Goal: Task Accomplishment & Management: Manage account settings

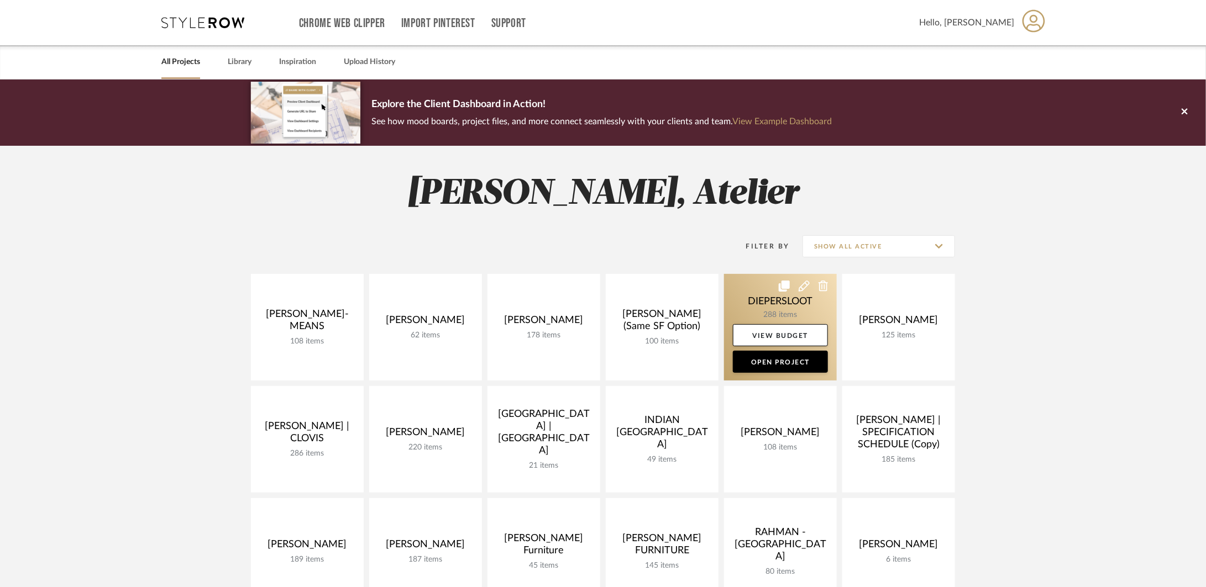
click at [744, 298] on link at bounding box center [780, 327] width 113 height 107
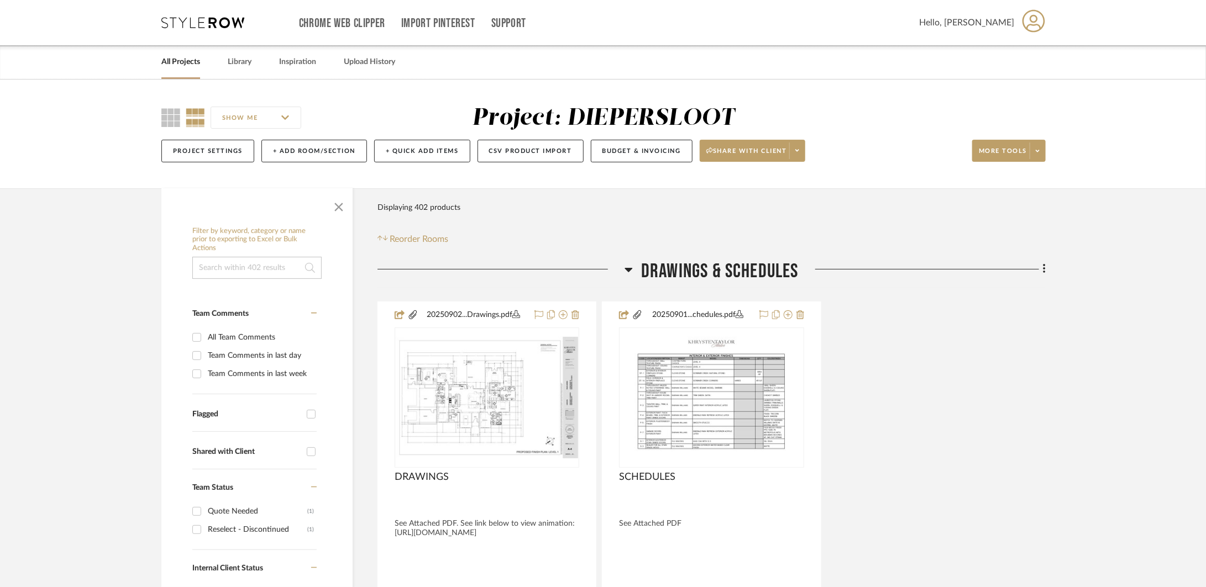
click at [637, 264] on h3 "Drawings & Schedules" at bounding box center [711, 272] width 174 height 24
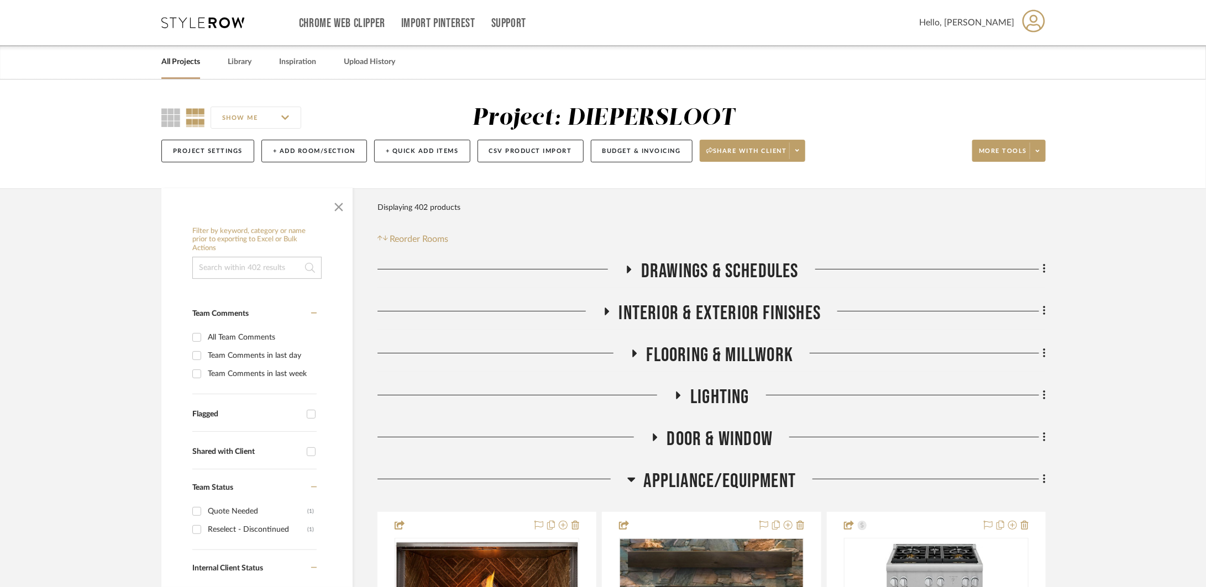
click at [678, 269] on span "Drawings & Schedules" at bounding box center [719, 272] width 157 height 24
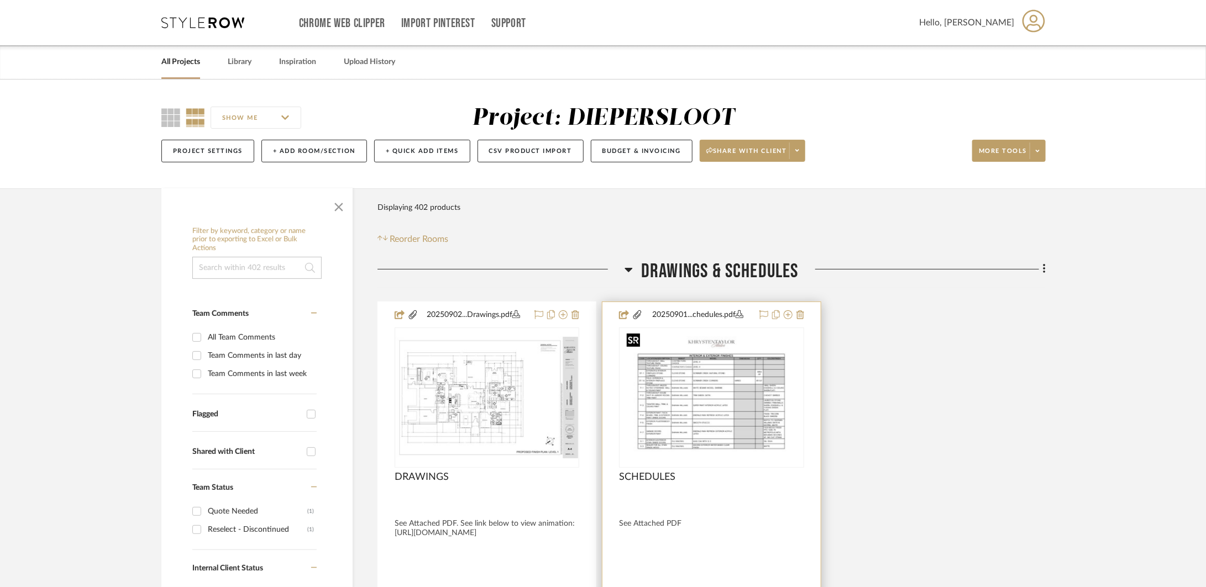
click at [770, 451] on img "0" at bounding box center [711, 398] width 179 height 138
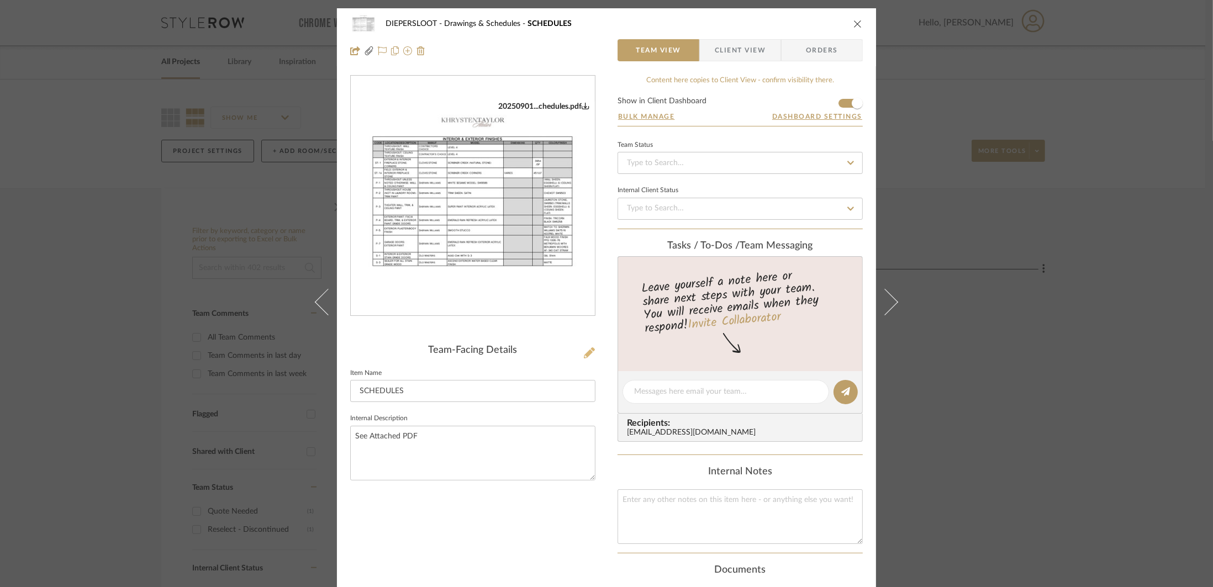
click at [584, 355] on icon at bounding box center [589, 353] width 11 height 11
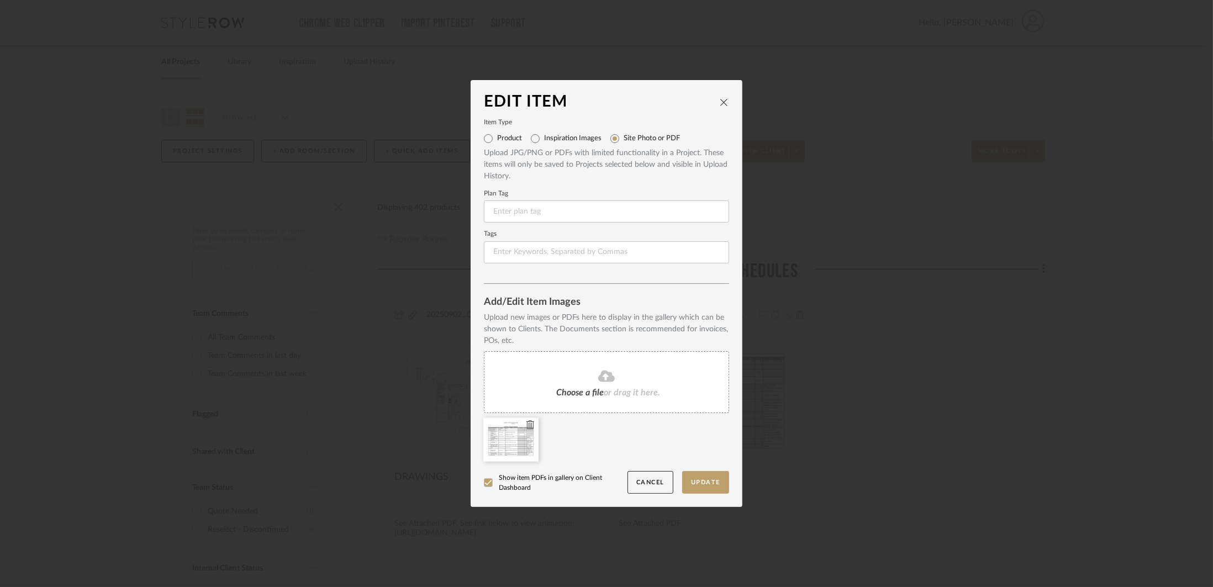
click at [530, 426] on icon at bounding box center [531, 424] width 8 height 9
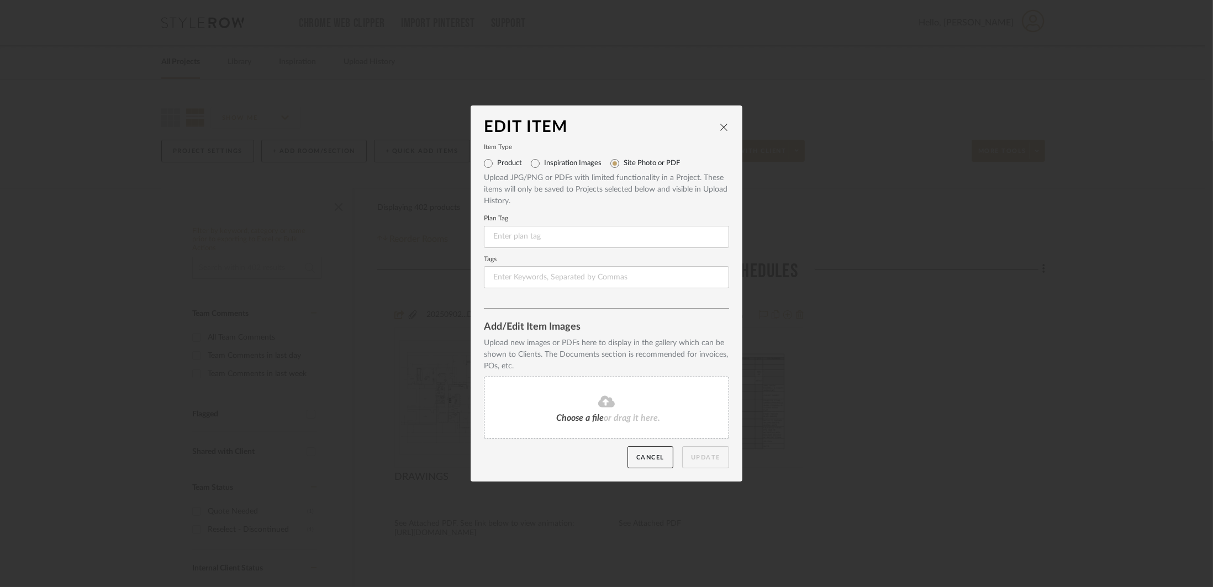
click at [572, 387] on div "Choose a file or drag it here." at bounding box center [606, 408] width 245 height 62
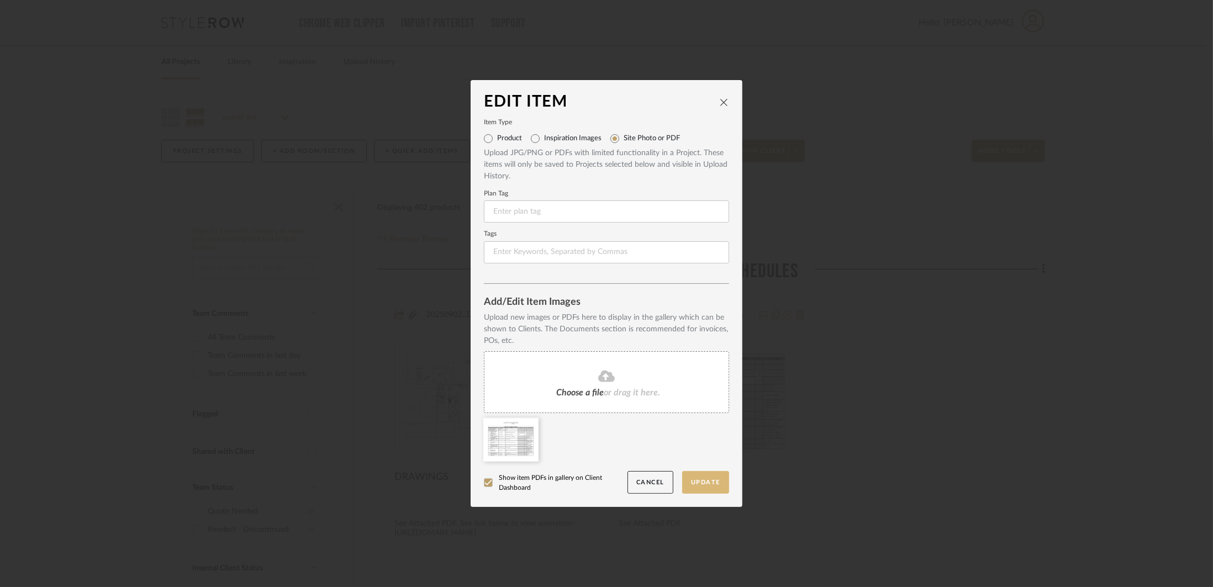
click at [699, 478] on button "Update" at bounding box center [705, 482] width 47 height 23
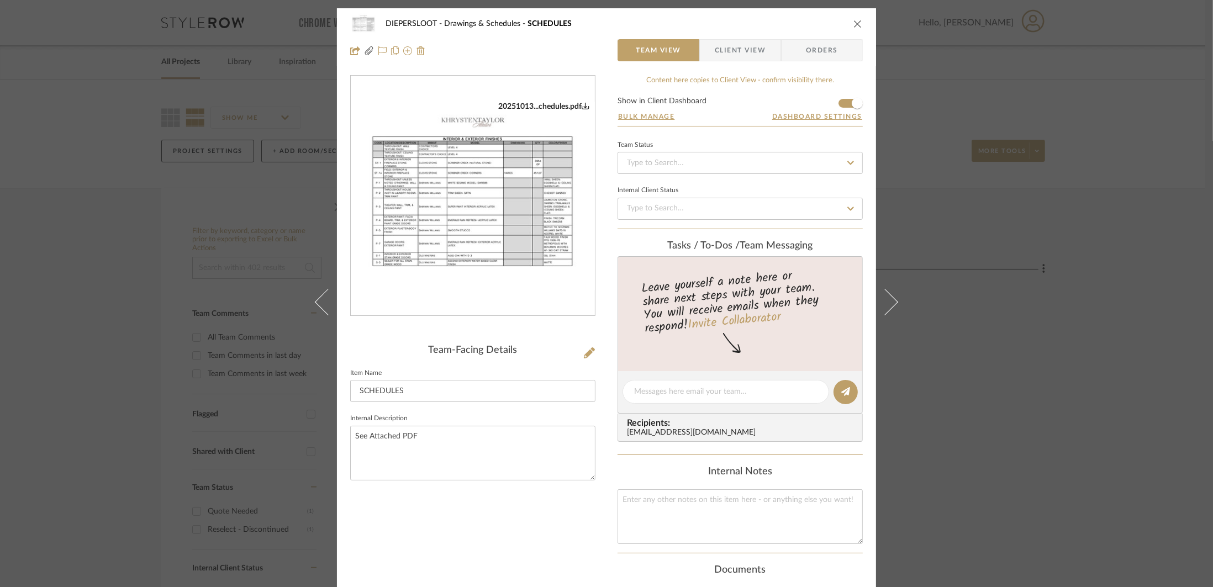
click at [918, 344] on div "DIEPERSLOOT Drawings & Schedules SCHEDULES Team View Client View Orders 2025101…" at bounding box center [606, 293] width 1213 height 587
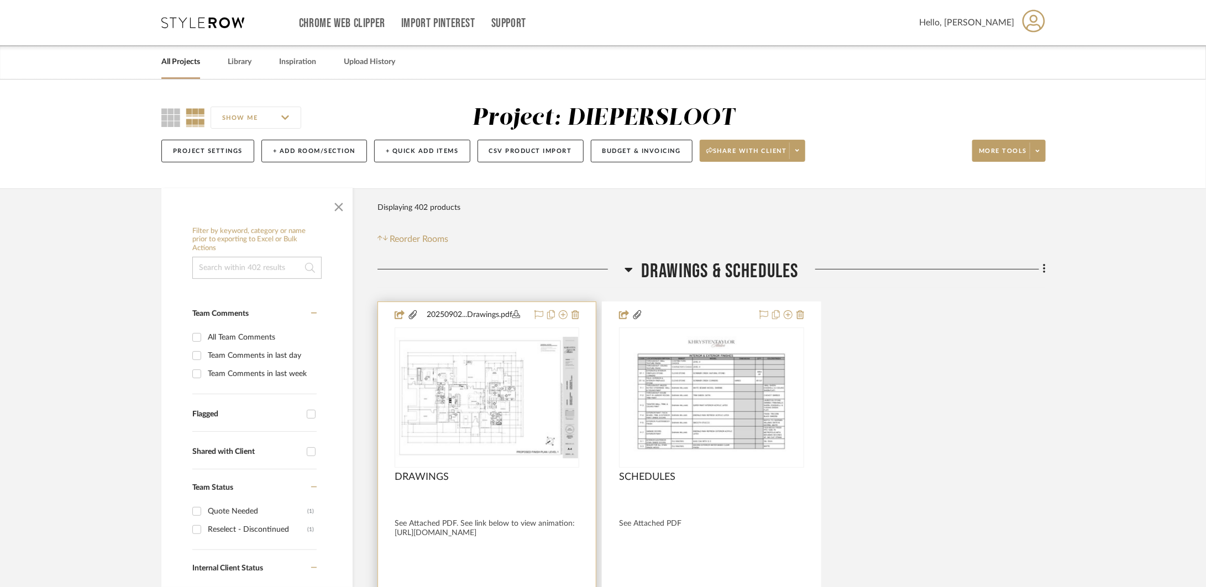
click at [506, 474] on div "DRAWINGS" at bounding box center [487, 483] width 185 height 24
click at [477, 437] on img "0" at bounding box center [487, 398] width 182 height 122
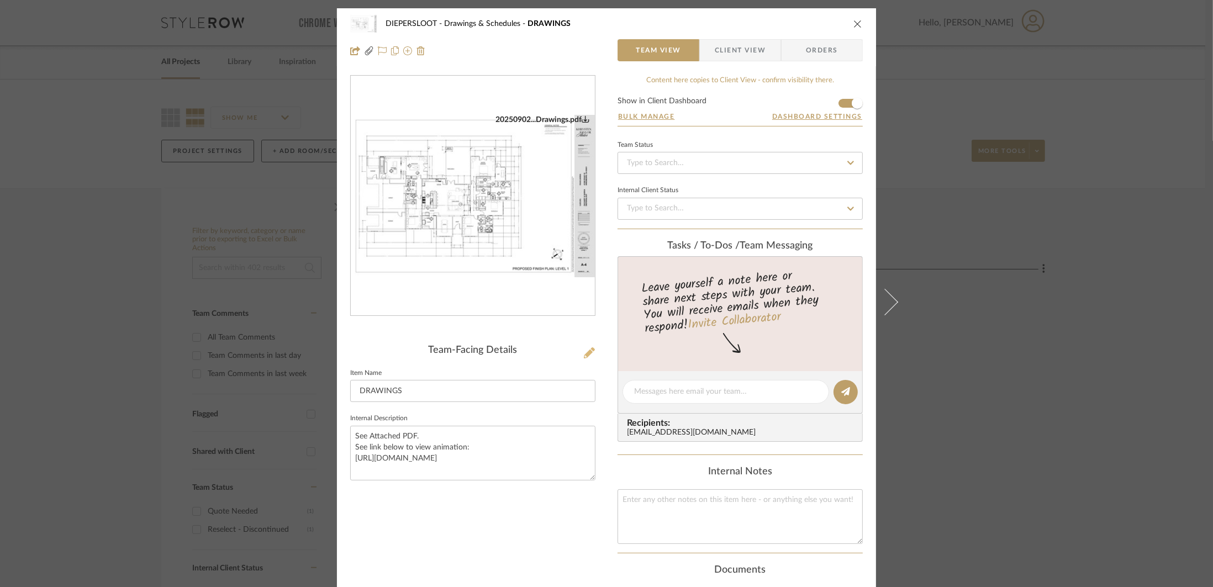
click at [584, 351] on icon at bounding box center [589, 353] width 11 height 11
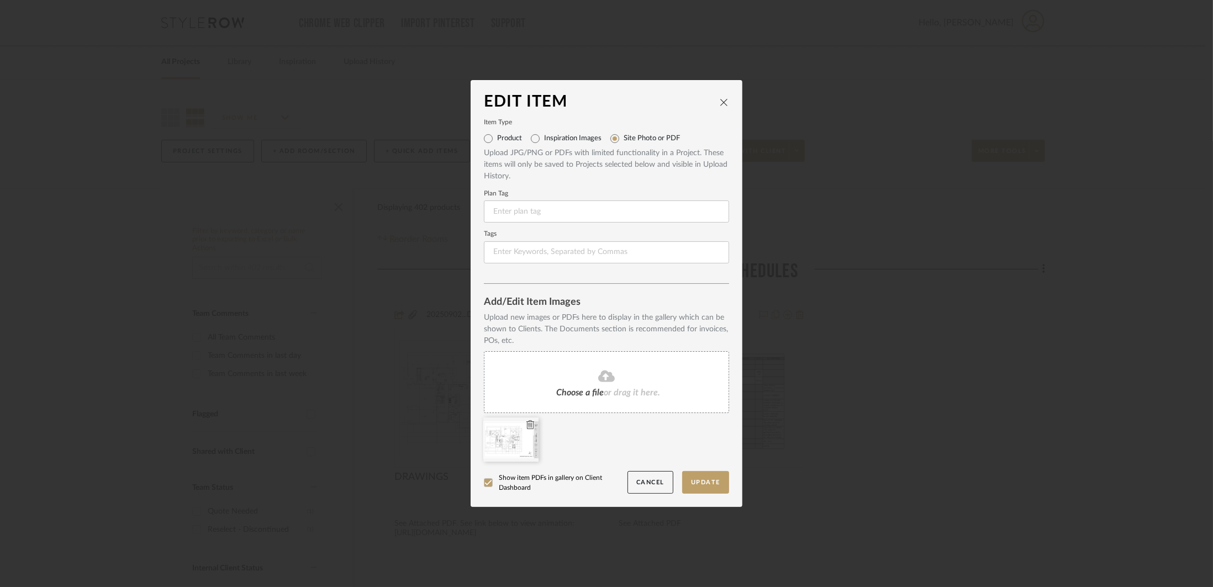
click at [527, 429] on icon at bounding box center [531, 424] width 8 height 9
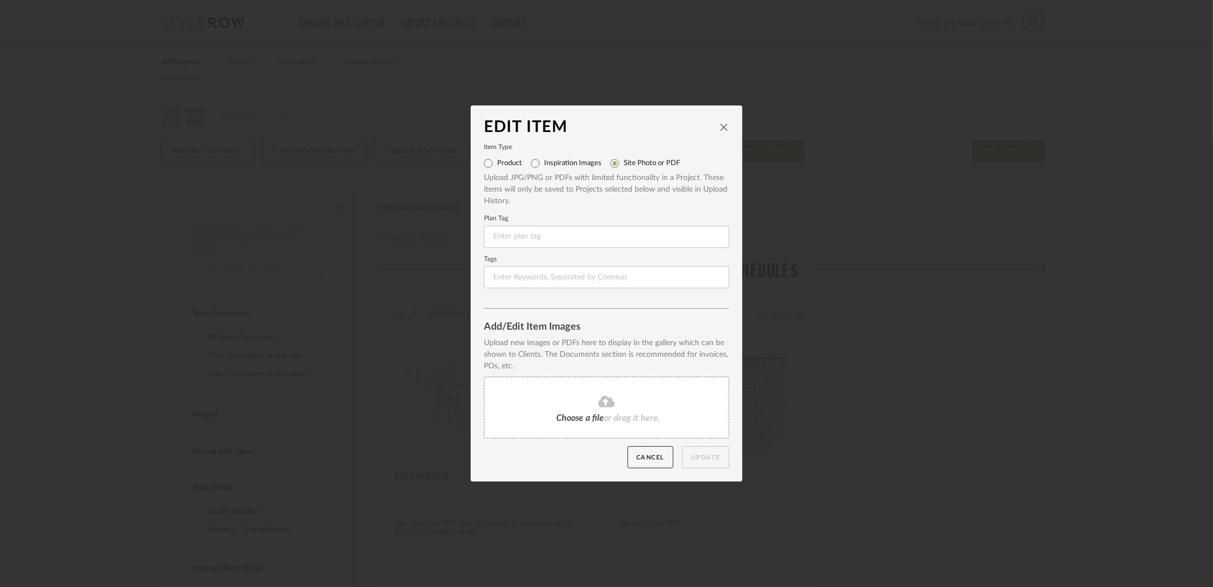
click at [546, 403] on div "Choose a file or drag it here." at bounding box center [606, 408] width 245 height 62
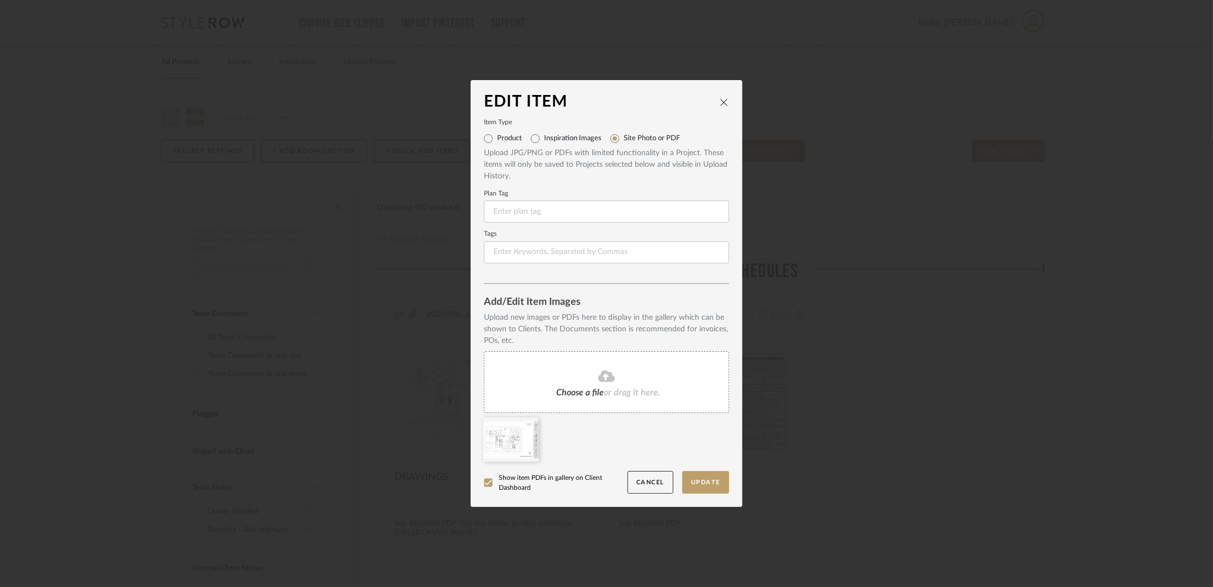
click at [702, 467] on div at bounding box center [610, 443] width 253 height 50
click at [709, 477] on button "Update" at bounding box center [705, 482] width 47 height 23
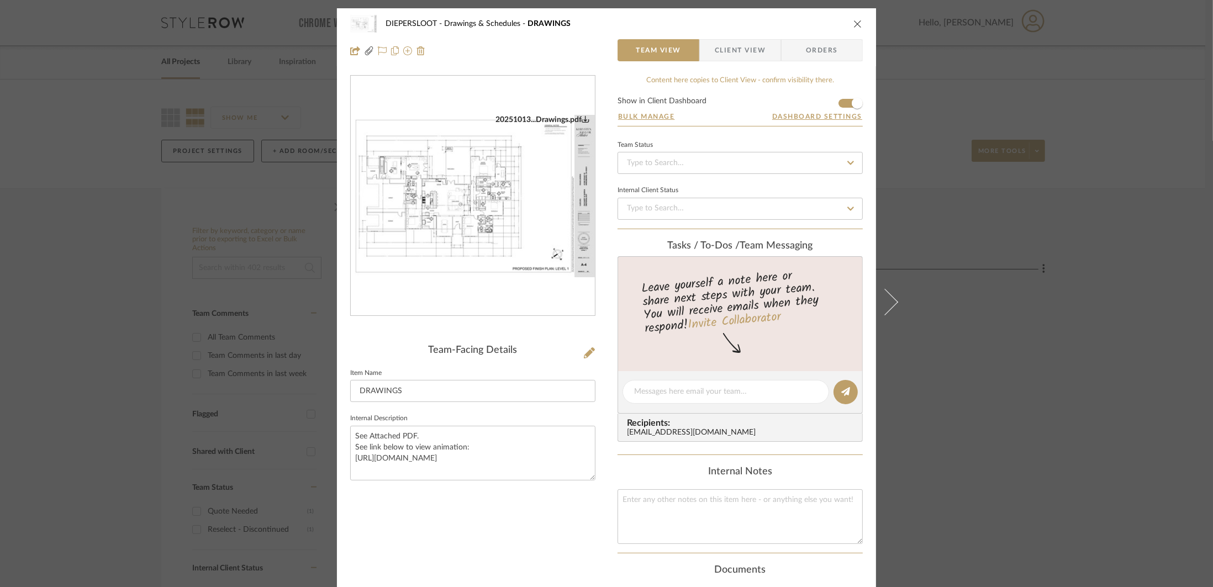
click at [997, 364] on div "DIEPERSLOOT Drawings & Schedules DRAWINGS Team View Client View Orders 20251013…" at bounding box center [606, 293] width 1213 height 587
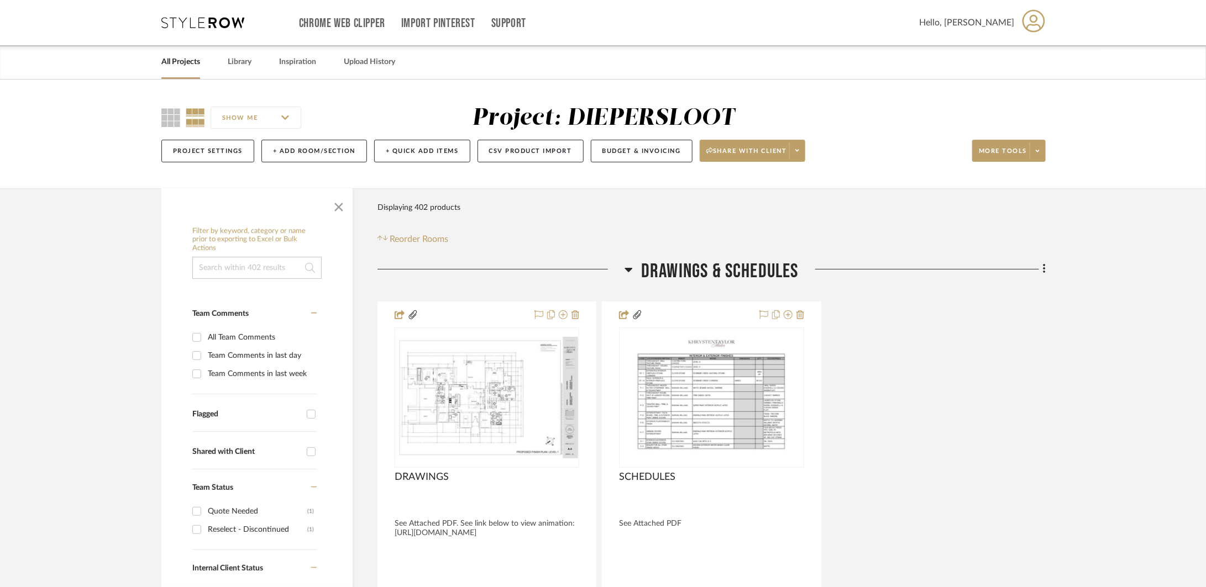
click at [726, 270] on span "Drawings & Schedules" at bounding box center [719, 272] width 157 height 24
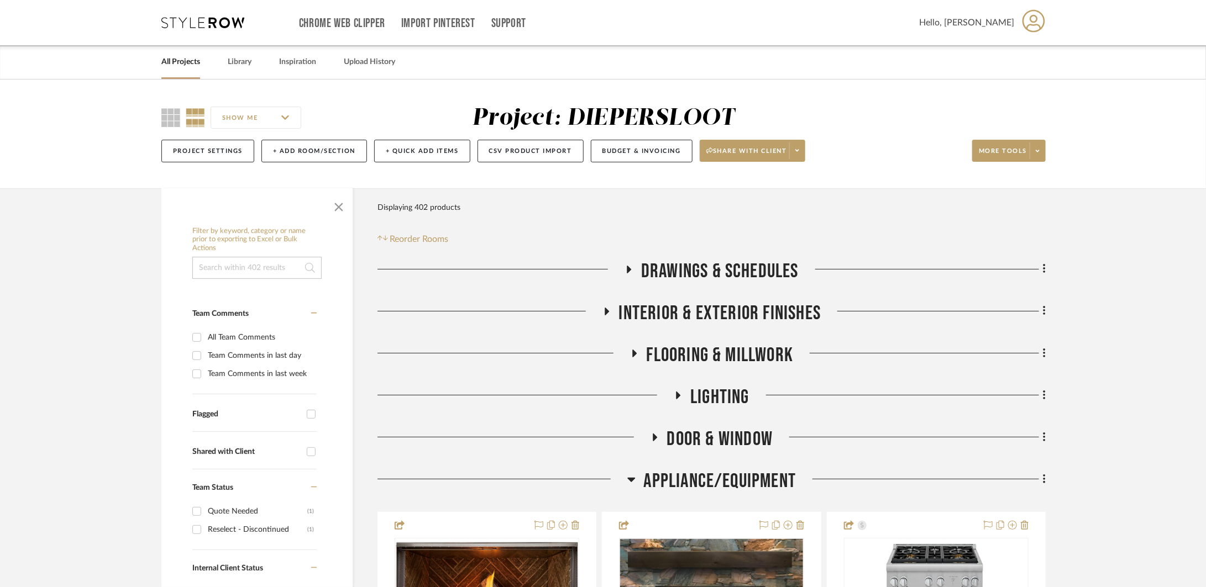
click at [671, 433] on span "Door & Window" at bounding box center [720, 440] width 106 height 24
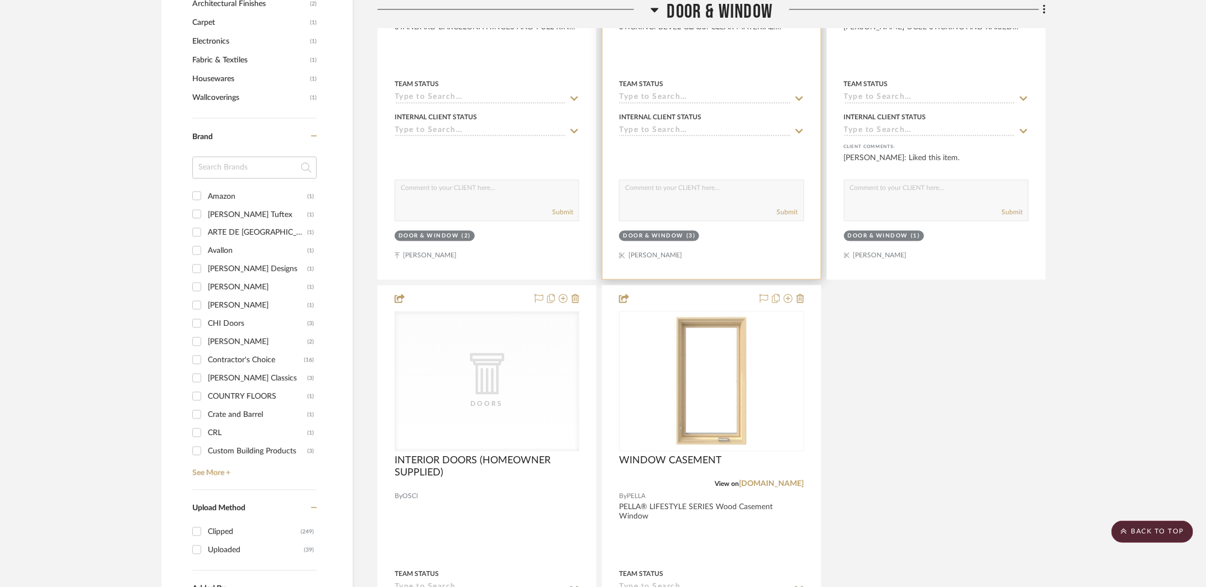
scroll to position [968, 0]
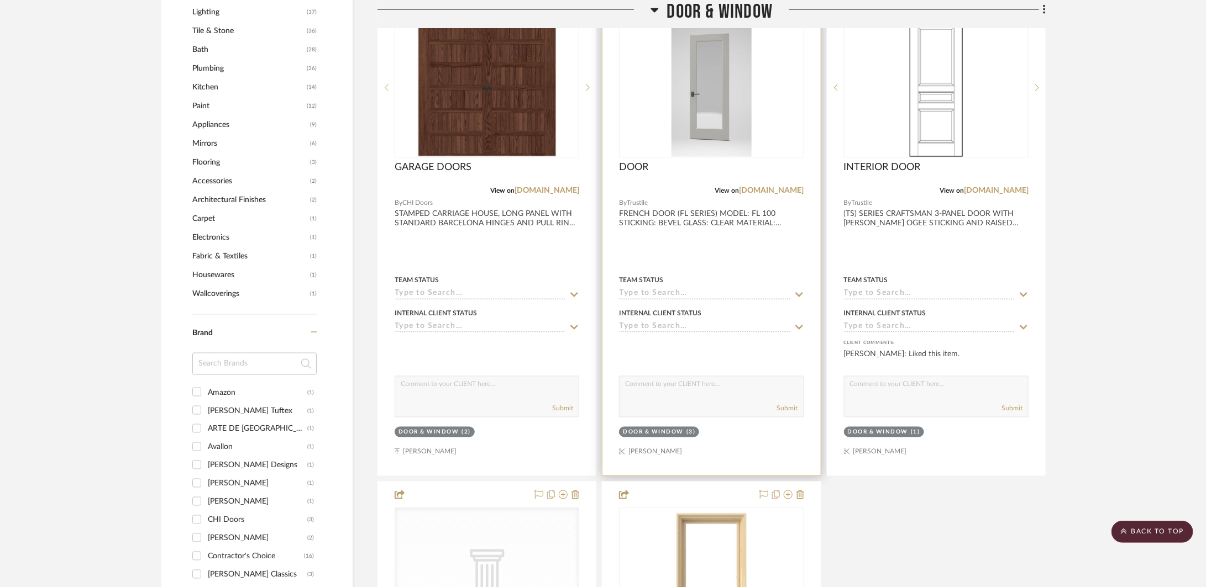
click at [769, 255] on div at bounding box center [711, 233] width 218 height 483
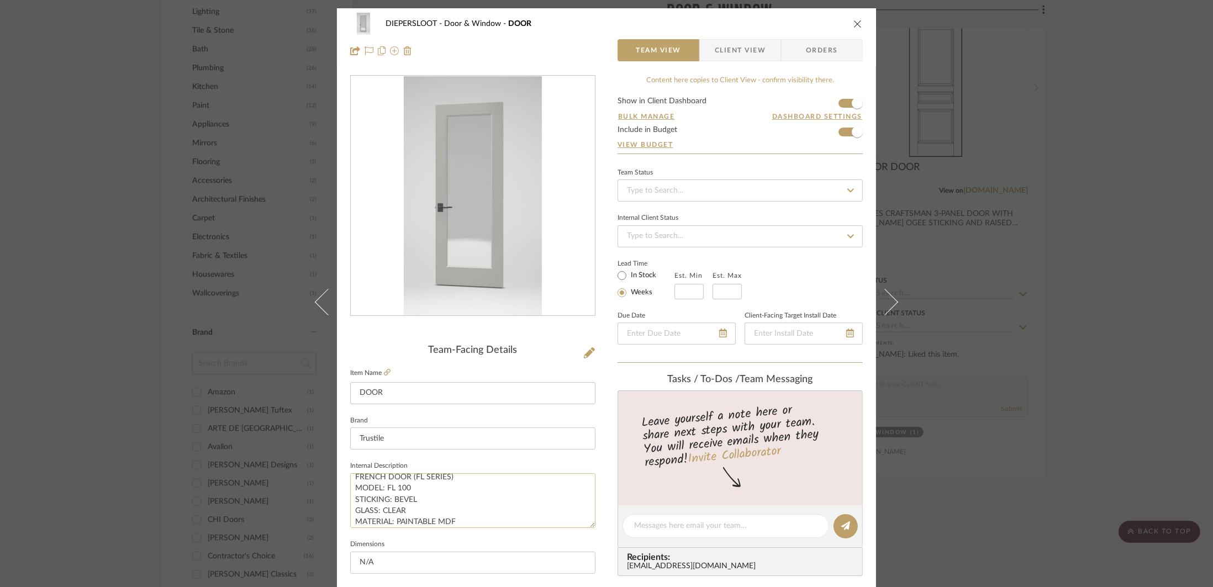
scroll to position [11, 0]
click at [454, 523] on textarea "FRENCH DOOR (FL SERIES) MODEL: FL 100 STICKING: BEVEL GLASS: CLEAR MATERIAL: PA…" at bounding box center [472, 501] width 245 height 55
drag, startPoint x: 456, startPoint y: 518, endPoint x: 400, endPoint y: 517, distance: 56.9
click at [400, 517] on textarea "FRENCH DOOR (FL SERIES) MODEL: FL 100 STICKING: BEVEL GLASS: CLEAR MATERIAL: PA…" at bounding box center [472, 501] width 245 height 55
click at [456, 516] on textarea "FRENCH DOOR (FL SERIES) MODEL: FL 100 STICKING: BEVEL GLASS: CLEAR MATERIAL: PA…" at bounding box center [472, 501] width 245 height 55
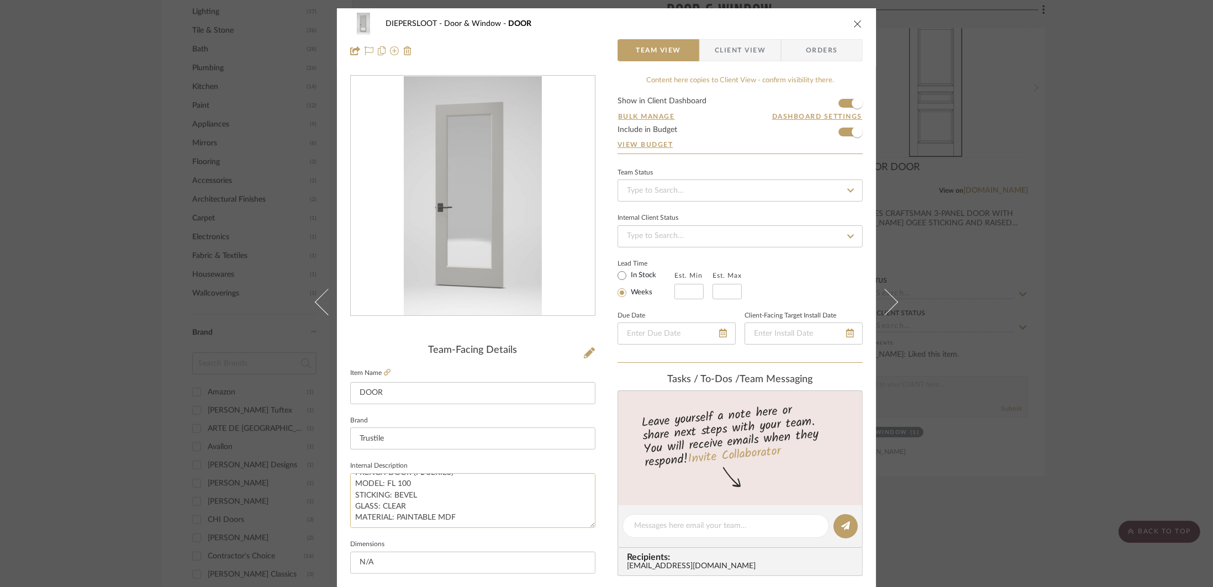
drag, startPoint x: 454, startPoint y: 518, endPoint x: 414, endPoint y: 518, distance: 40.3
click at [414, 518] on textarea "FRENCH DOOR (FL SERIES) MODEL: FL 100 STICKING: BEVEL GLASS: CLEAR MATERIAL: PA…" at bounding box center [472, 501] width 245 height 55
type textarea "FRENCH DOOR (FL SERIES) MODEL: FL 100 STICKING: BEVEL GLASS: CLEAR MATERIAL: PA…"
click at [424, 439] on input "Trustile" at bounding box center [472, 439] width 245 height 22
click at [854, 27] on icon "close" at bounding box center [858, 23] width 9 height 9
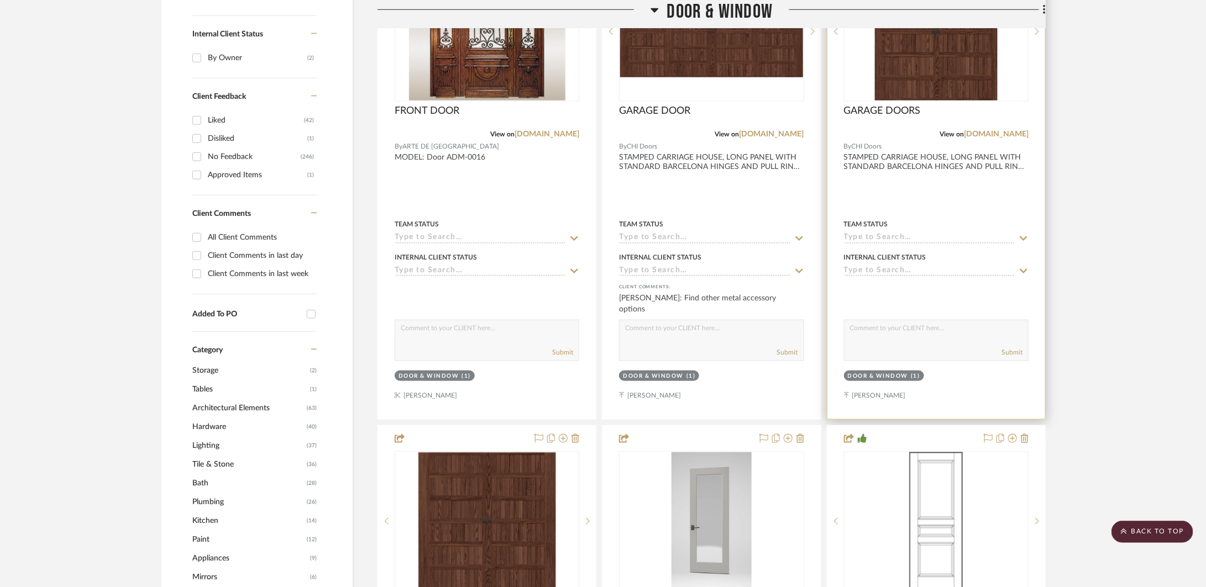
scroll to position [375, 0]
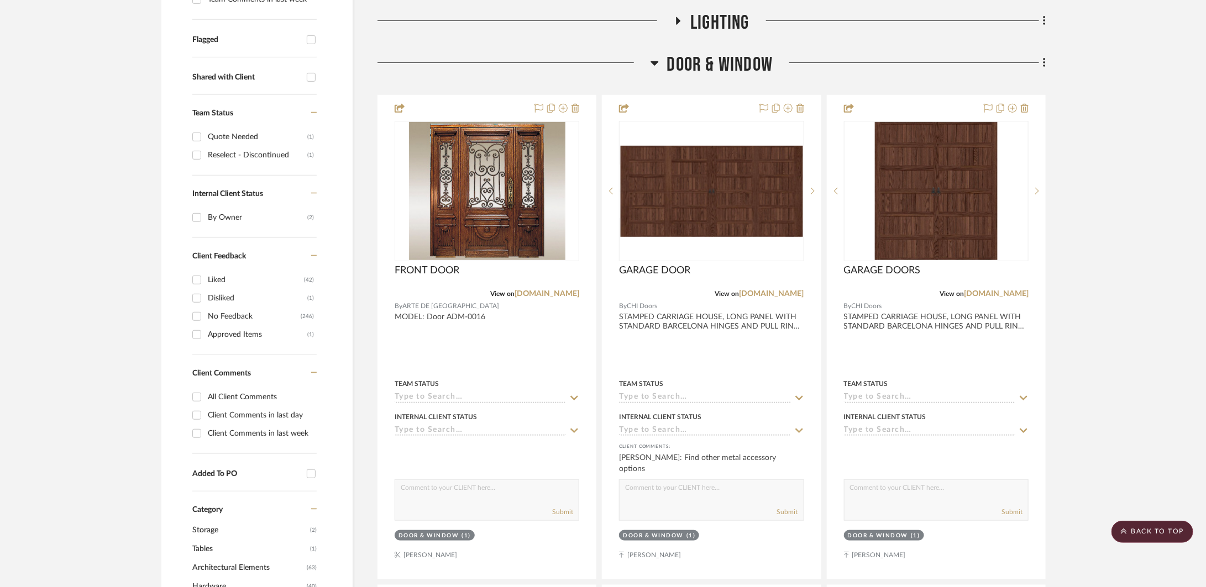
click at [688, 63] on span "Door & Window" at bounding box center [720, 65] width 106 height 24
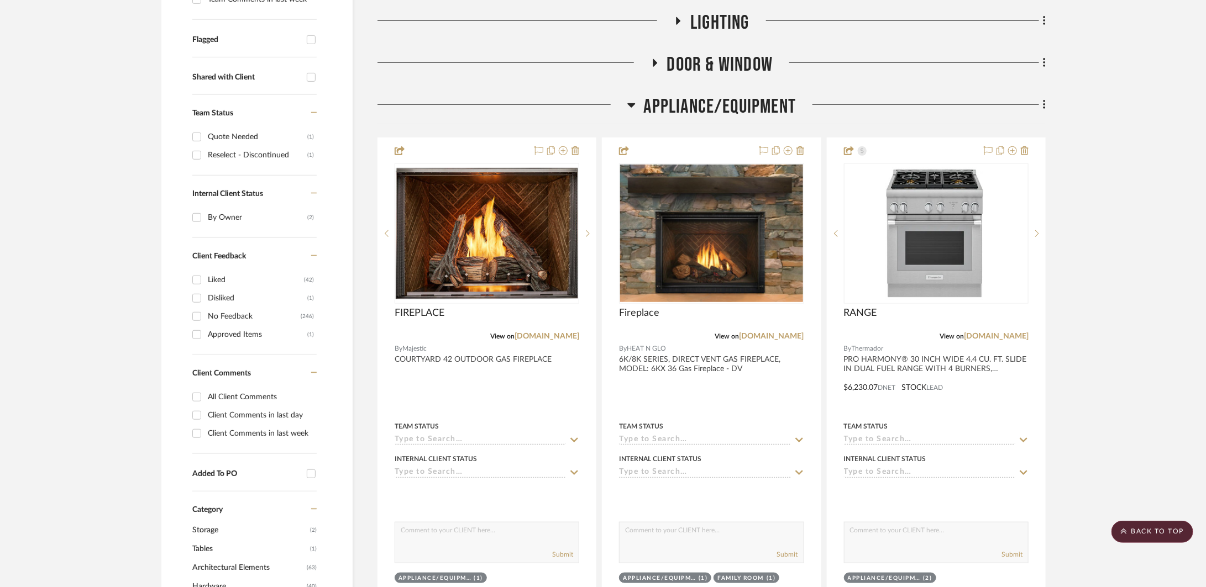
click at [668, 97] on span "APPLIANCE/EQUIPMENT" at bounding box center [720, 107] width 153 height 24
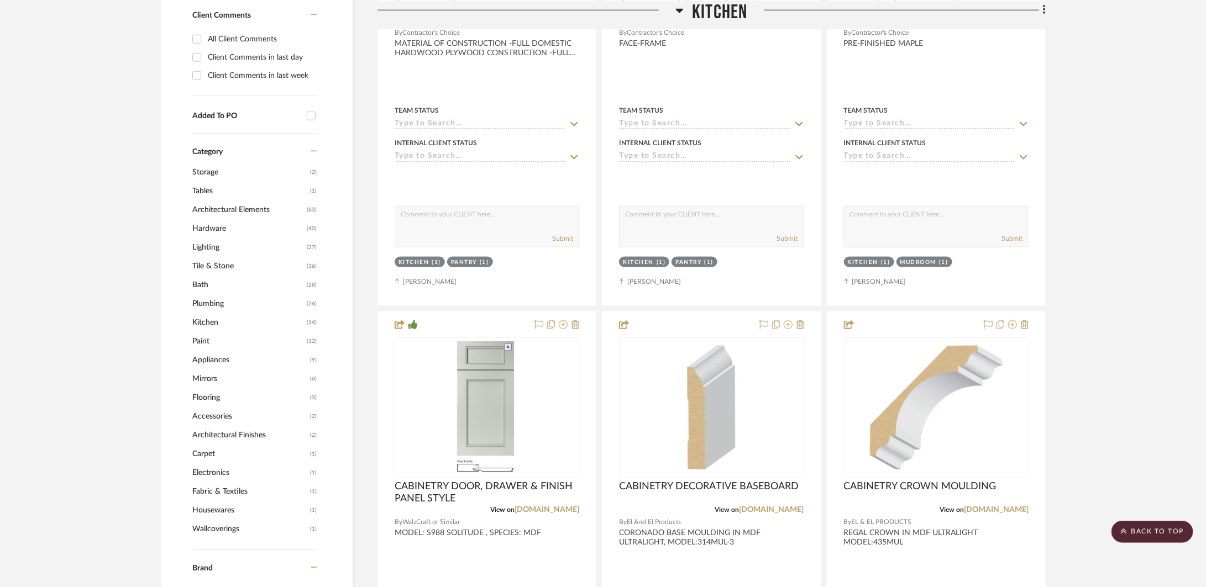
scroll to position [940, 0]
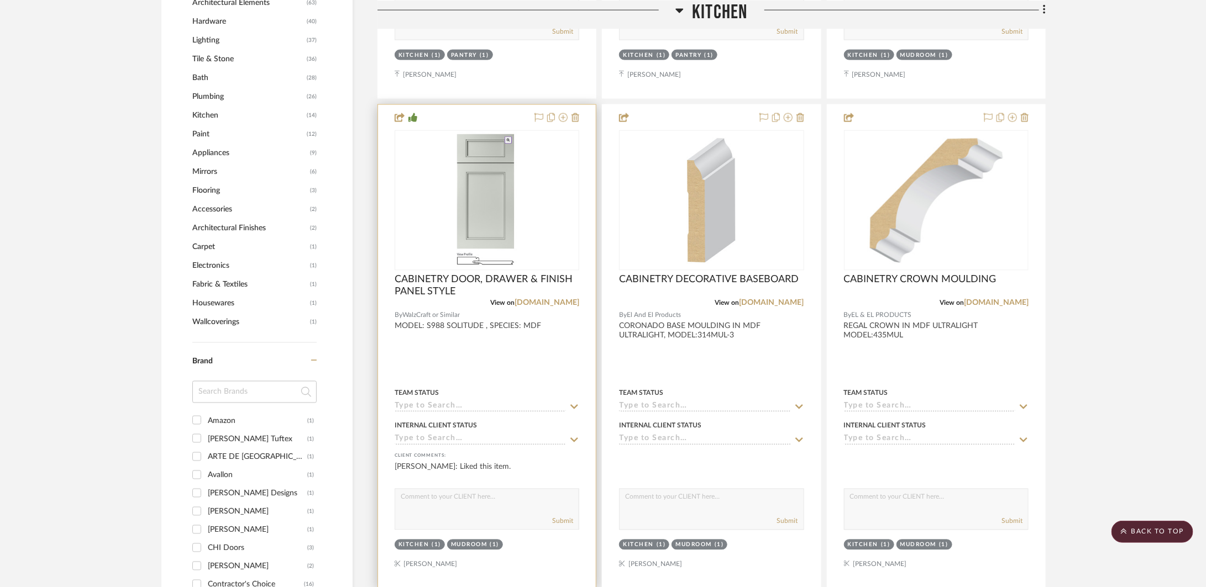
click at [523, 348] on div at bounding box center [487, 346] width 218 height 483
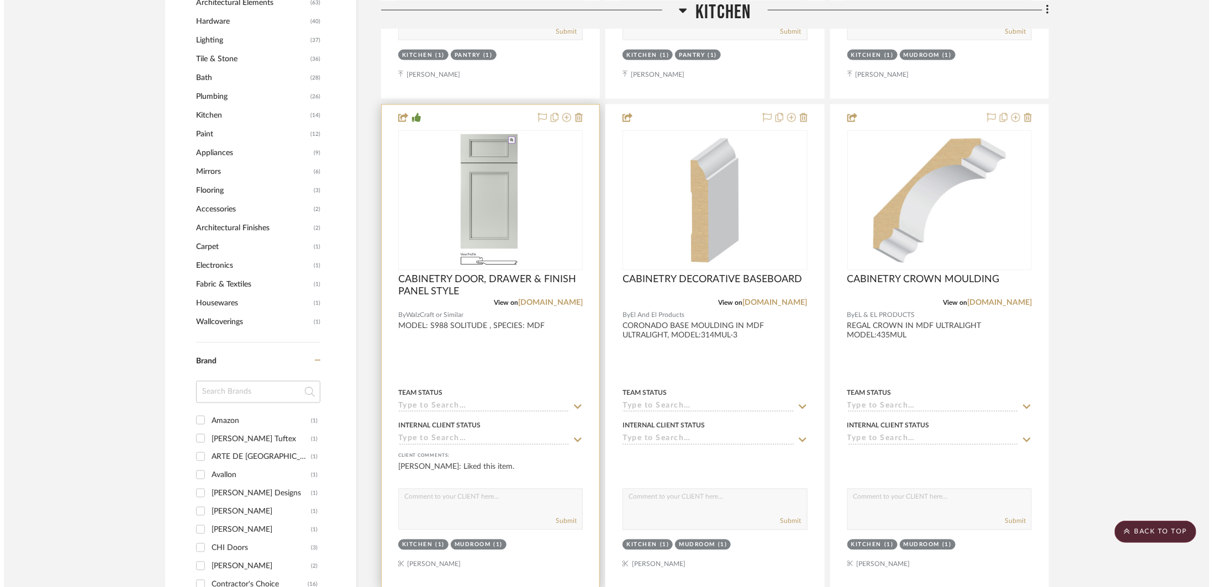
scroll to position [0, 0]
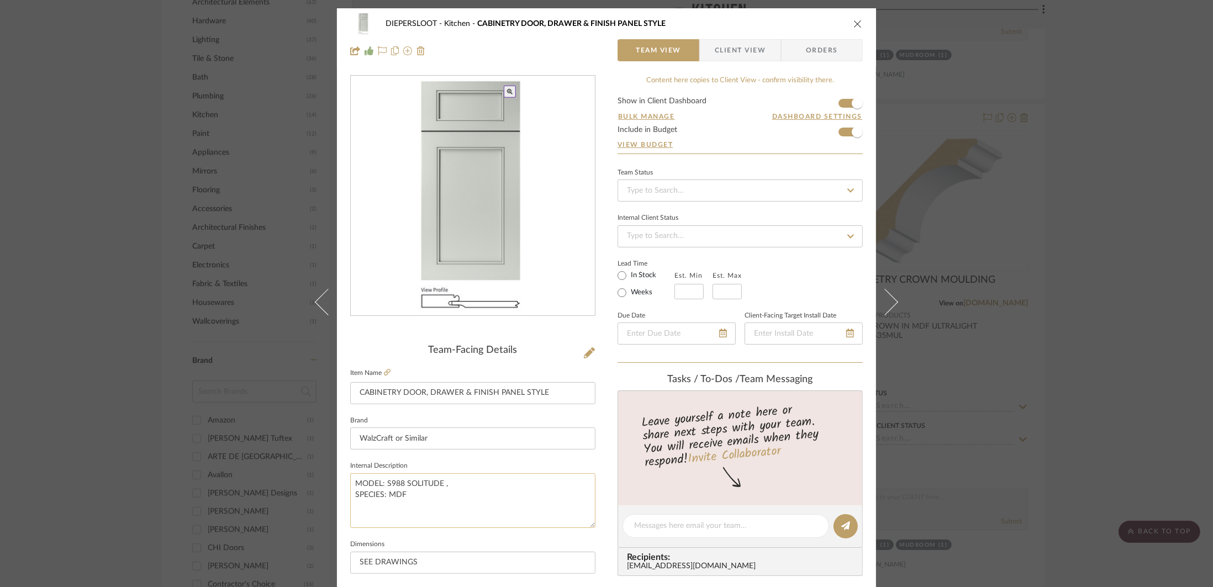
drag, startPoint x: 406, startPoint y: 496, endPoint x: 387, endPoint y: 497, distance: 18.8
click at [387, 497] on textarea "MODEL: S988 SOLITUDE , SPECIES: MDF" at bounding box center [472, 501] width 245 height 55
paste textarea
type textarea "MODEL: S988 SOLITUDE , SPECIES: PAINT-GRADE"
click at [465, 436] on input "WalzCraft or Similar" at bounding box center [472, 439] width 245 height 22
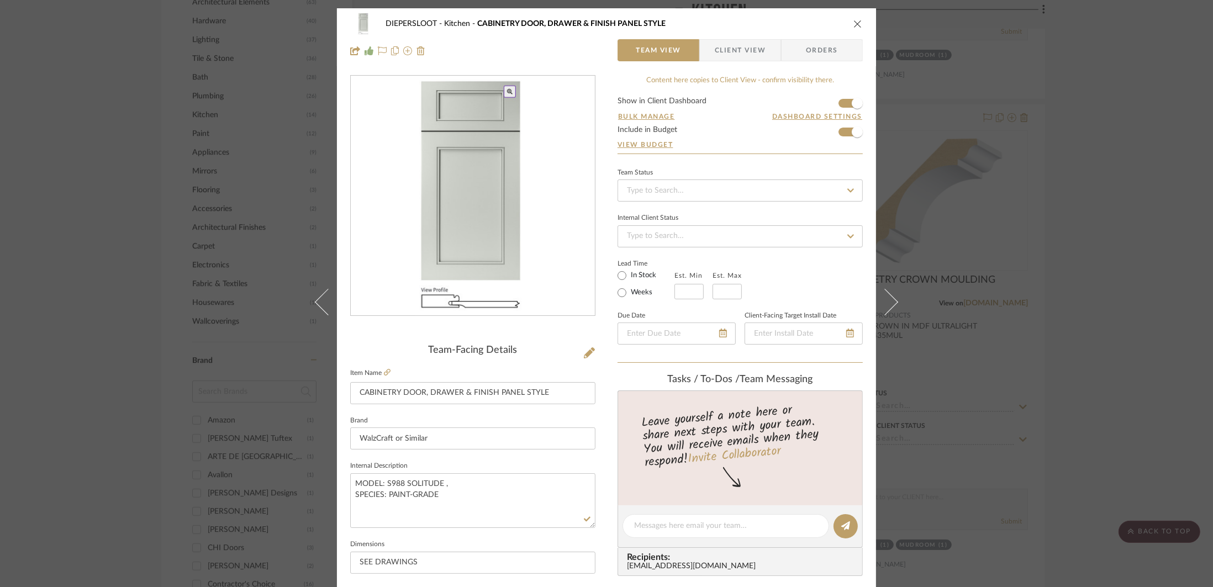
click at [1073, 374] on div "DIEPERSLOOT Kitchen CABINETRY DOOR, DRAWER & FINISH PANEL STYLE Team View Clien…" at bounding box center [606, 293] width 1213 height 587
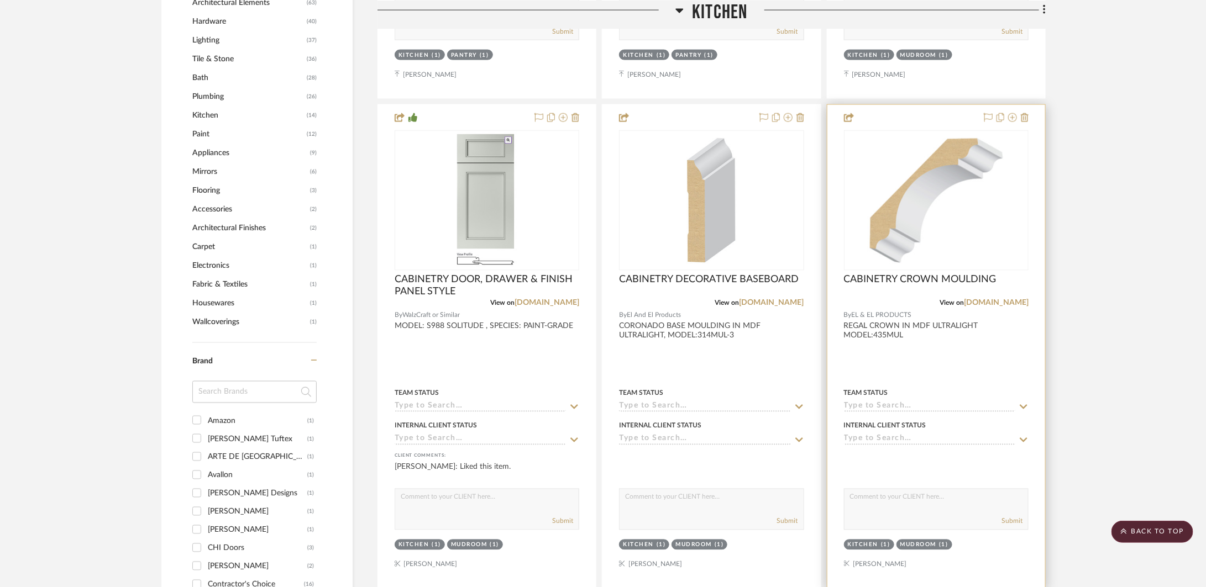
scroll to position [1507, 0]
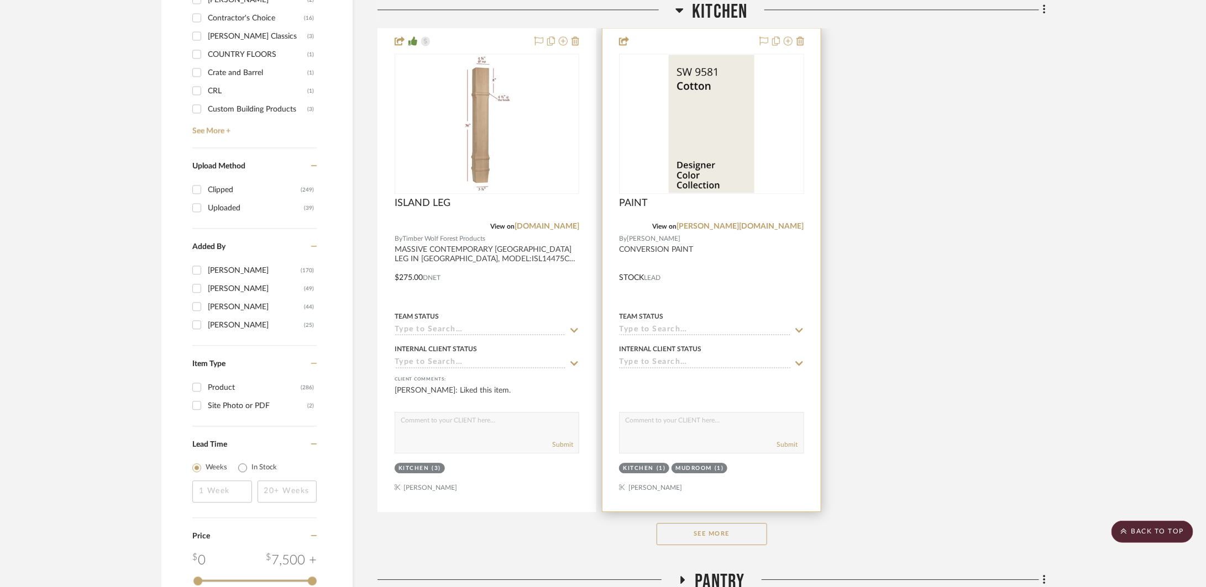
click at [703, 286] on div at bounding box center [711, 269] width 218 height 483
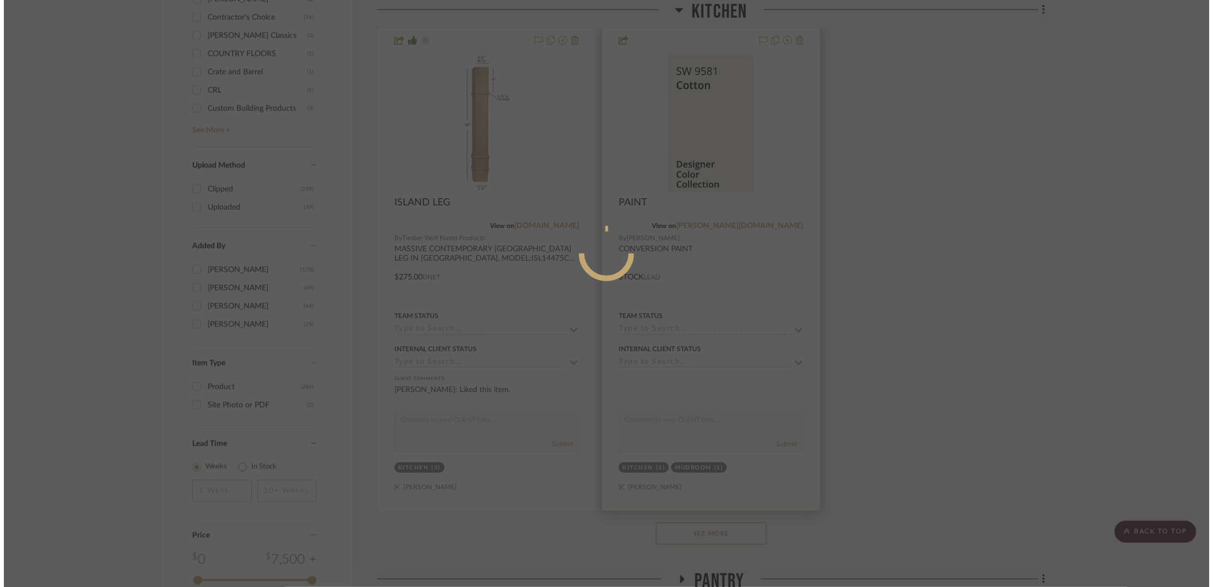
scroll to position [0, 0]
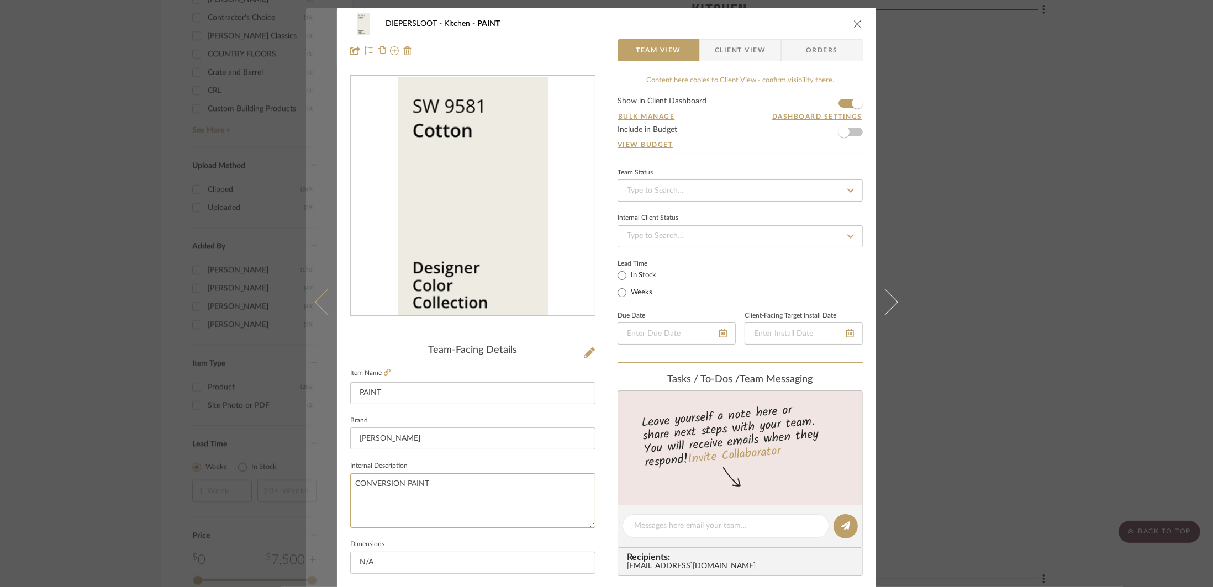
drag, startPoint x: 427, startPoint y: 479, endPoint x: 313, endPoint y: 483, distance: 113.9
click at [313, 483] on mat-dialog-content "DIEPERSLOOT Kitchen PAINT Team View Client View Orders Team-Facing Details Item…" at bounding box center [606, 518] width 601 height 1021
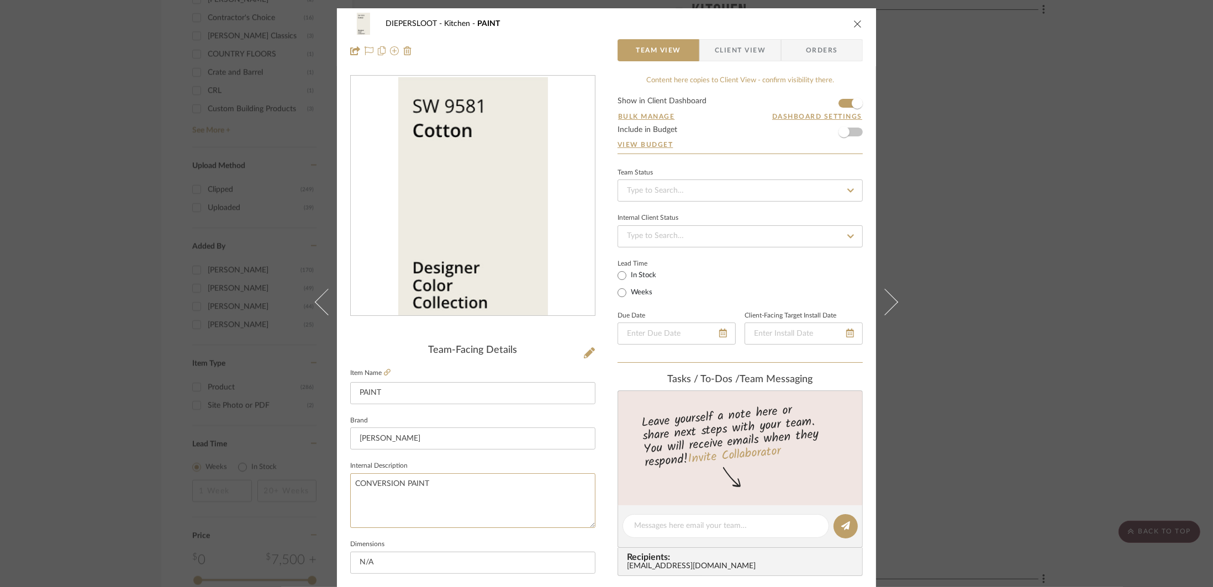
paste textarea "Emerald Urethane Trim Enamel"
click at [472, 485] on textarea "Emerald Urethane Trim Enamel" at bounding box center [472, 501] width 245 height 55
drag, startPoint x: 477, startPoint y: 488, endPoint x: 377, endPoint y: 486, distance: 100.1
click at [377, 486] on textarea "Emerald Urethane Trim Enamel" at bounding box center [472, 501] width 245 height 55
click at [921, 382] on div "DIEPERSLOOT Kitchen PAINT Team View Client View Orders Team-Facing Details Item…" at bounding box center [606, 293] width 1213 height 587
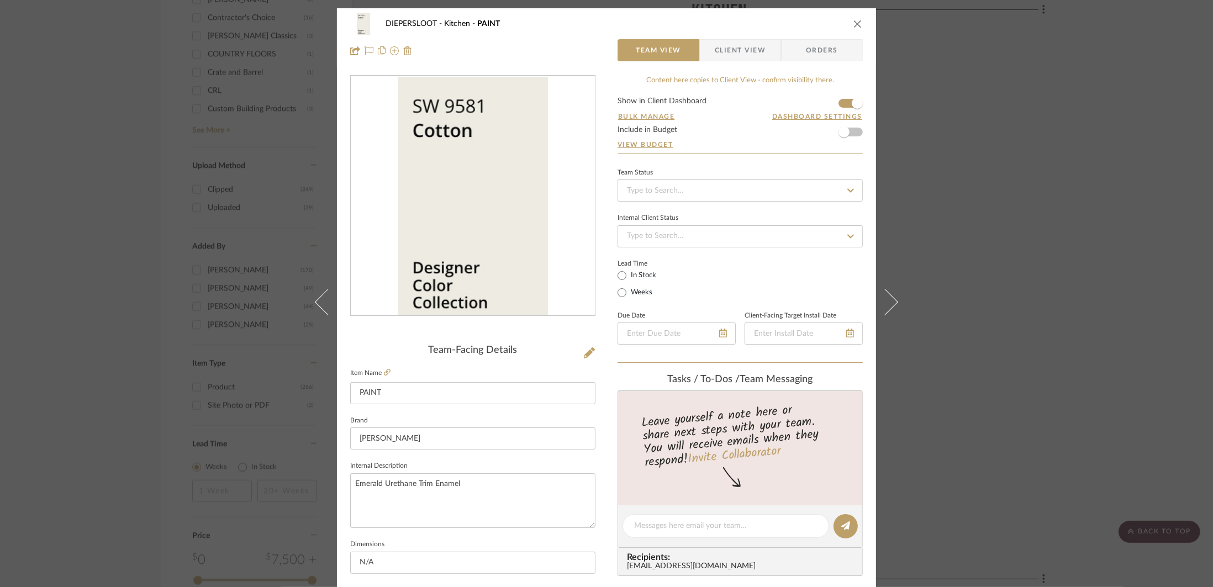
type textarea "Emerald Urethane Trim Enamel"
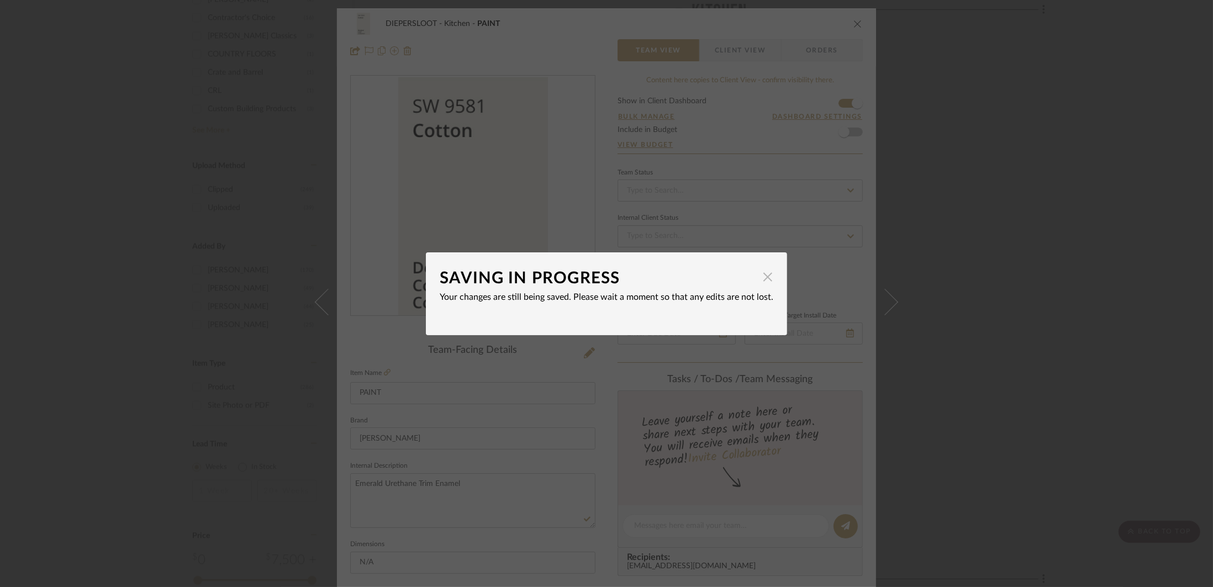
click at [766, 280] on span "button" at bounding box center [768, 277] width 22 height 22
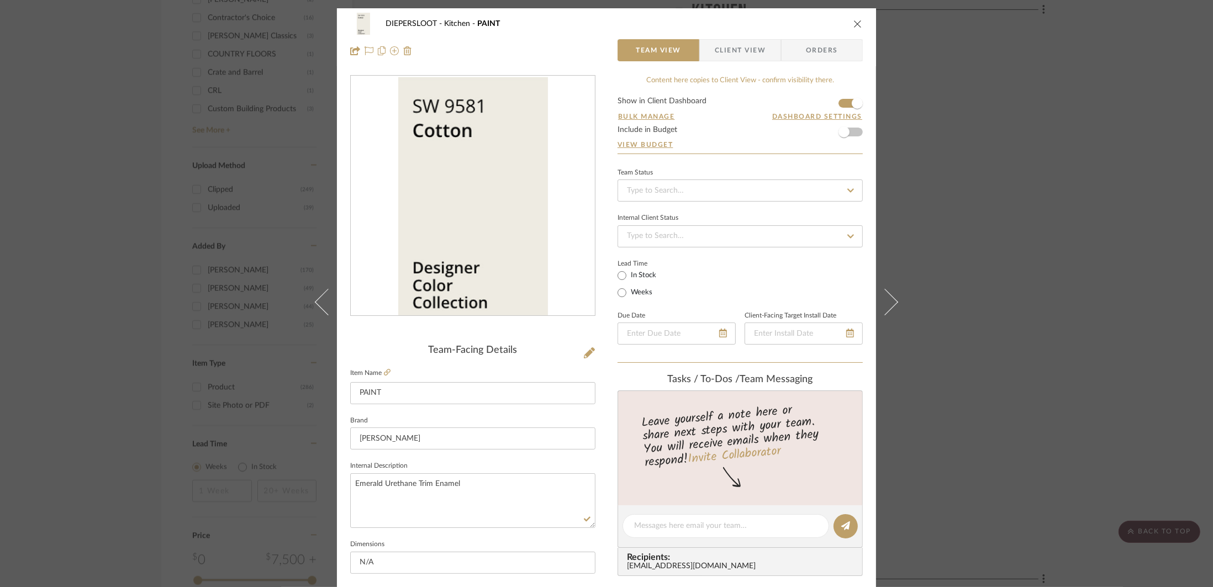
click at [940, 308] on div "DIEPERSLOOT Kitchen PAINT Team View Client View Orders Team-Facing Details Item…" at bounding box center [606, 293] width 1213 height 587
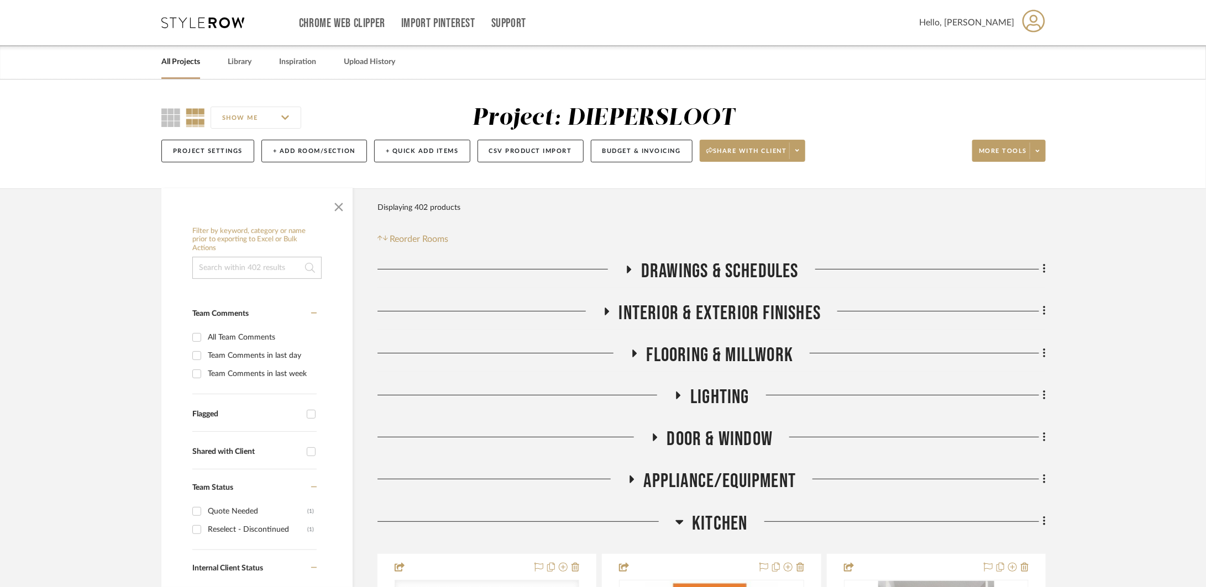
click at [716, 521] on span "Kitchen" at bounding box center [719, 524] width 55 height 24
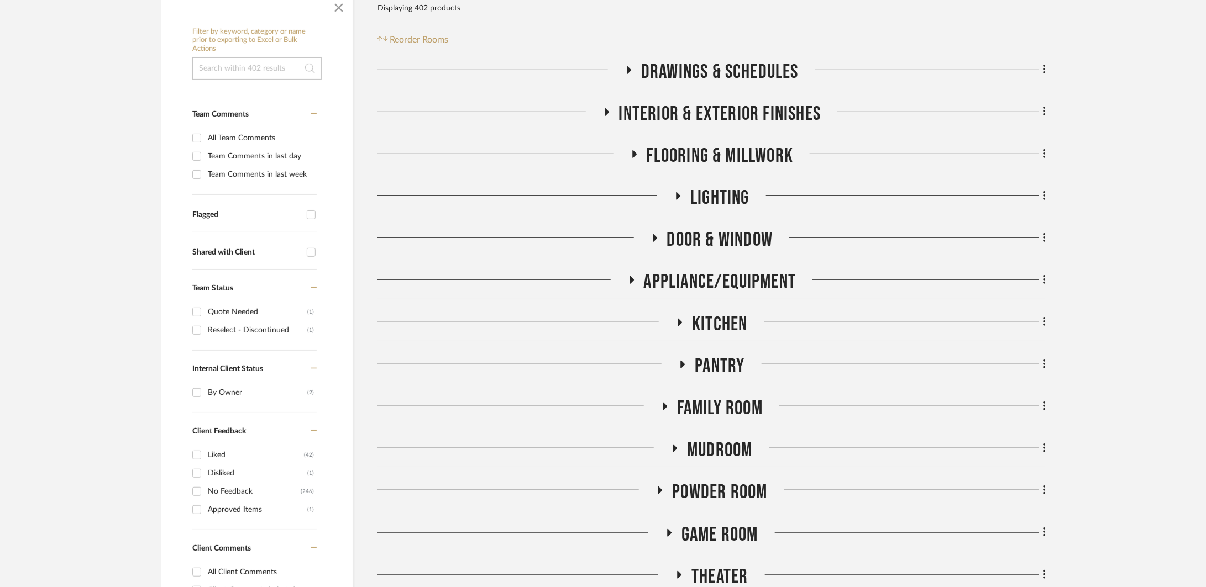
scroll to position [356, 0]
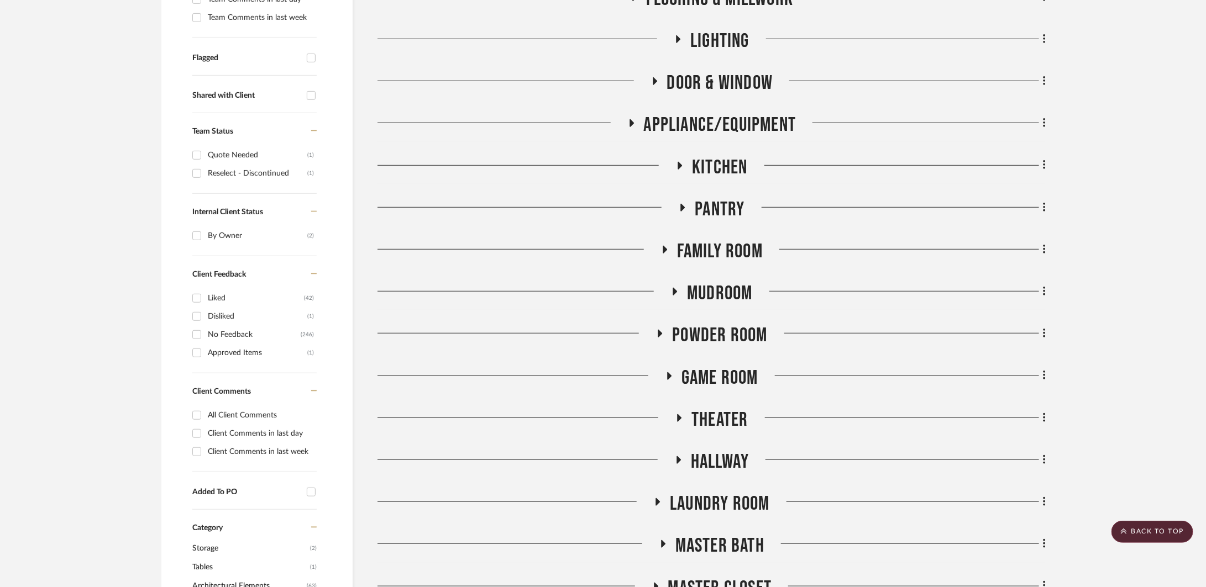
click at [697, 220] on span "Pantry" at bounding box center [720, 210] width 50 height 24
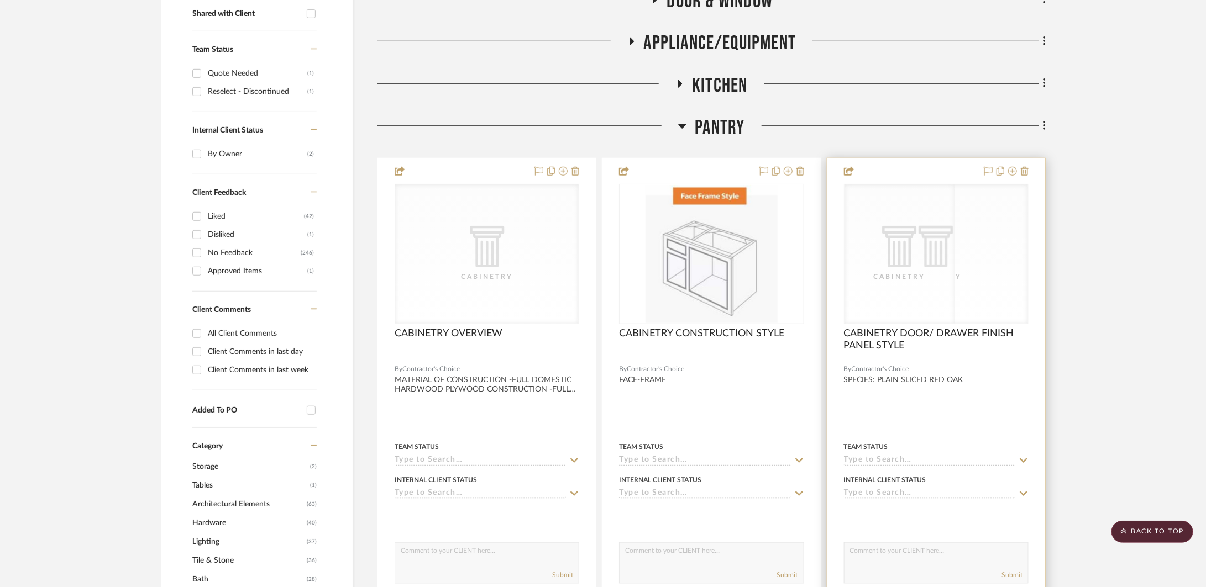
scroll to position [720, 0]
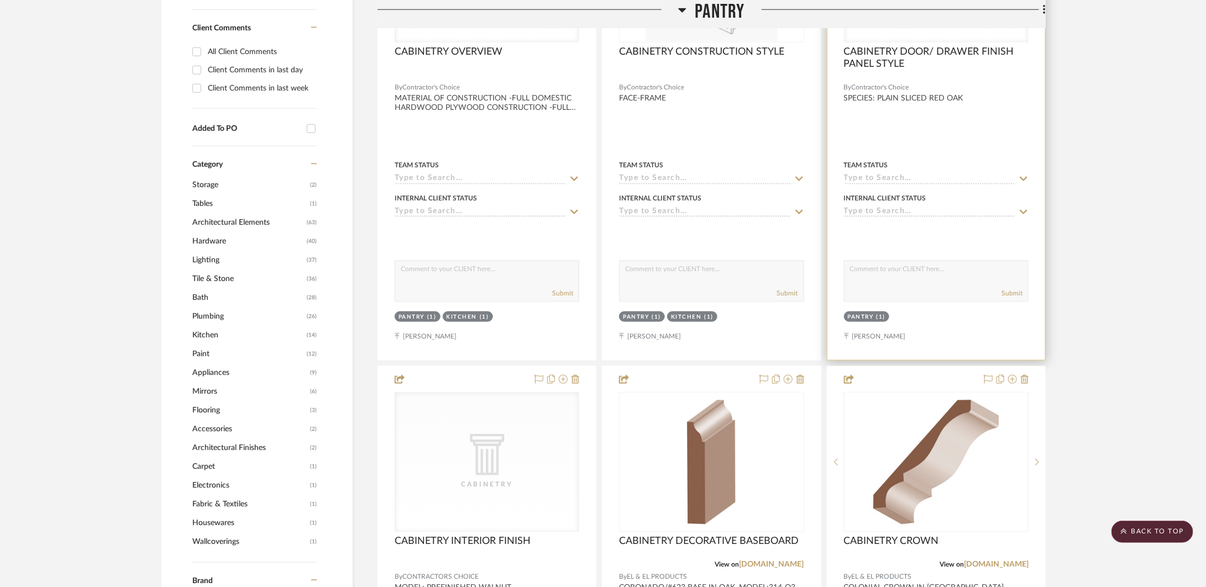
click at [929, 135] on div at bounding box center [936, 118] width 218 height 483
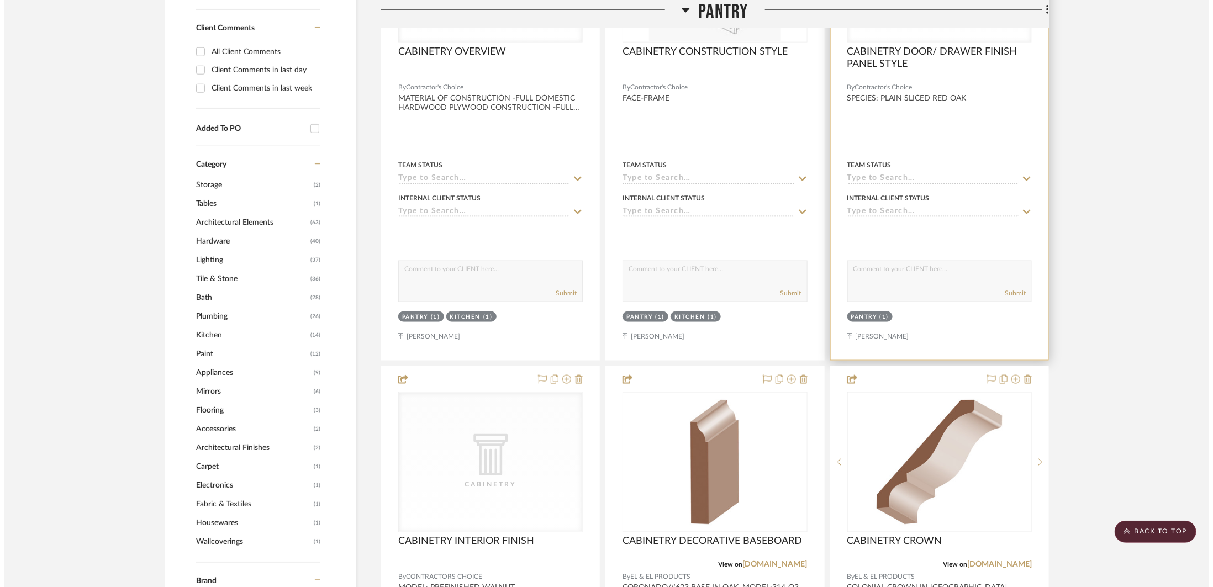
scroll to position [0, 0]
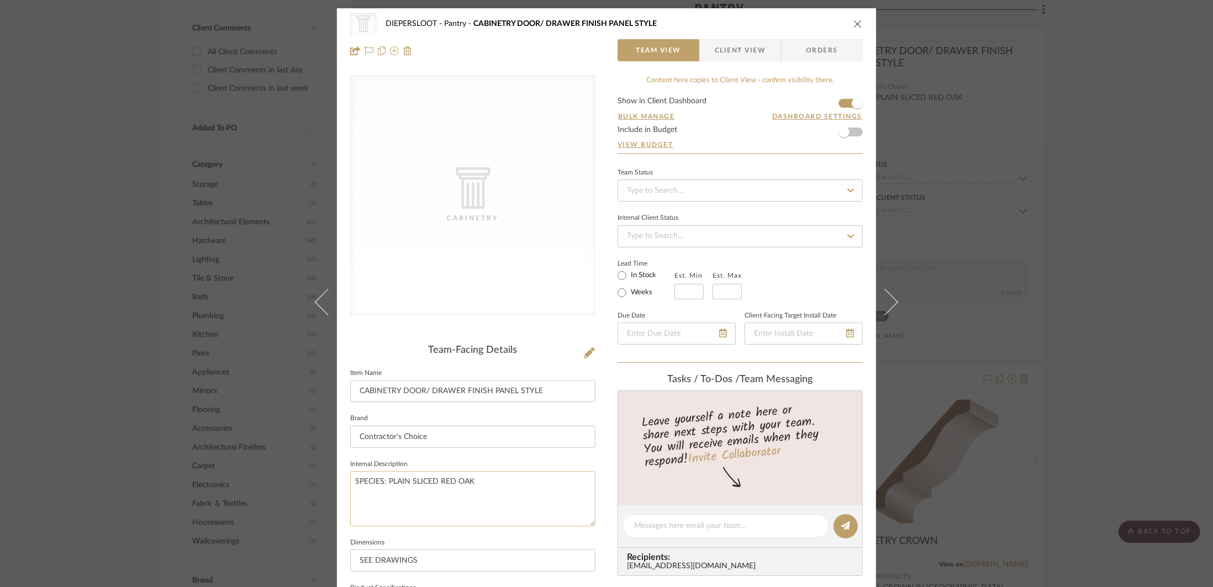
drag, startPoint x: 450, startPoint y: 485, endPoint x: 438, endPoint y: 485, distance: 12.7
click at [438, 485] on textarea "SPECIES: PLAIN SLICED RED OAK" at bounding box center [472, 498] width 245 height 55
type textarea "SPECIES: PLAIN SLICED WHITE OAK"
click at [472, 441] on input "Contractor's Choice" at bounding box center [472, 437] width 245 height 22
click at [1092, 259] on div "CategoryIconArchitectural Created with Sketch. Cabinetry DIEPERSLOOT Pantry CAB…" at bounding box center [606, 293] width 1213 height 587
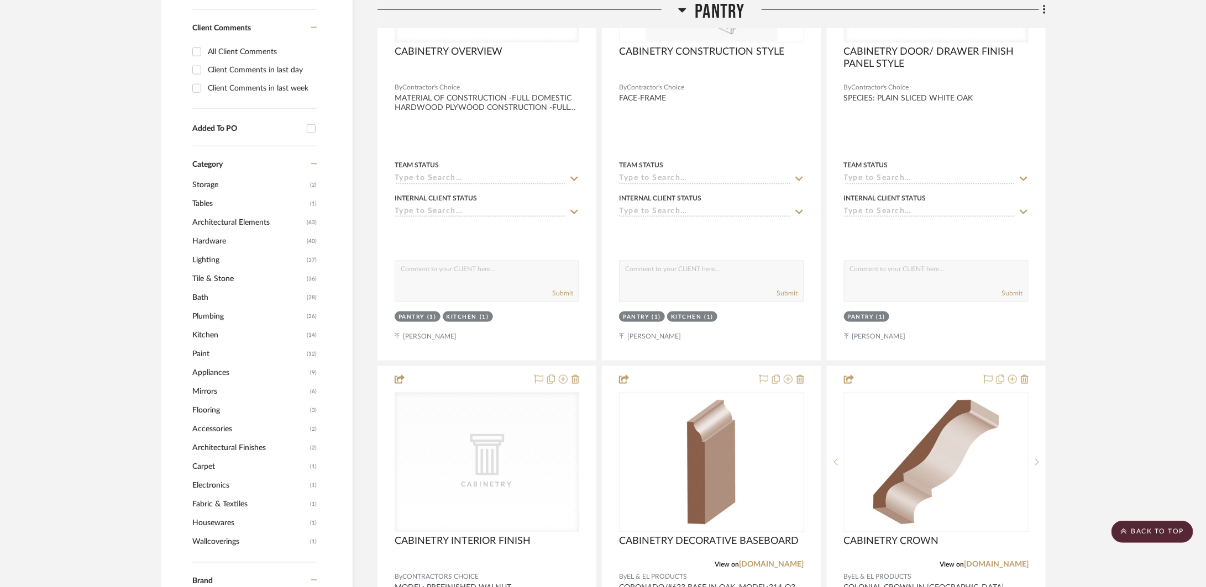
scroll to position [199, 0]
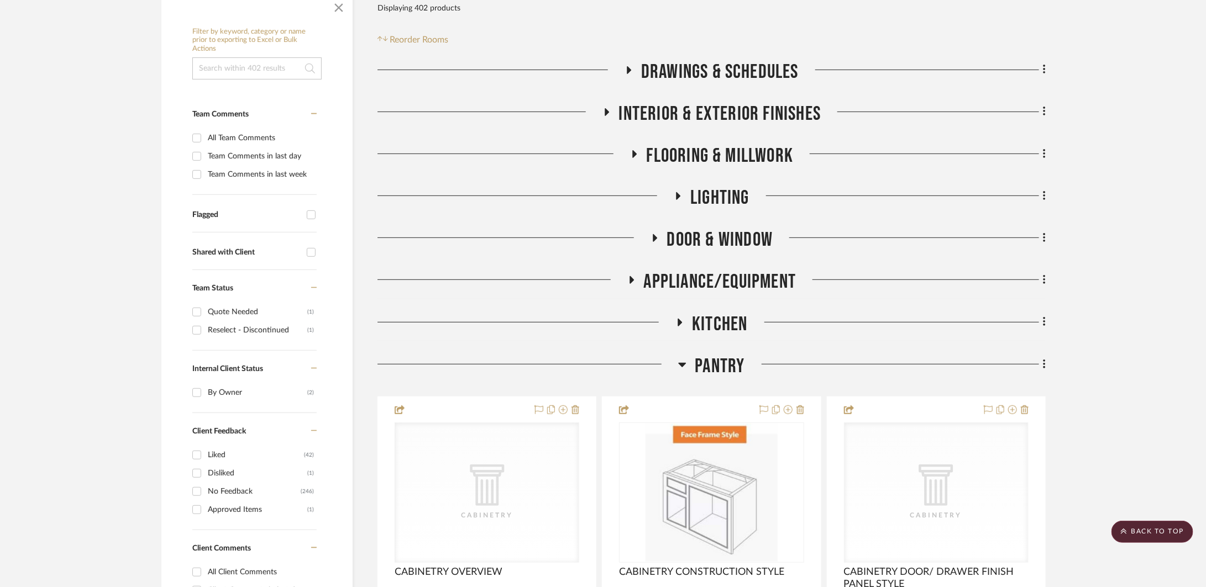
click at [699, 364] on span "Pantry" at bounding box center [720, 367] width 50 height 24
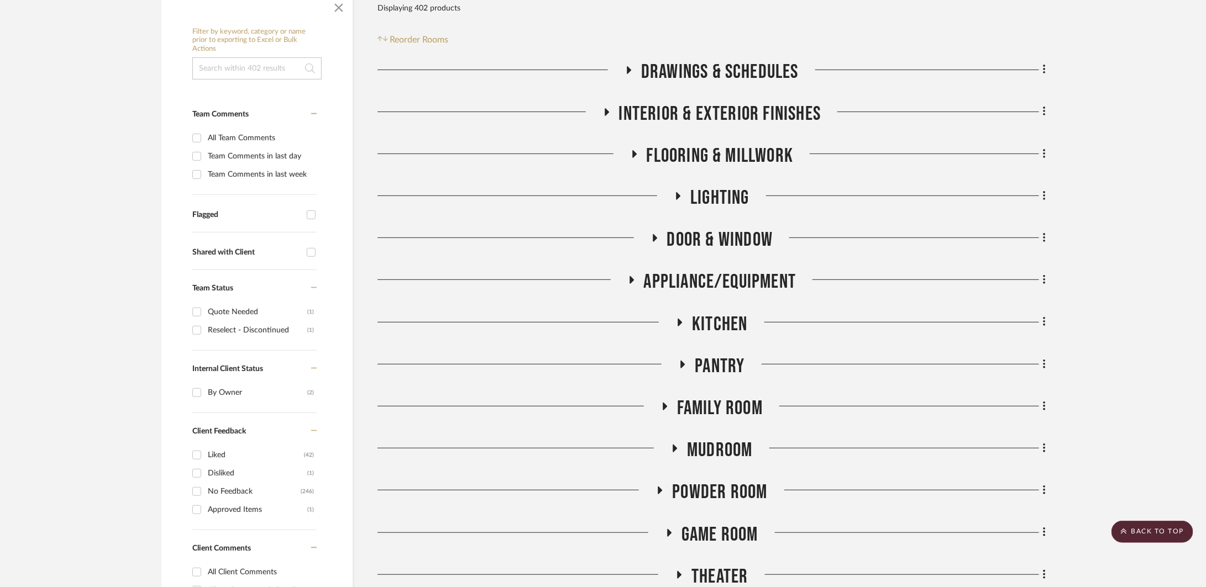
click at [699, 404] on span "Family Room" at bounding box center [720, 409] width 86 height 24
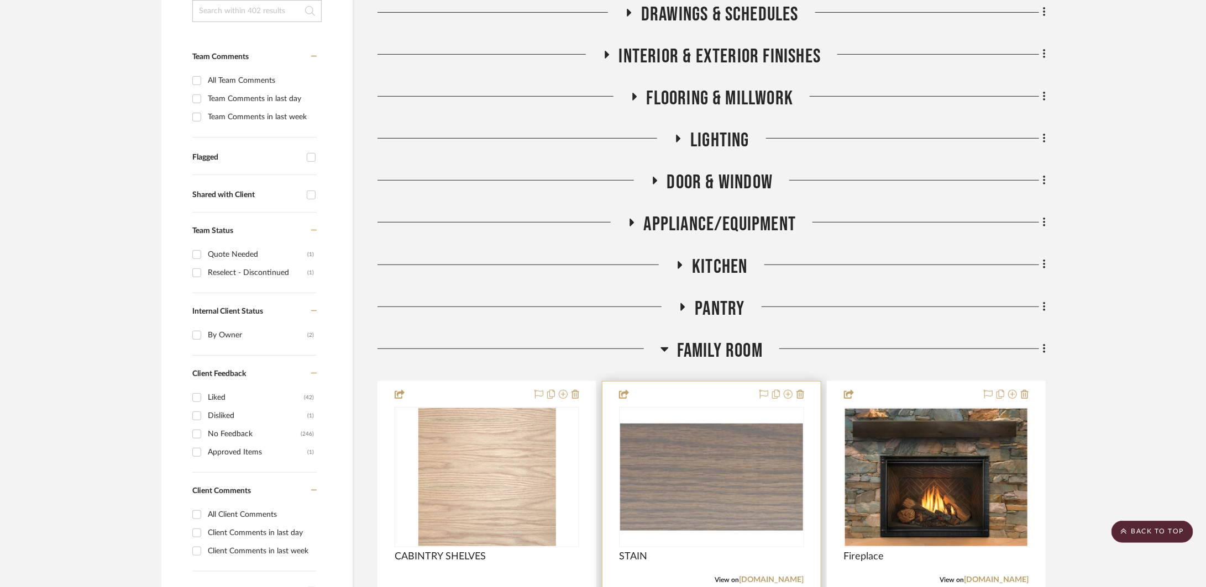
scroll to position [609, 0]
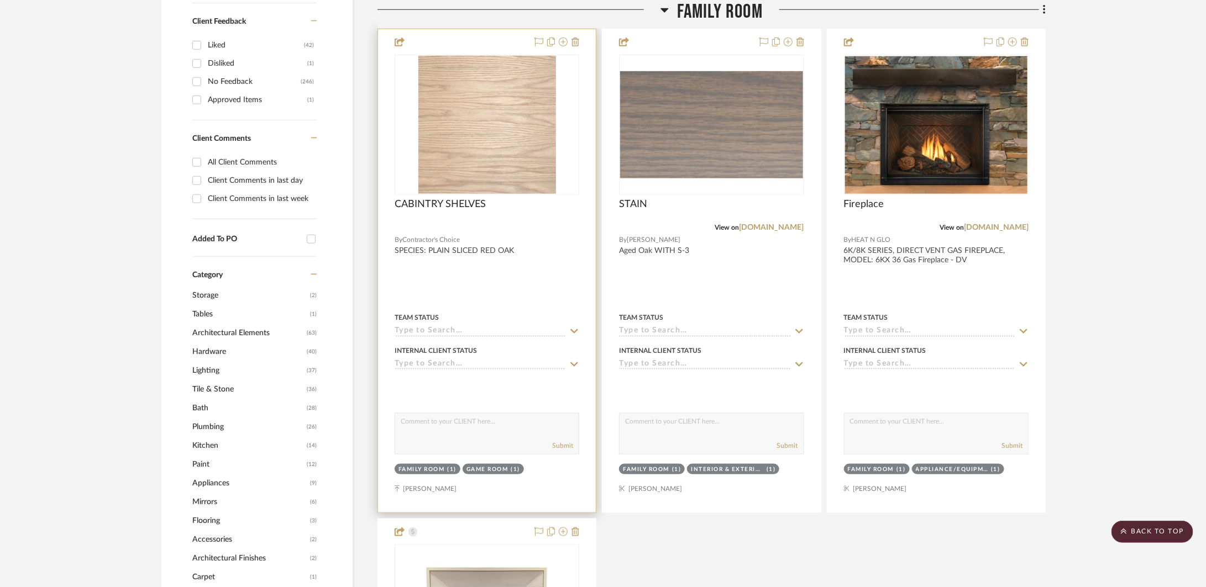
click at [524, 293] on div at bounding box center [487, 270] width 218 height 483
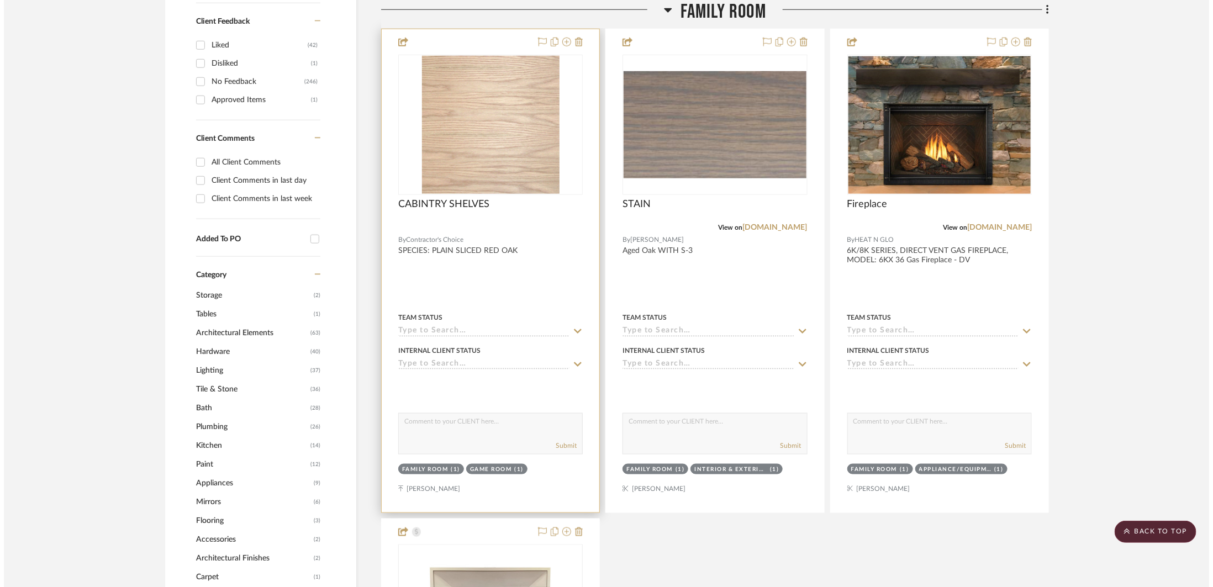
scroll to position [0, 0]
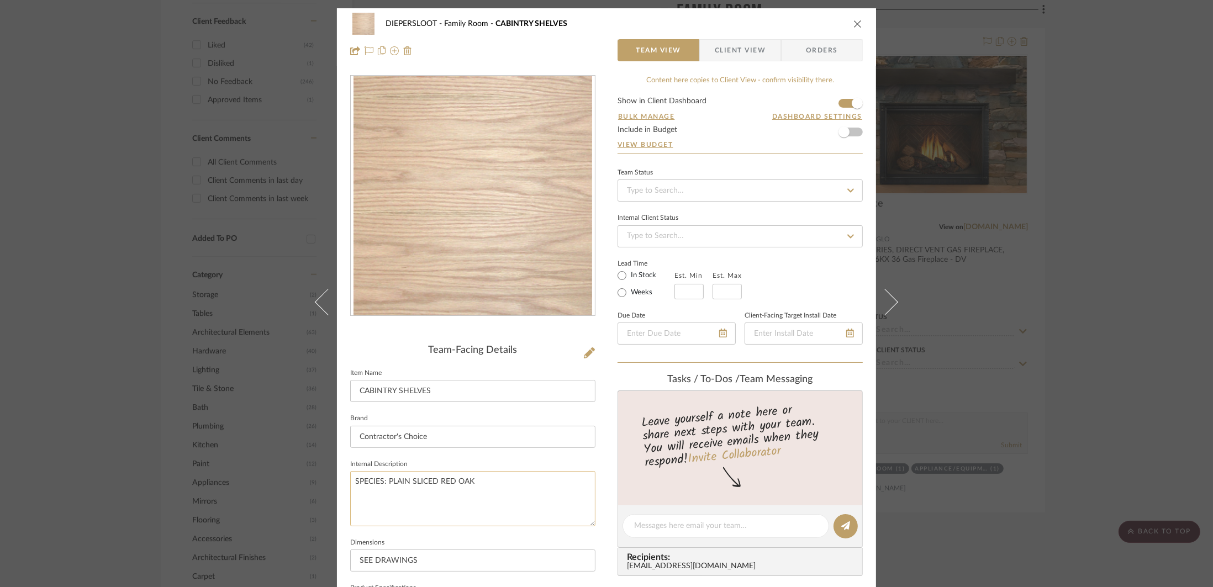
click at [450, 486] on textarea "SPECIES: PLAIN SLICED RED OAK" at bounding box center [472, 498] width 245 height 55
drag, startPoint x: 450, startPoint y: 483, endPoint x: 438, endPoint y: 482, distance: 12.7
click at [438, 482] on textarea "SPECIES: PLAIN SLICED RED OAK" at bounding box center [472, 498] width 245 height 55
type textarea "SPECIES: PLAIN SLICED WHITE OAK"
click at [453, 439] on input "Contractor's Choice" at bounding box center [472, 437] width 245 height 22
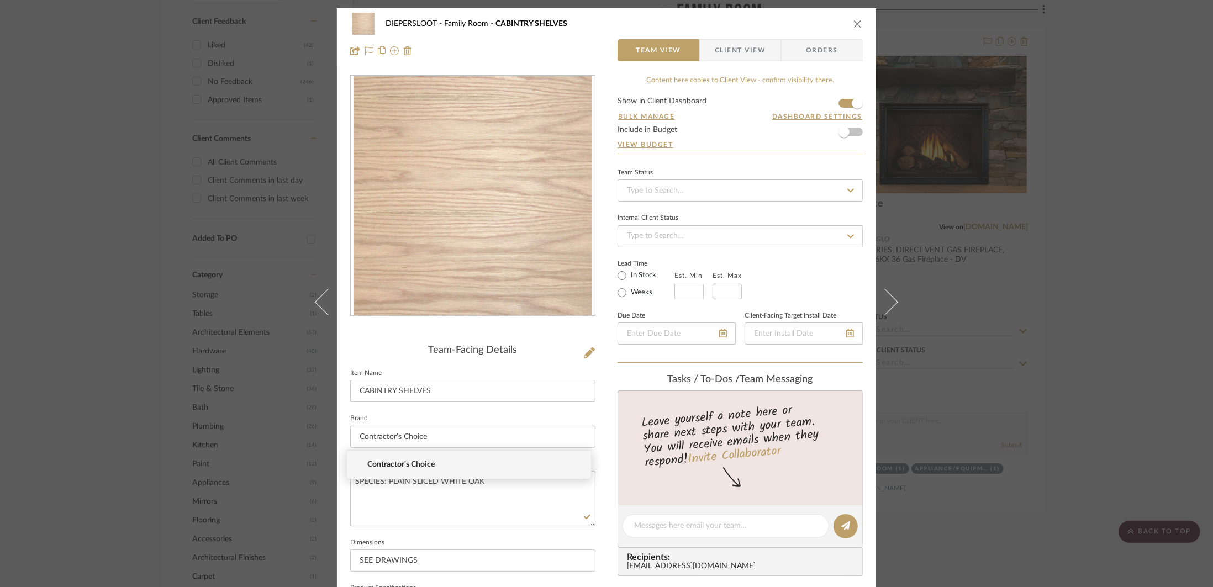
click at [854, 19] on icon "close" at bounding box center [858, 23] width 9 height 9
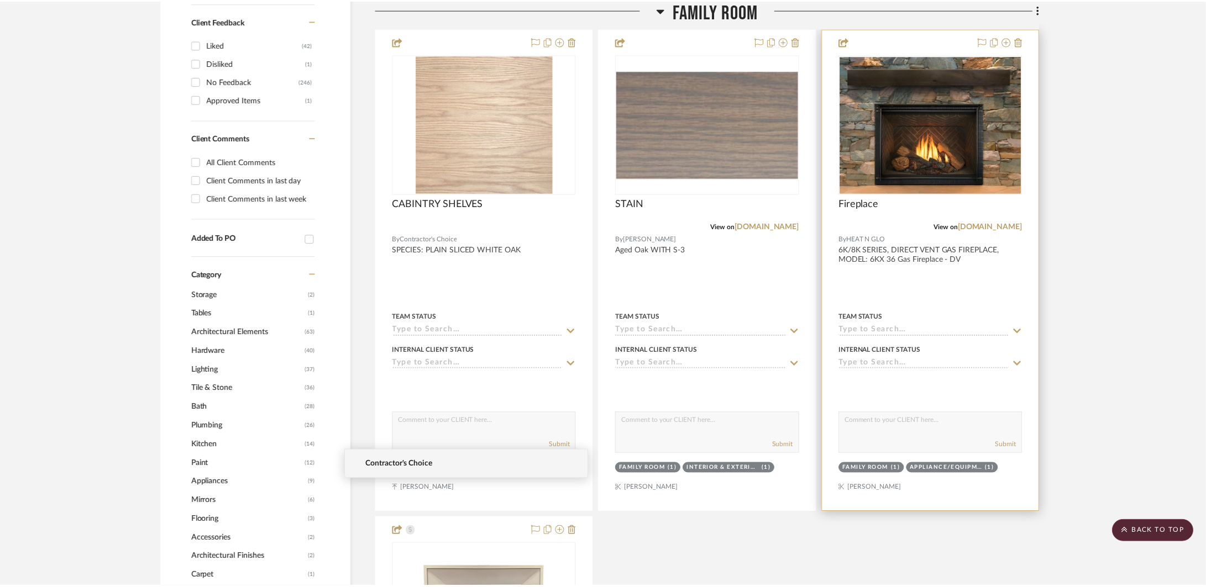
scroll to position [609, 0]
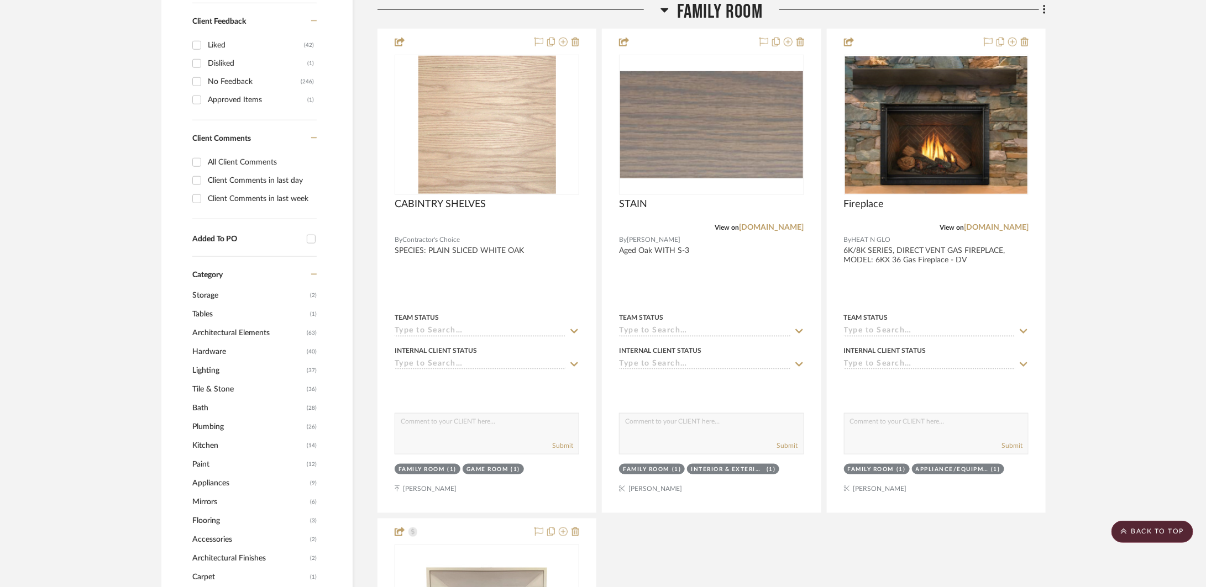
click at [690, 8] on span "Family Room" at bounding box center [720, 12] width 86 height 24
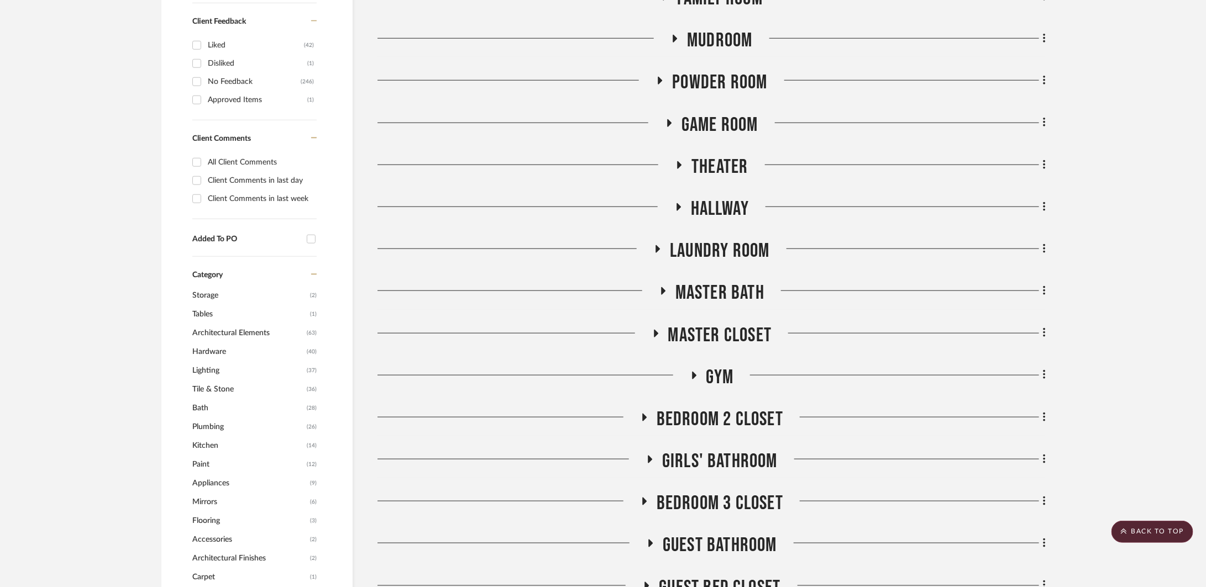
click at [727, 35] on span "Mudroom" at bounding box center [719, 41] width 65 height 24
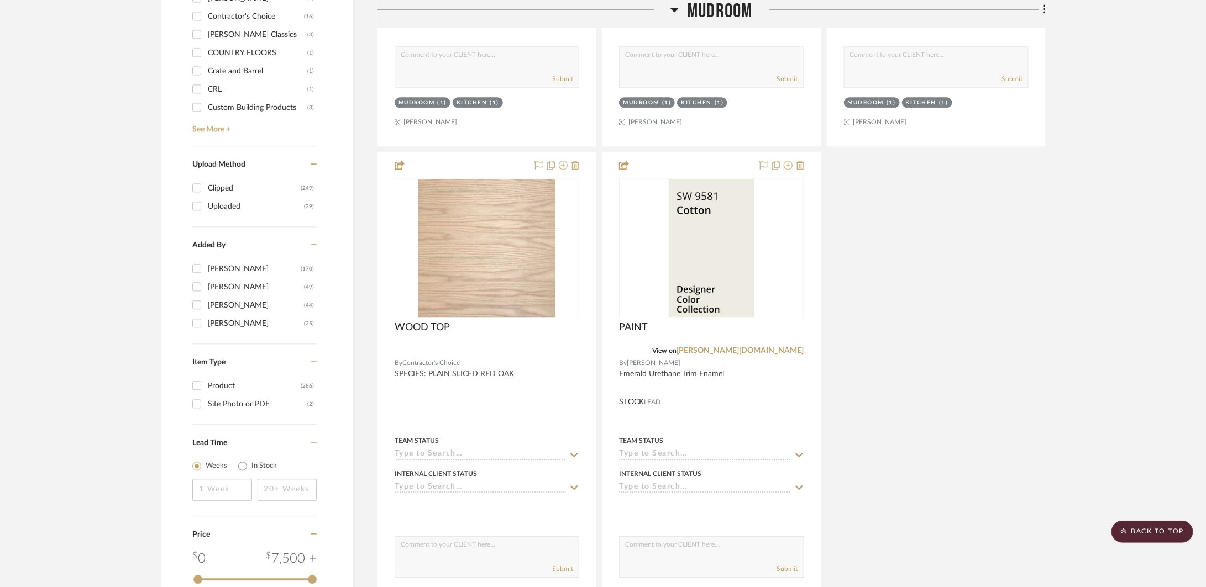
scroll to position [1514, 0]
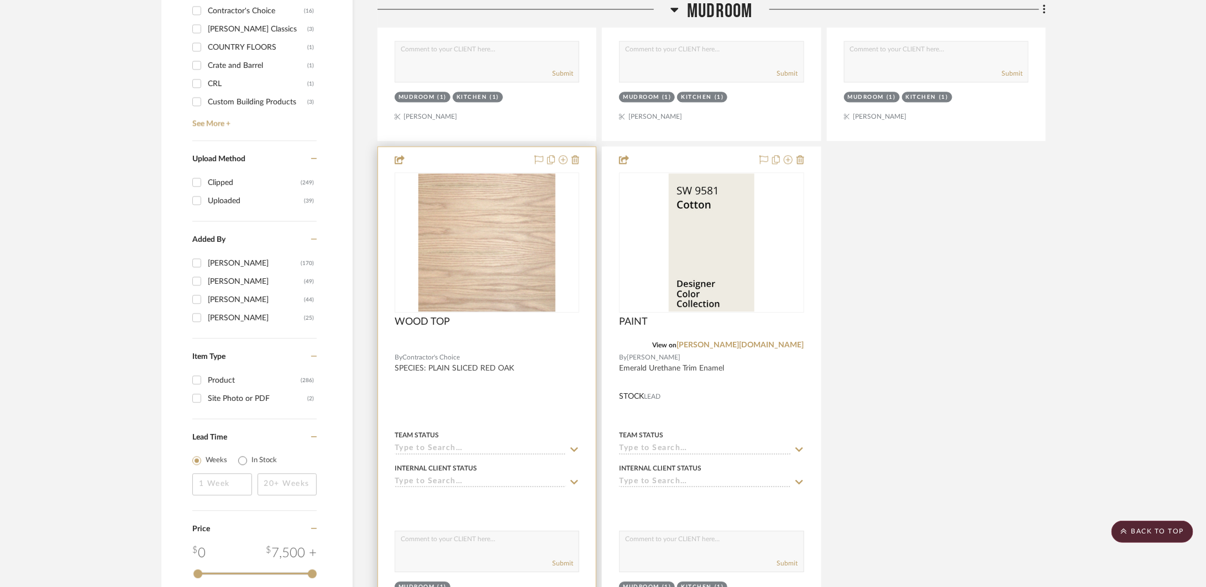
click at [511, 381] on div at bounding box center [487, 388] width 218 height 483
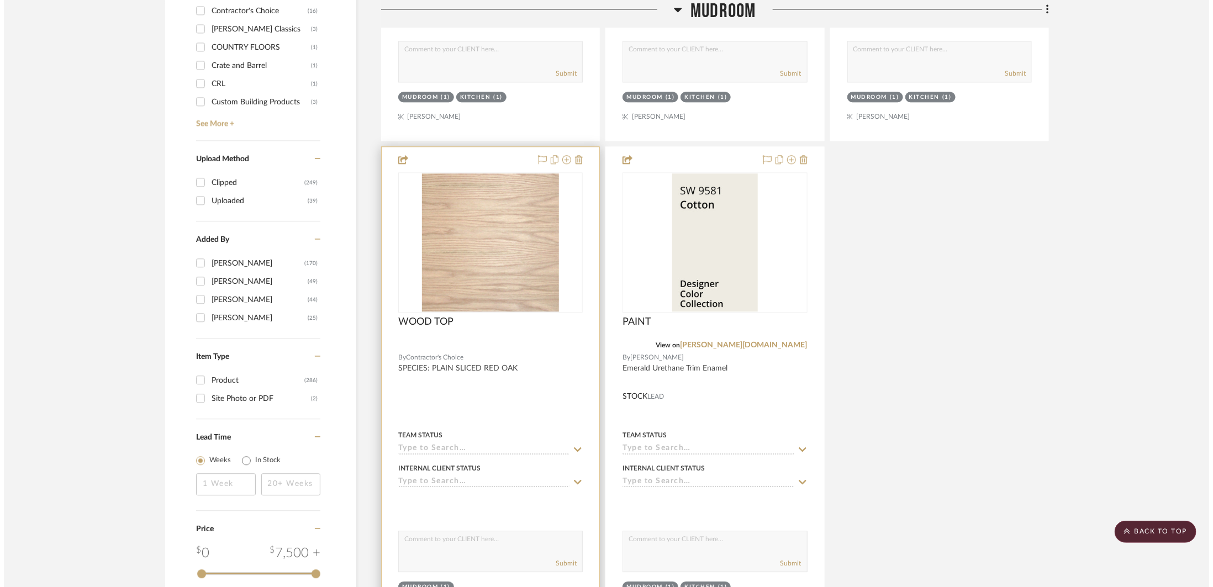
scroll to position [0, 0]
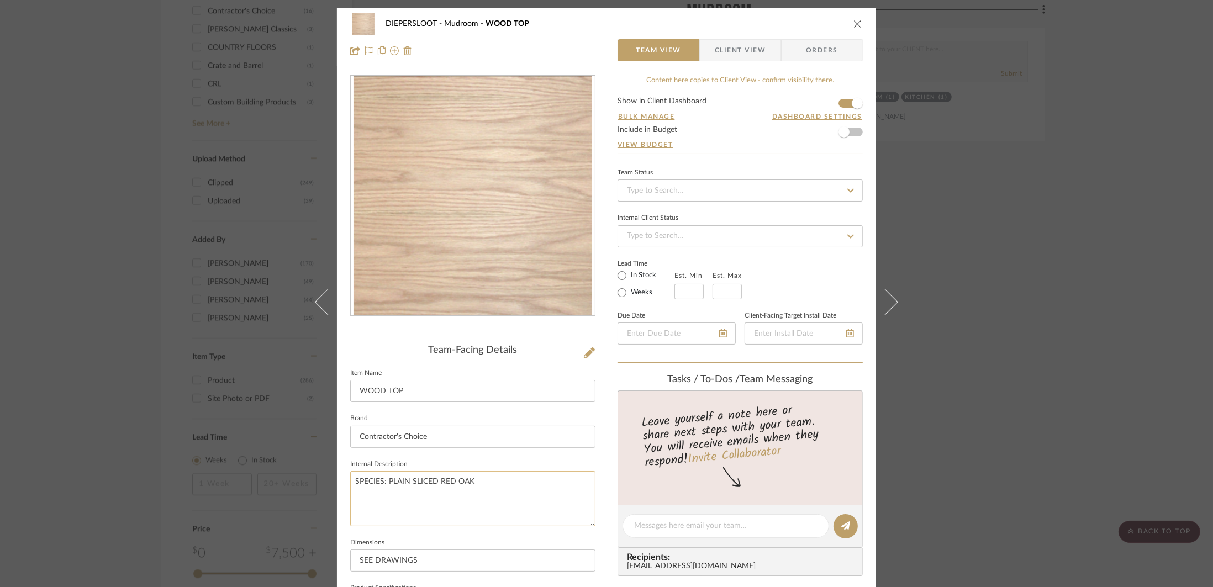
click at [448, 481] on textarea "SPECIES: PLAIN SLICED RED OAK" at bounding box center [472, 498] width 245 height 55
drag, startPoint x: 450, startPoint y: 482, endPoint x: 438, endPoint y: 481, distance: 12.7
click at [438, 481] on textarea "SPECIES: PLAIN SLICED RED OAK" at bounding box center [472, 498] width 245 height 55
type textarea "SPECIES: PLAIN SLICED WHITE OAK"
click at [435, 562] on input "SEE DRAWINGS" at bounding box center [472, 561] width 245 height 22
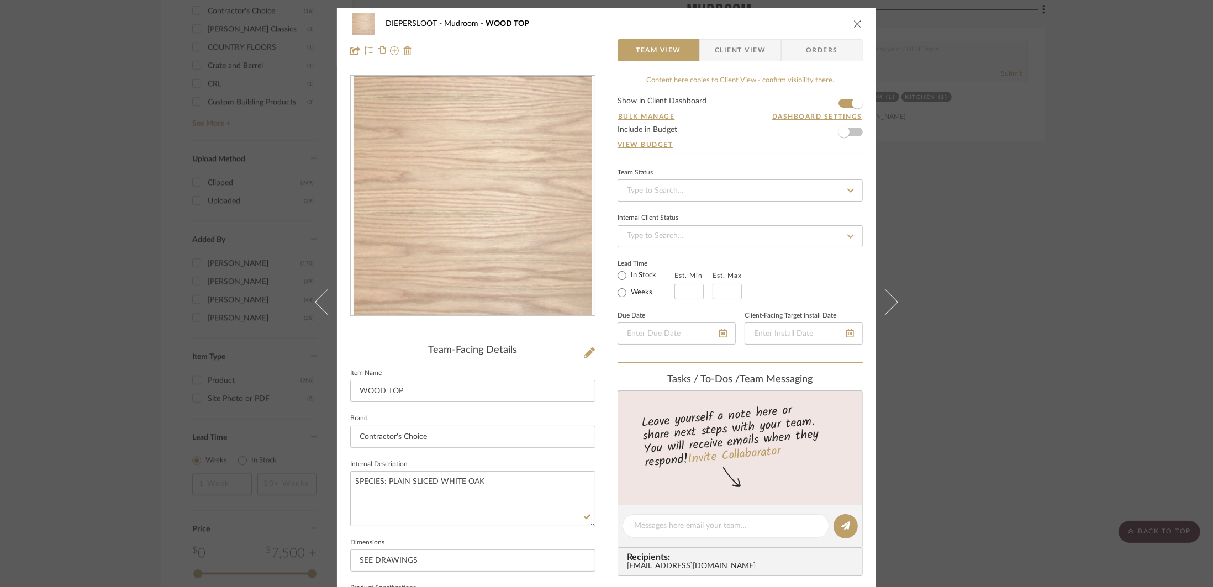
click at [996, 329] on div "DIEPERSLOOT Mudroom WOOD TOP Team View Client View Orders Team-Facing Details I…" at bounding box center [606, 293] width 1213 height 587
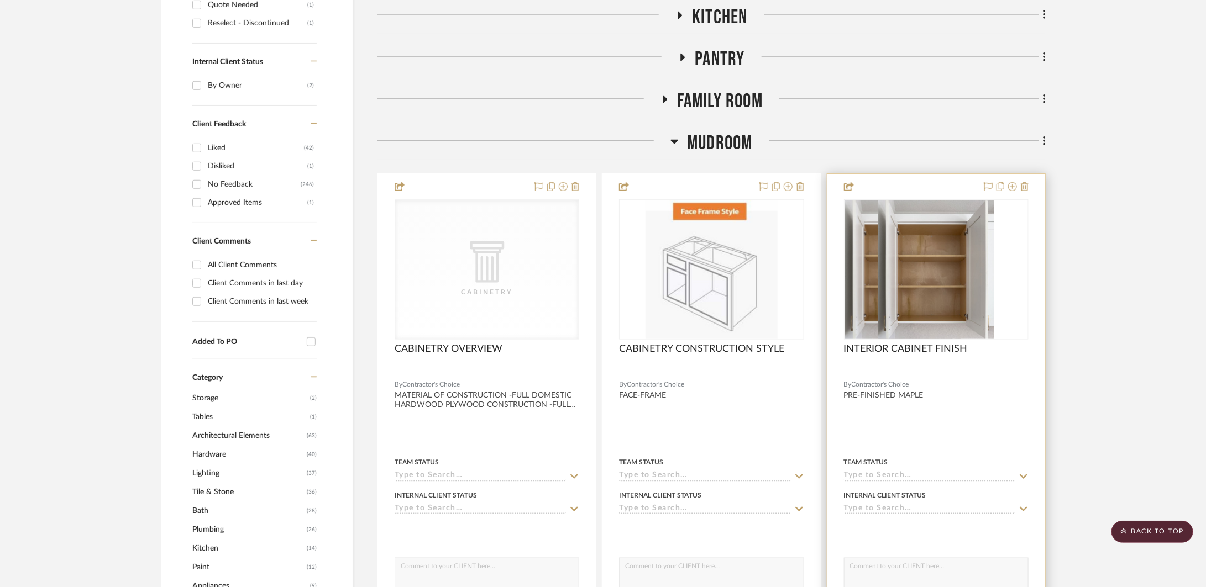
scroll to position [402, 0]
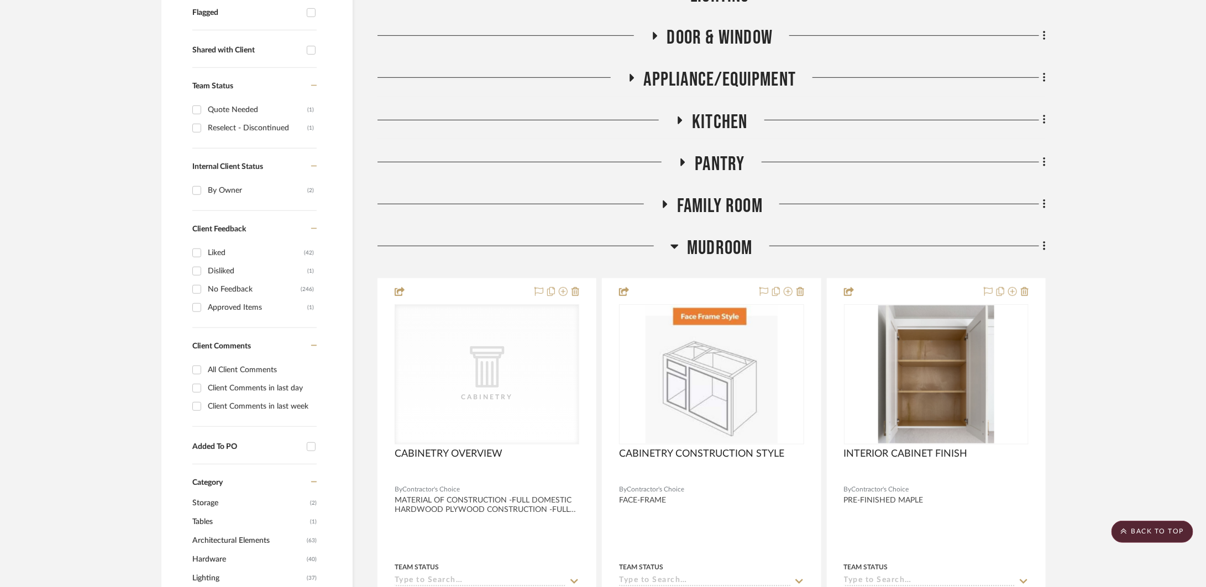
click at [751, 250] on span "Mudroom" at bounding box center [719, 248] width 65 height 24
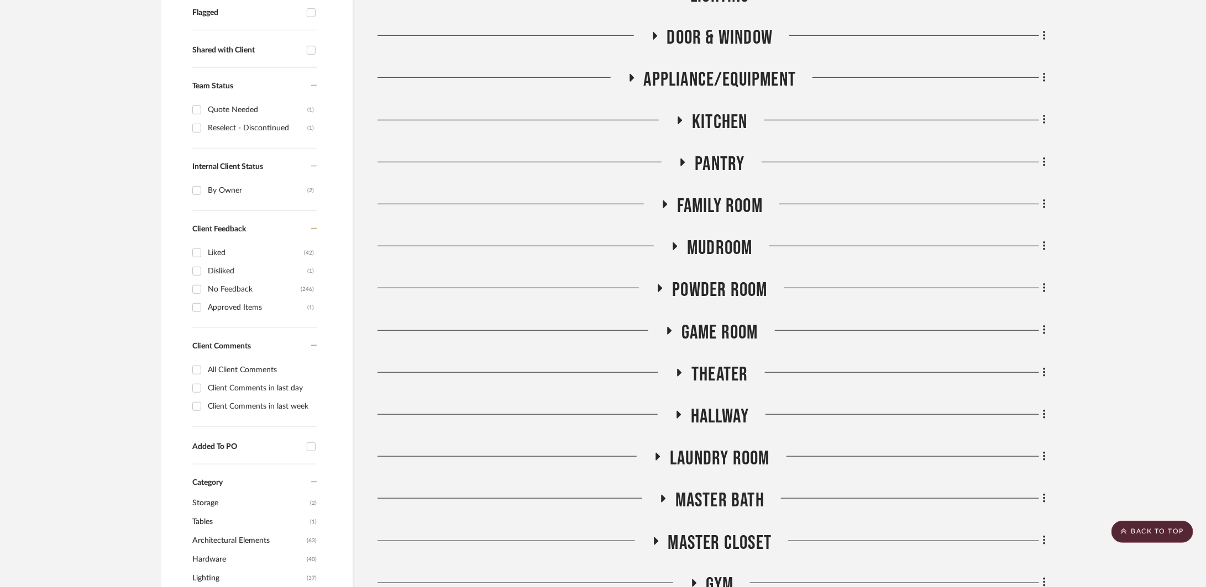
click at [719, 328] on span "Game Room" at bounding box center [719, 333] width 77 height 24
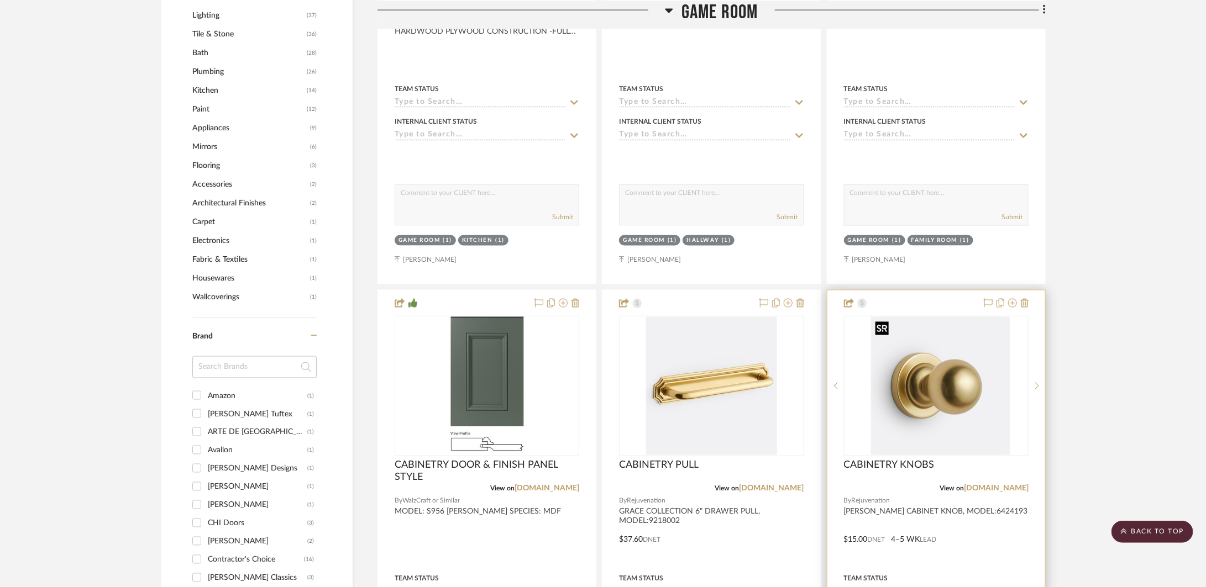
scroll to position [1061, 0]
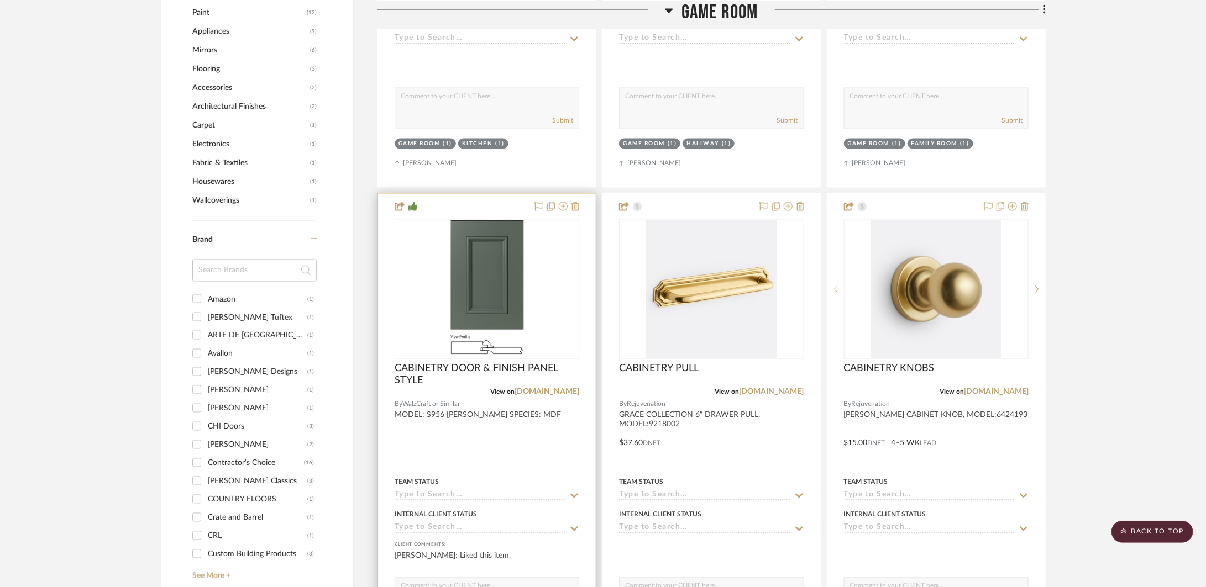
click at [460, 455] on div at bounding box center [487, 435] width 218 height 483
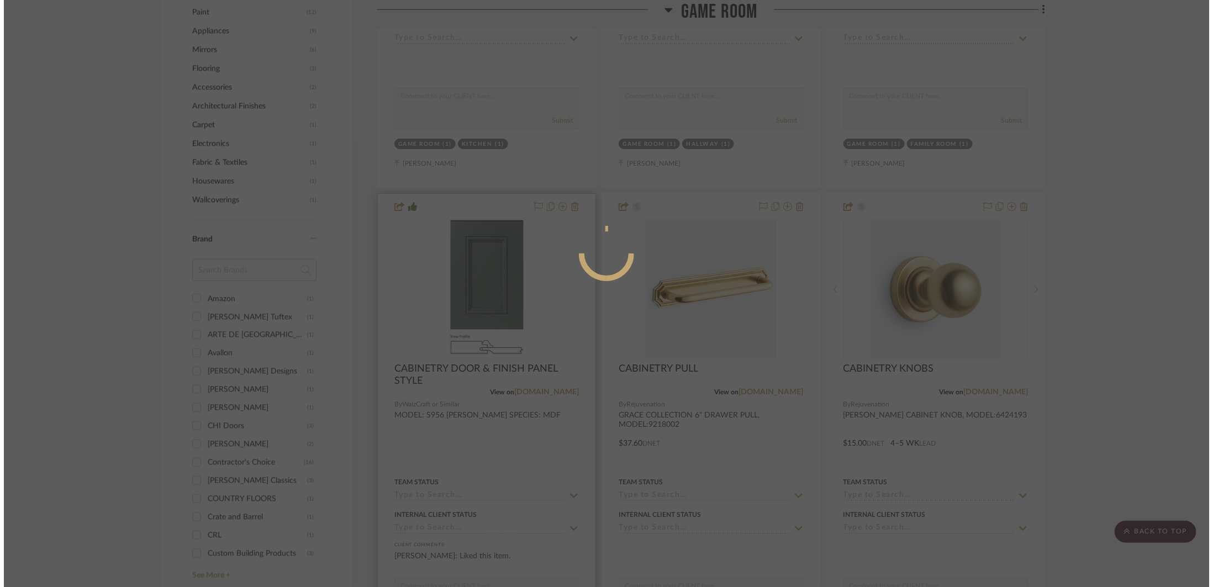
scroll to position [0, 0]
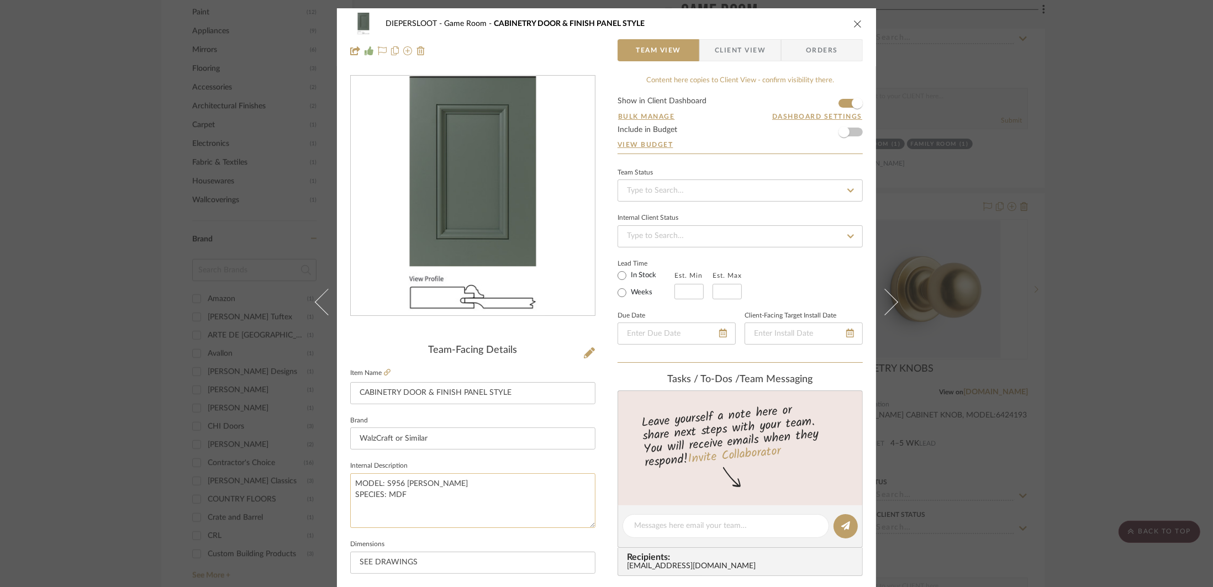
drag, startPoint x: 404, startPoint y: 500, endPoint x: 387, endPoint y: 498, distance: 17.2
click at [387, 498] on textarea "MODEL: S956 [PERSON_NAME] SPECIES: MDF" at bounding box center [472, 501] width 245 height 55
type textarea "MODEL: S956 [PERSON_NAME] SPECIES: PAINT-GRADE"
click at [450, 444] on input "WalzCraft or Similar" at bounding box center [472, 439] width 245 height 22
click at [1070, 351] on div "DIEPERSLOOT Game Room CABINETRY DOOR & FINISH PANEL STYLE Team View Client View…" at bounding box center [606, 293] width 1213 height 587
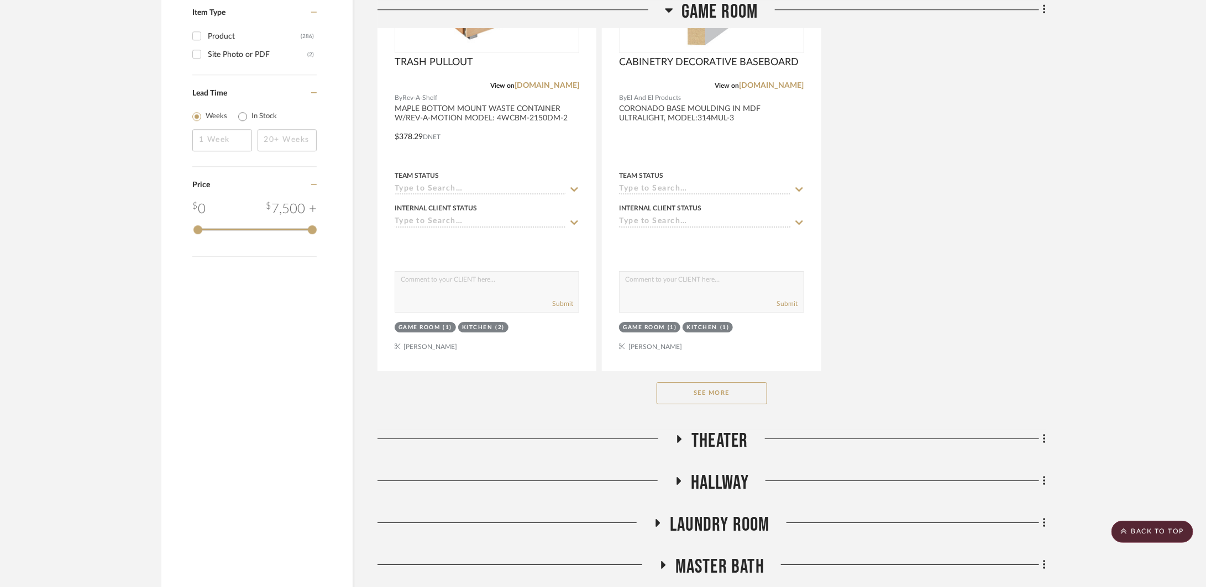
scroll to position [2162, 0]
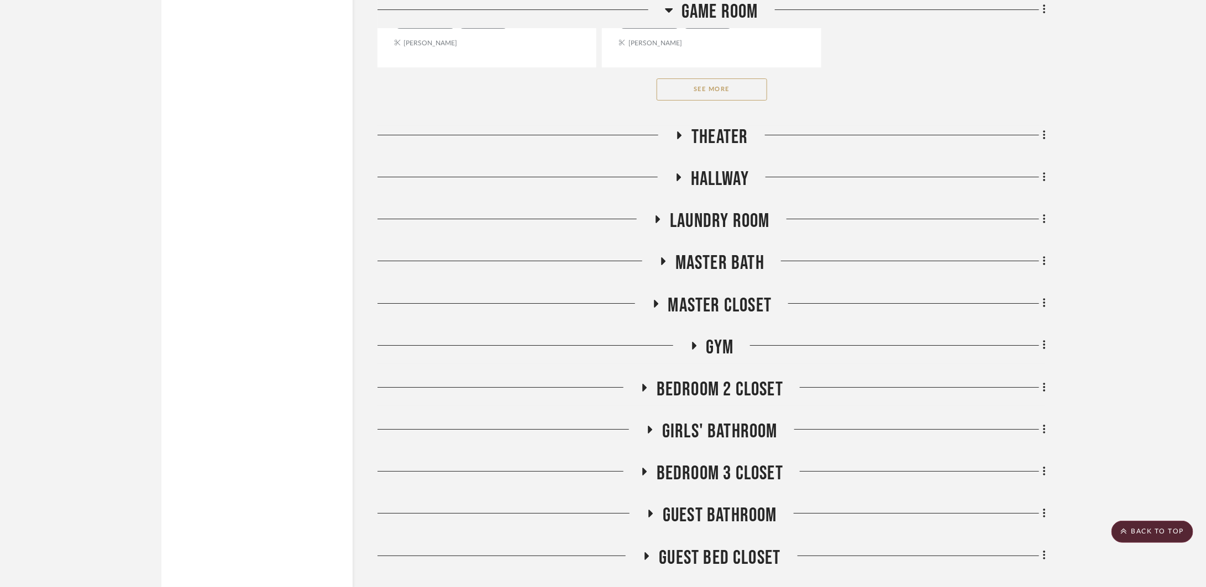
click at [717, 80] on button "See More" at bounding box center [711, 89] width 111 height 22
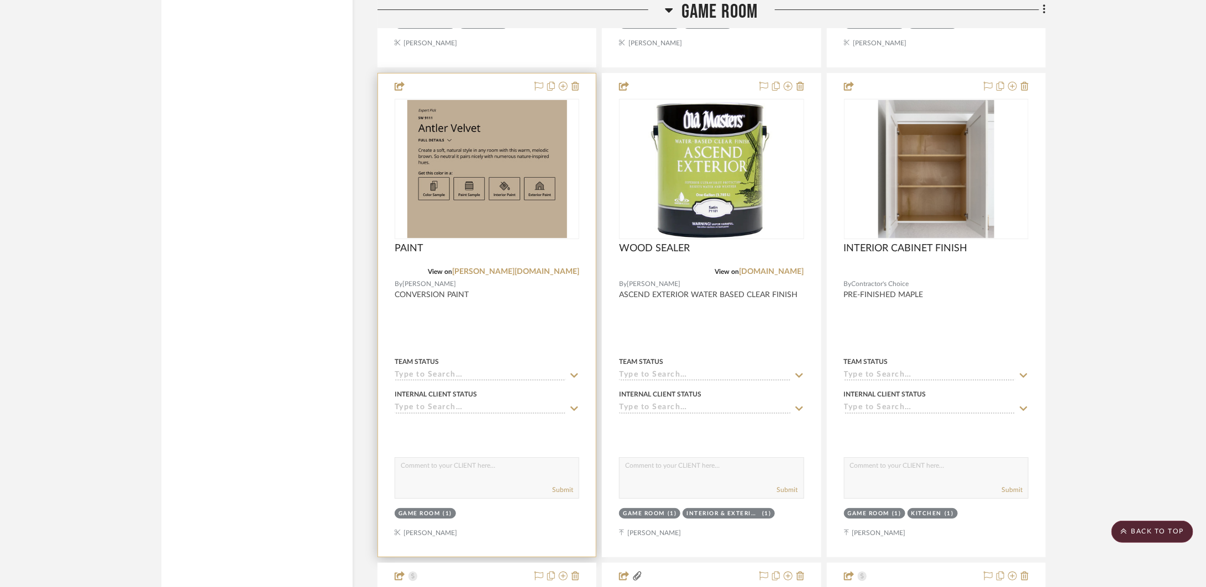
click at [477, 322] on div at bounding box center [487, 314] width 218 height 483
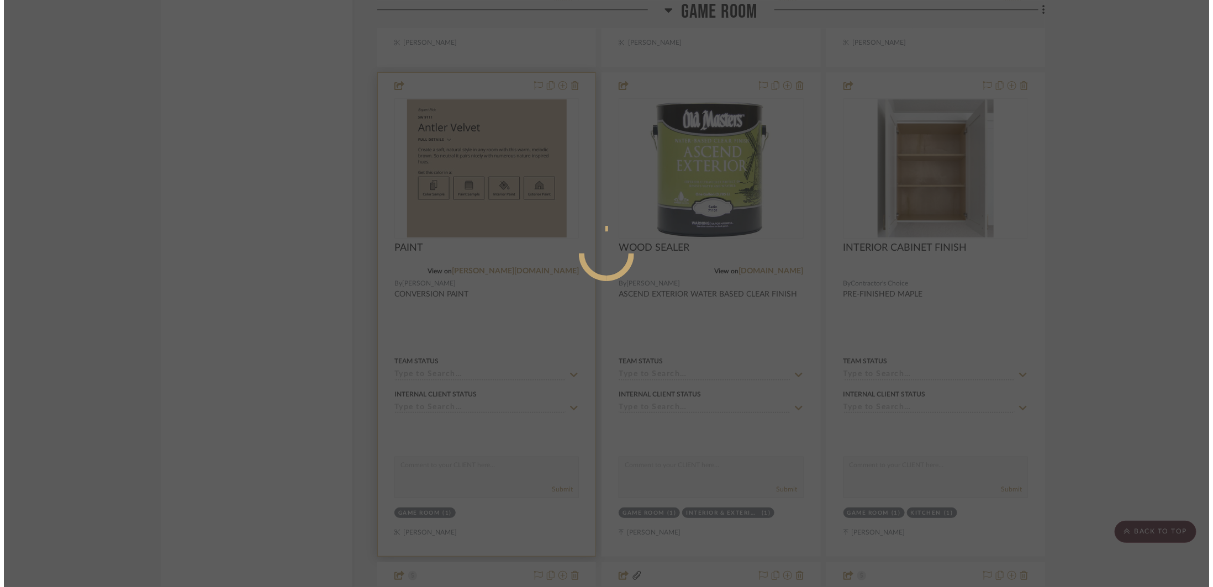
scroll to position [0, 0]
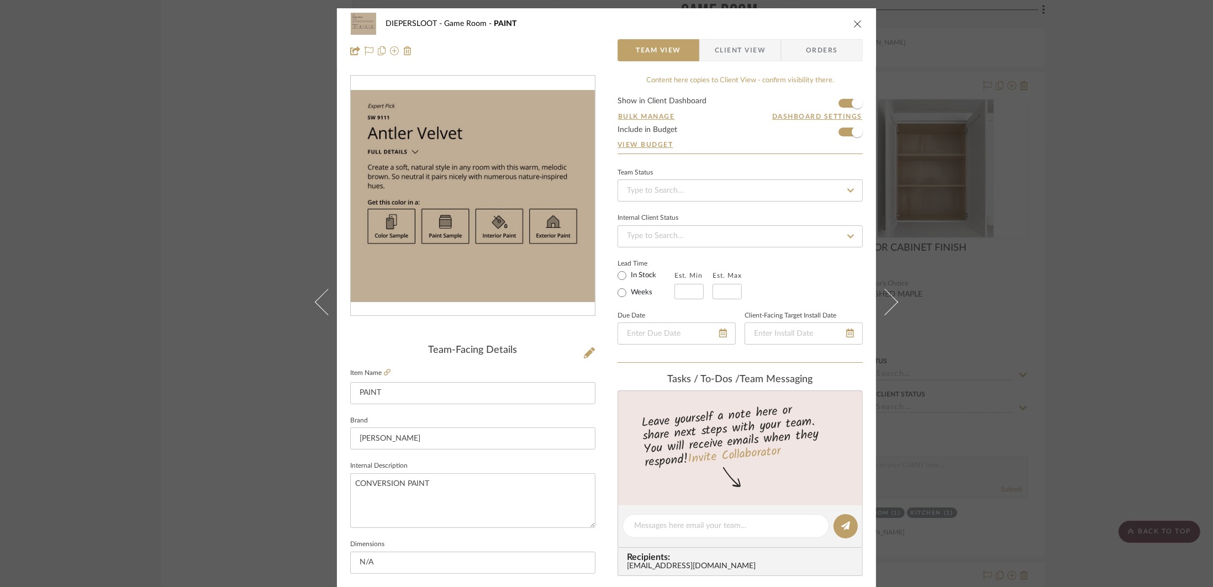
click at [854, 22] on icon "close" at bounding box center [858, 23] width 9 height 9
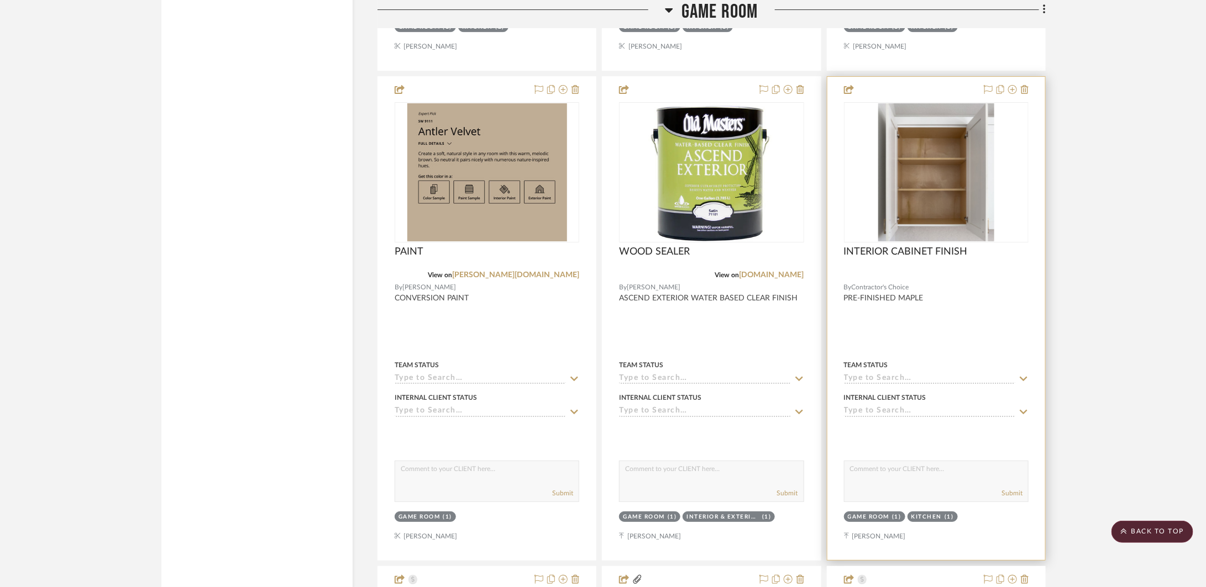
scroll to position [2165, 0]
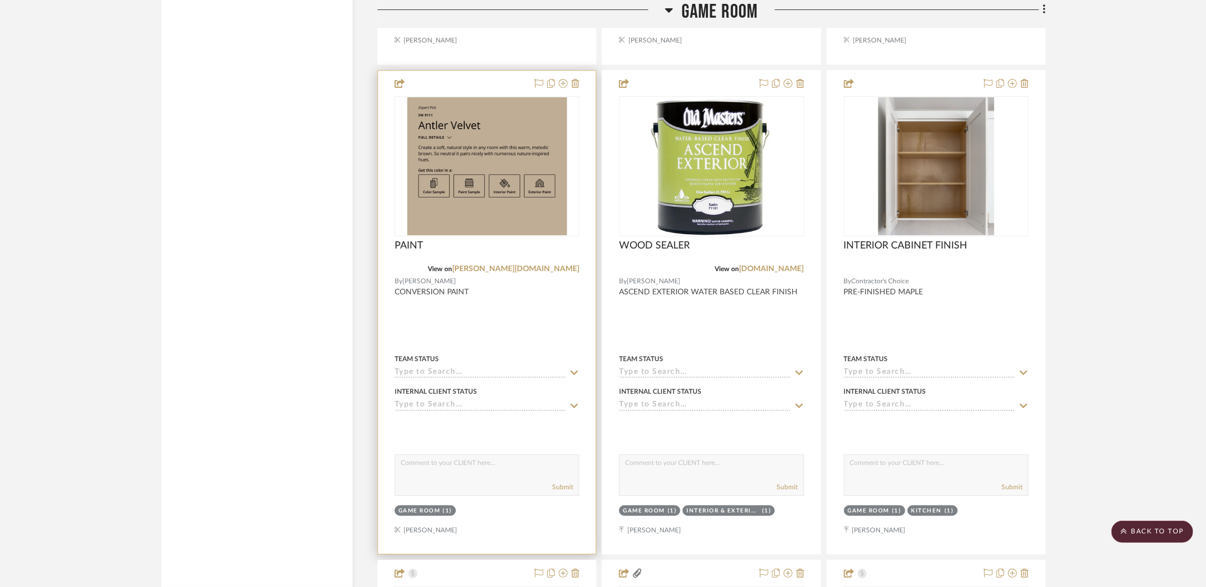
click at [416, 344] on div at bounding box center [487, 312] width 218 height 483
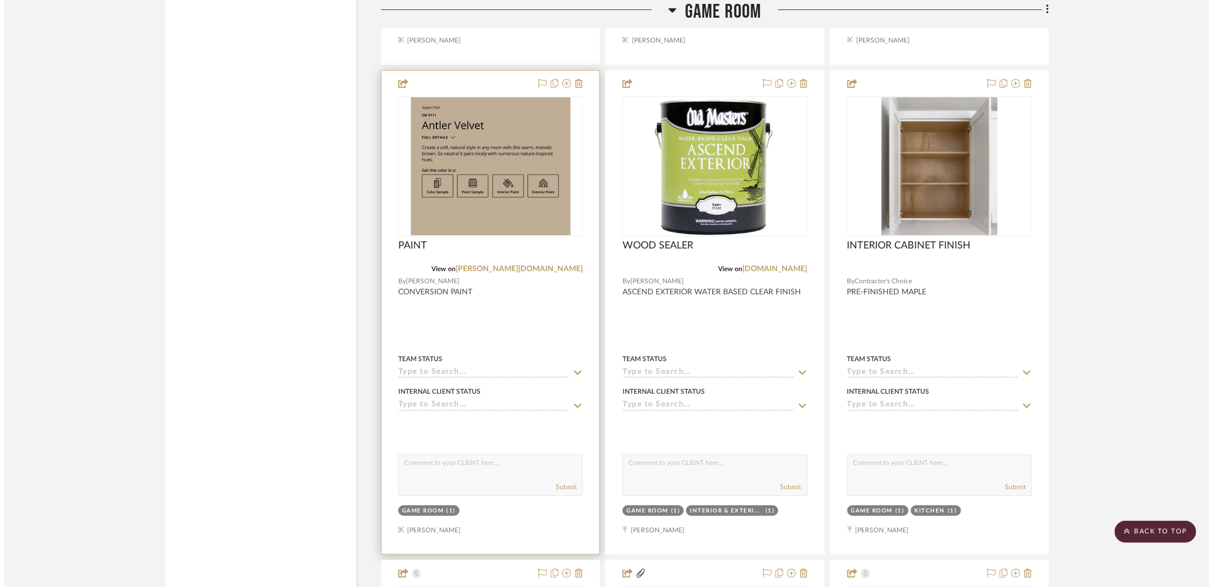
scroll to position [0, 0]
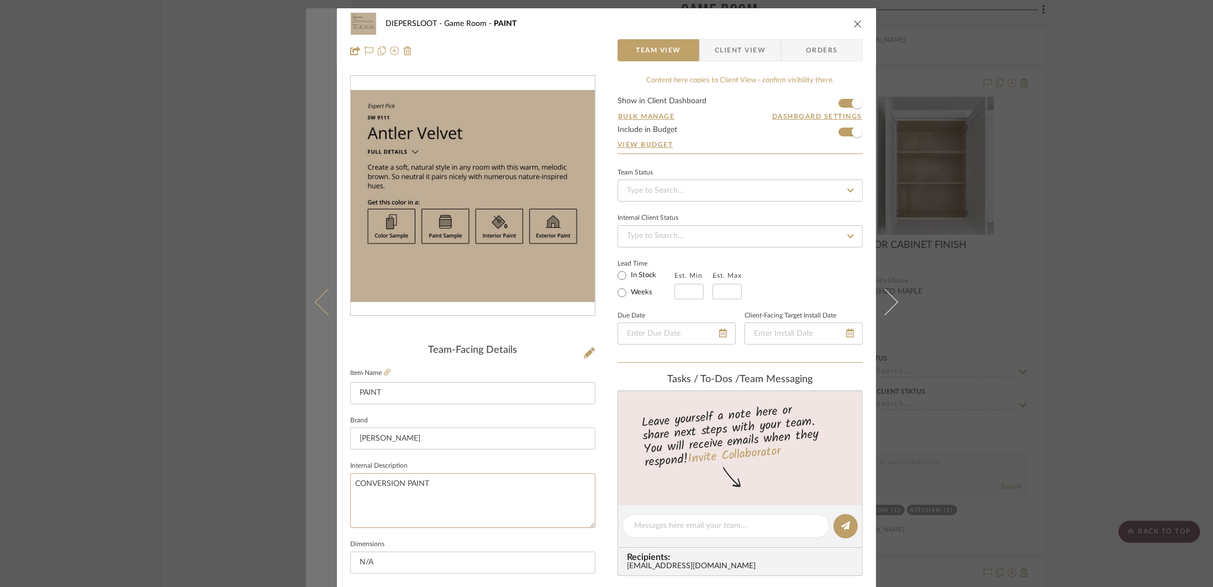
drag, startPoint x: 386, startPoint y: 487, endPoint x: 318, endPoint y: 487, distance: 67.4
click at [318, 487] on mat-dialog-content "DIEPERSLOOT Game Room PAINT Team View Client View Orders Team-Facing Details It…" at bounding box center [606, 518] width 601 height 1021
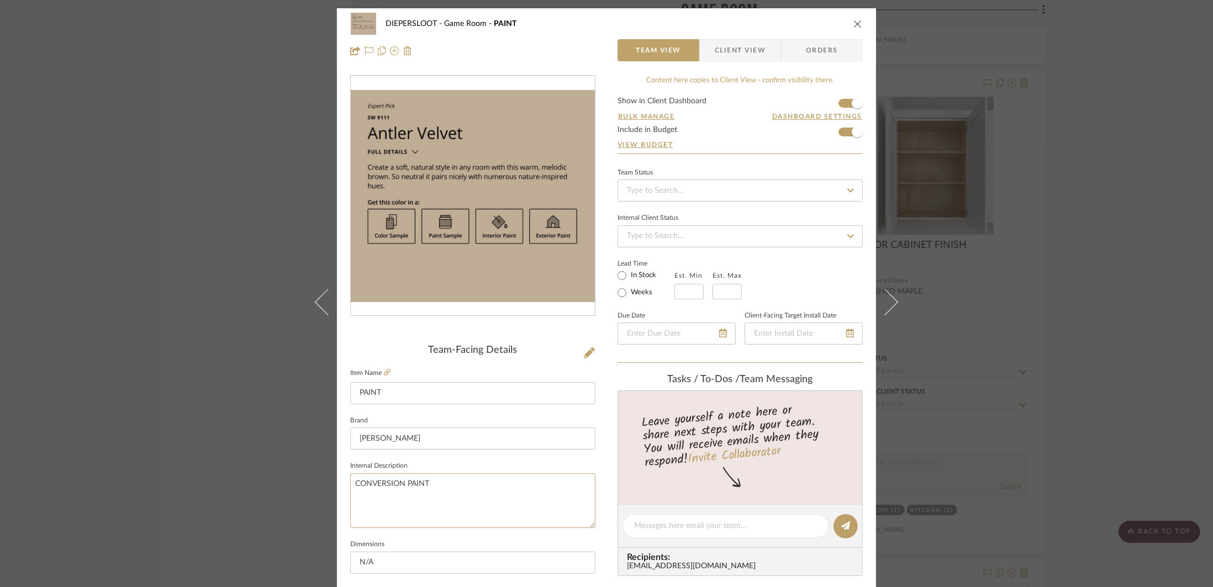
paste textarea "Emerald Urethane Trim Enamel"
click at [432, 395] on input "PAINT" at bounding box center [472, 393] width 245 height 22
type textarea "Emerald Urethane Trim Enamel"
click at [856, 26] on icon "close" at bounding box center [858, 23] width 9 height 9
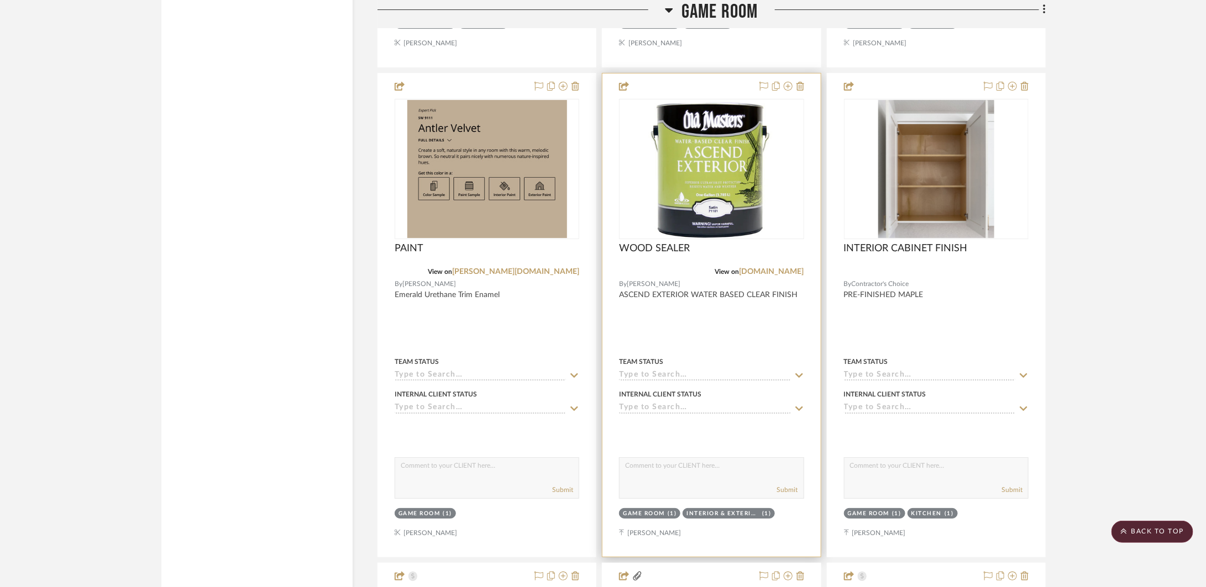
scroll to position [2159, 0]
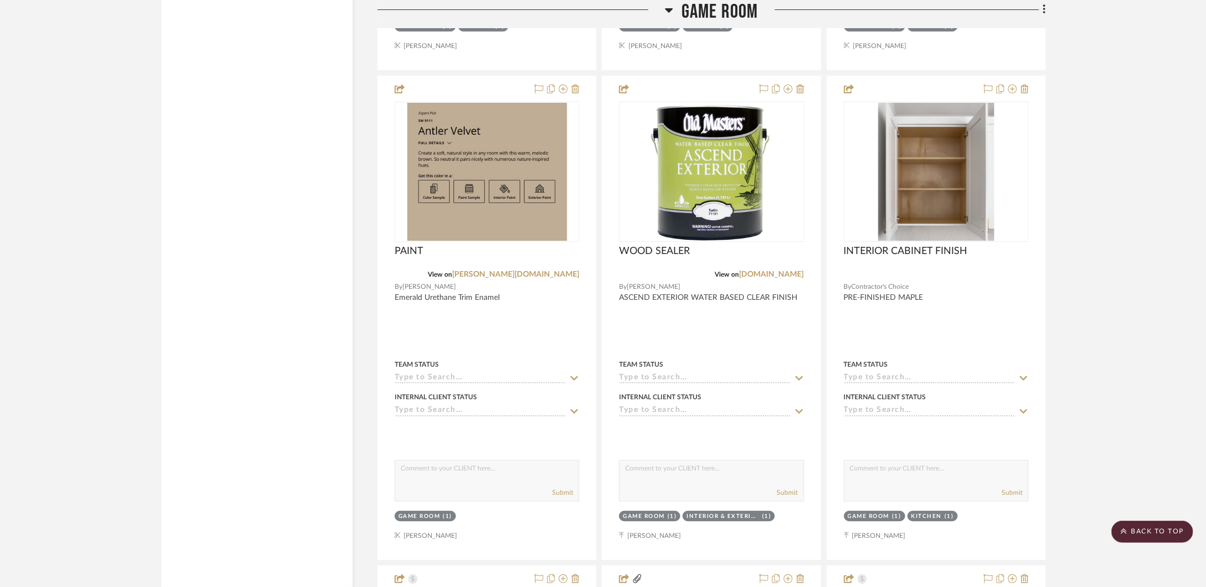
click at [746, 13] on span "Game Room" at bounding box center [719, 12] width 77 height 24
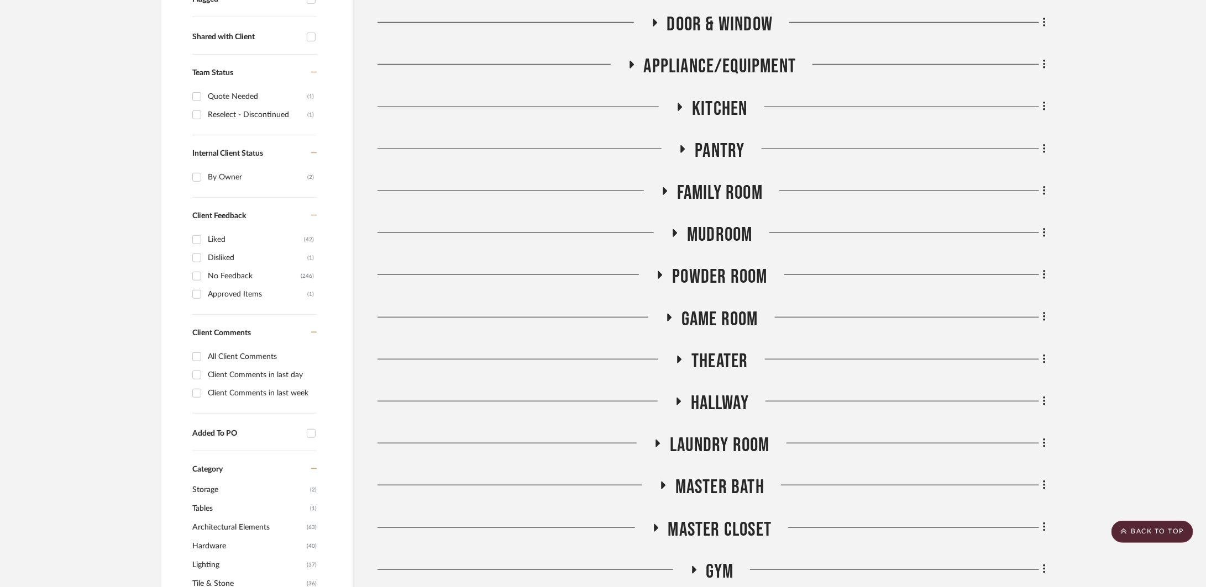
scroll to position [341, 0]
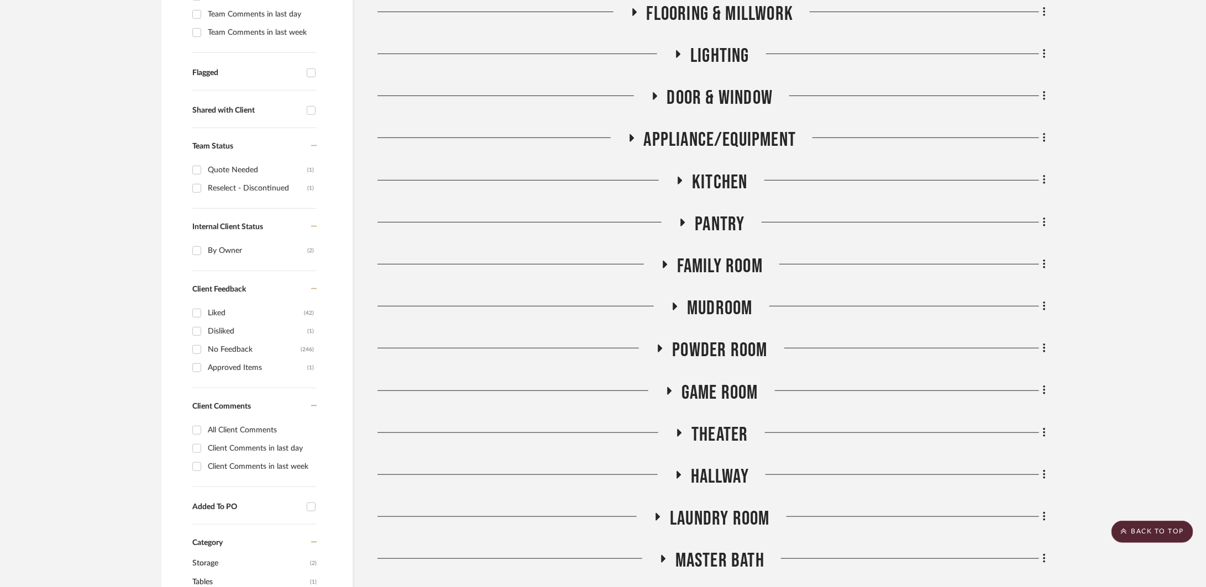
click at [712, 434] on span "Theater" at bounding box center [719, 435] width 56 height 24
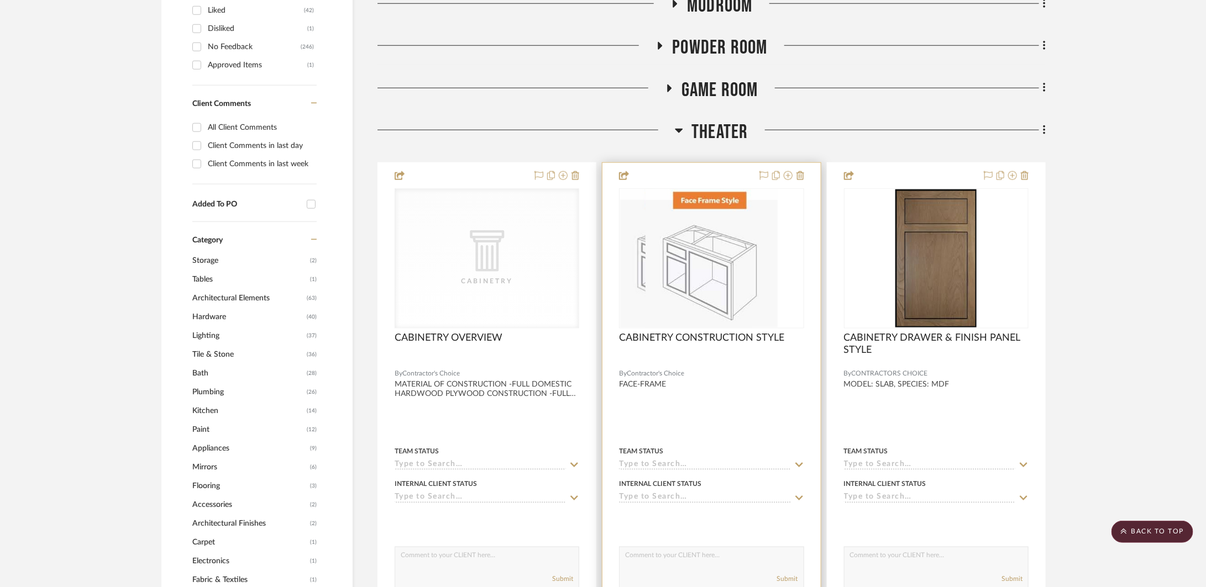
scroll to position [858, 0]
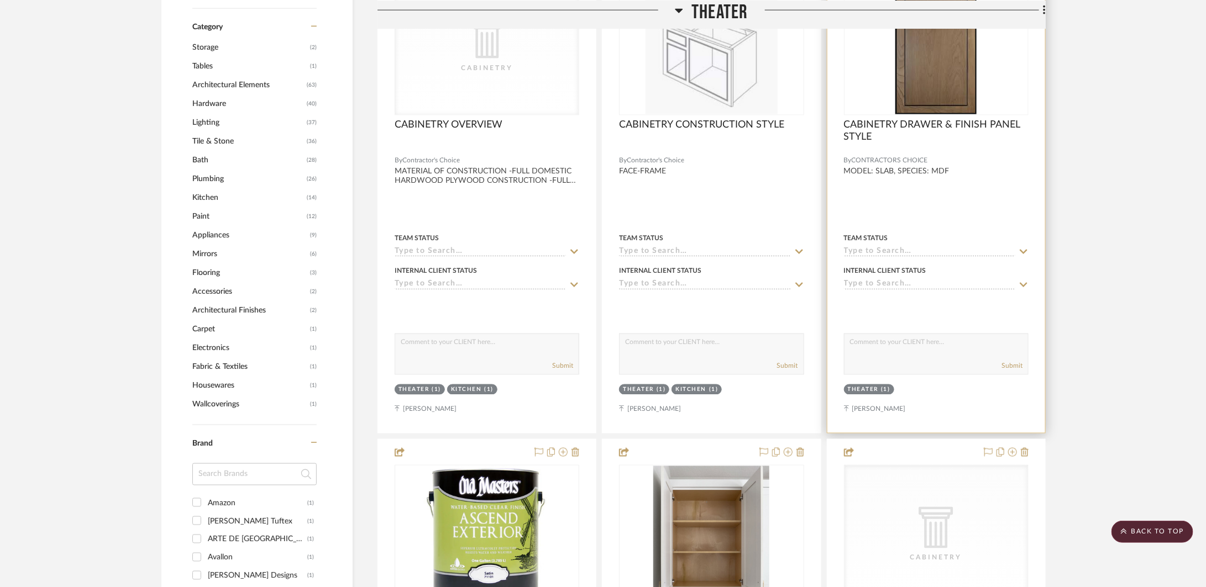
click at [962, 194] on div at bounding box center [936, 191] width 218 height 483
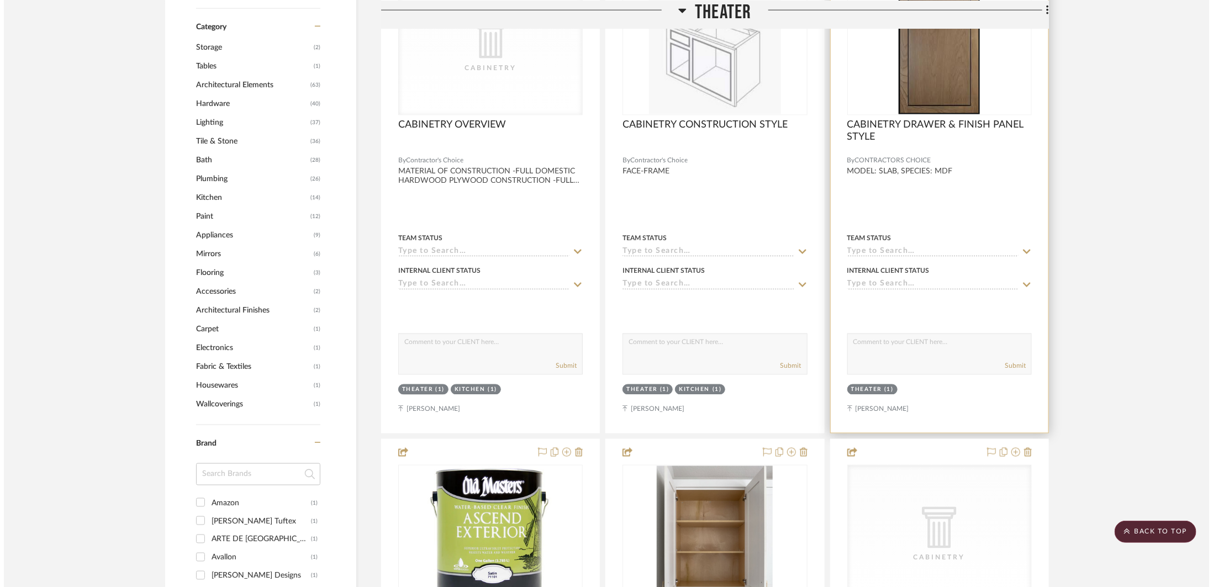
scroll to position [0, 0]
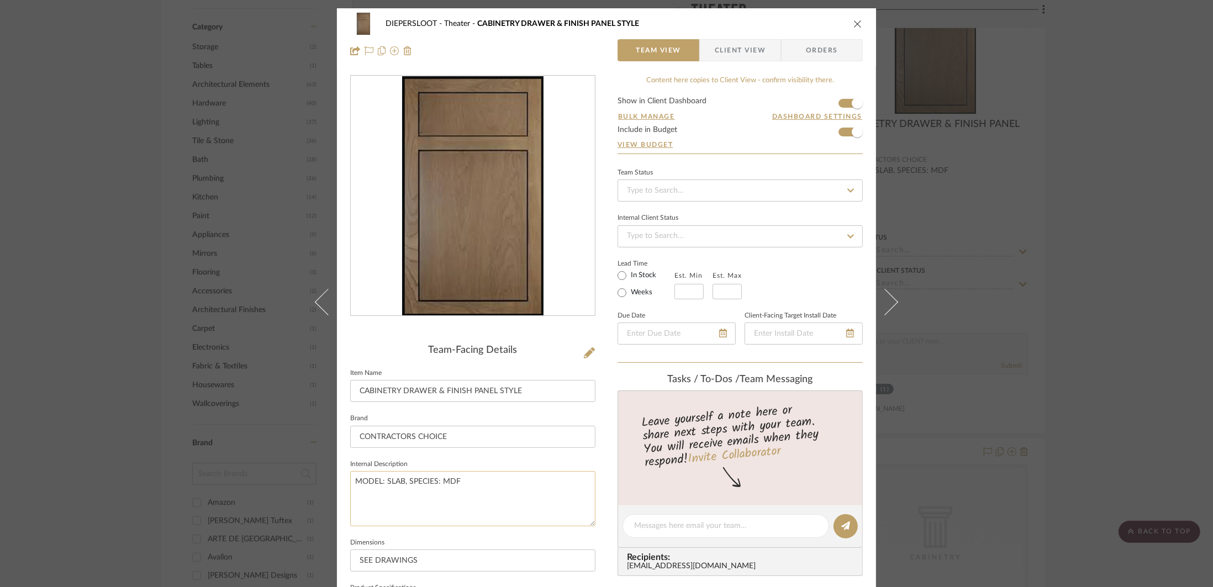
drag, startPoint x: 458, startPoint y: 482, endPoint x: 439, endPoint y: 479, distance: 18.4
click at [439, 479] on textarea "MODEL: SLAB, SPECIES: MDF" at bounding box center [472, 498] width 245 height 55
type textarea "MODEL: SLAB, SPECIES: PAINT-GRADE"
click at [482, 440] on input "CONTRACTORS CHOICE" at bounding box center [472, 437] width 245 height 22
click at [854, 26] on icon "close" at bounding box center [858, 23] width 9 height 9
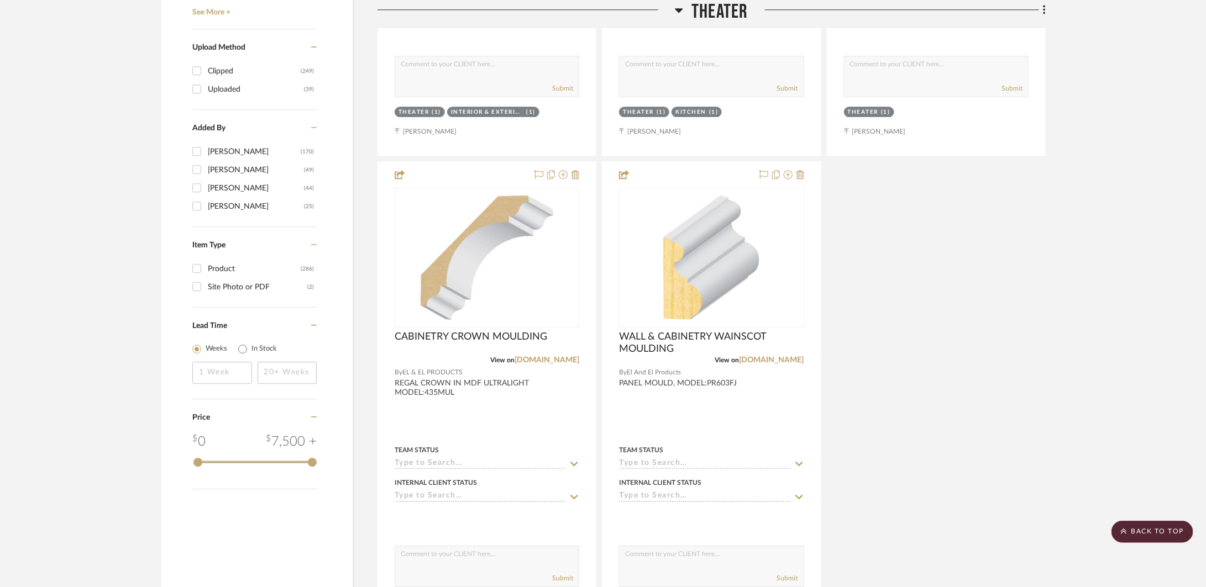
scroll to position [1976, 0]
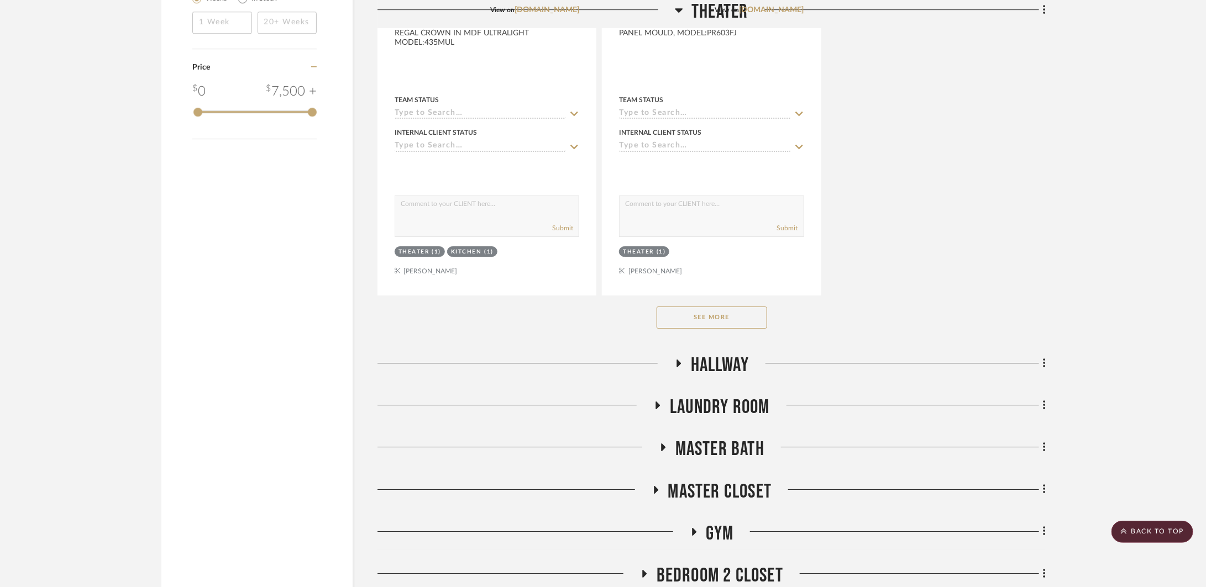
click at [749, 310] on button "See More" at bounding box center [711, 318] width 111 height 22
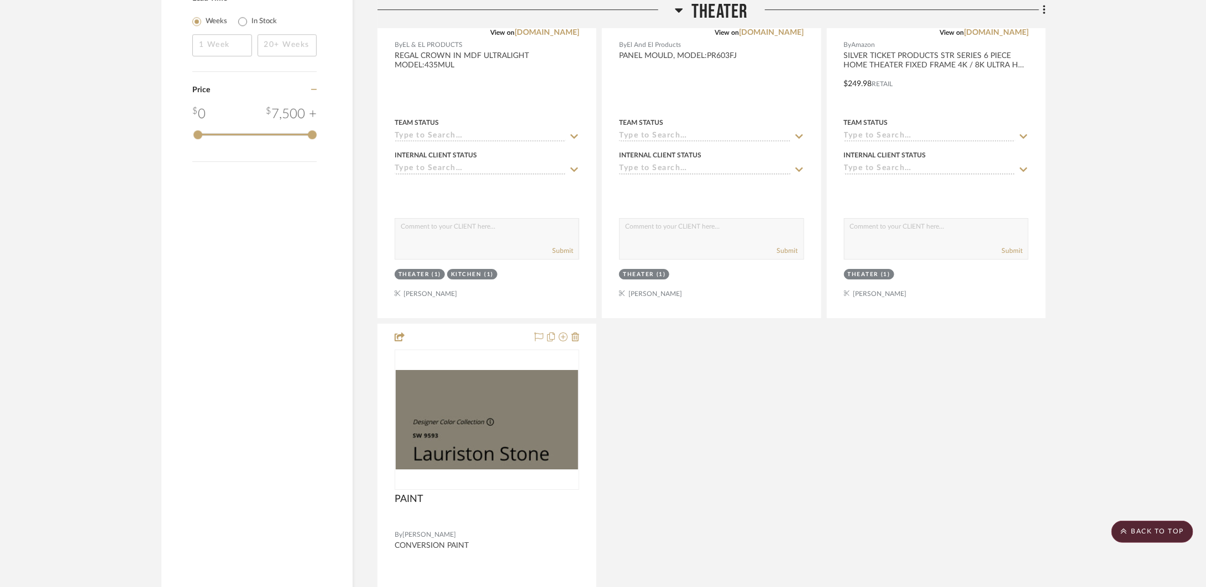
scroll to position [2198, 0]
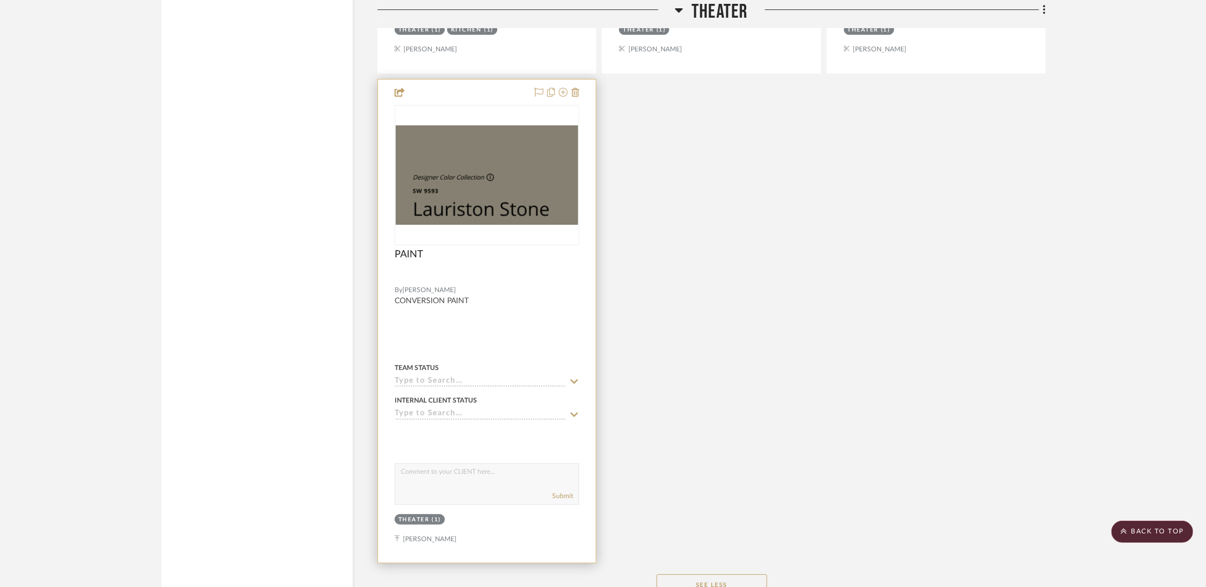
click at [470, 315] on div at bounding box center [487, 321] width 218 height 483
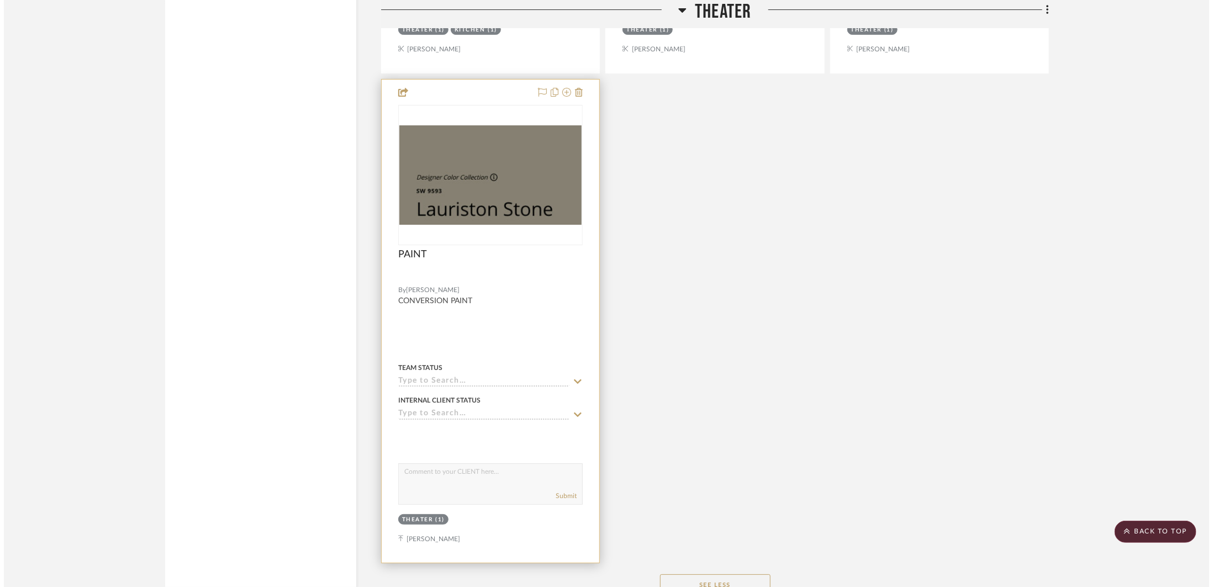
scroll to position [0, 0]
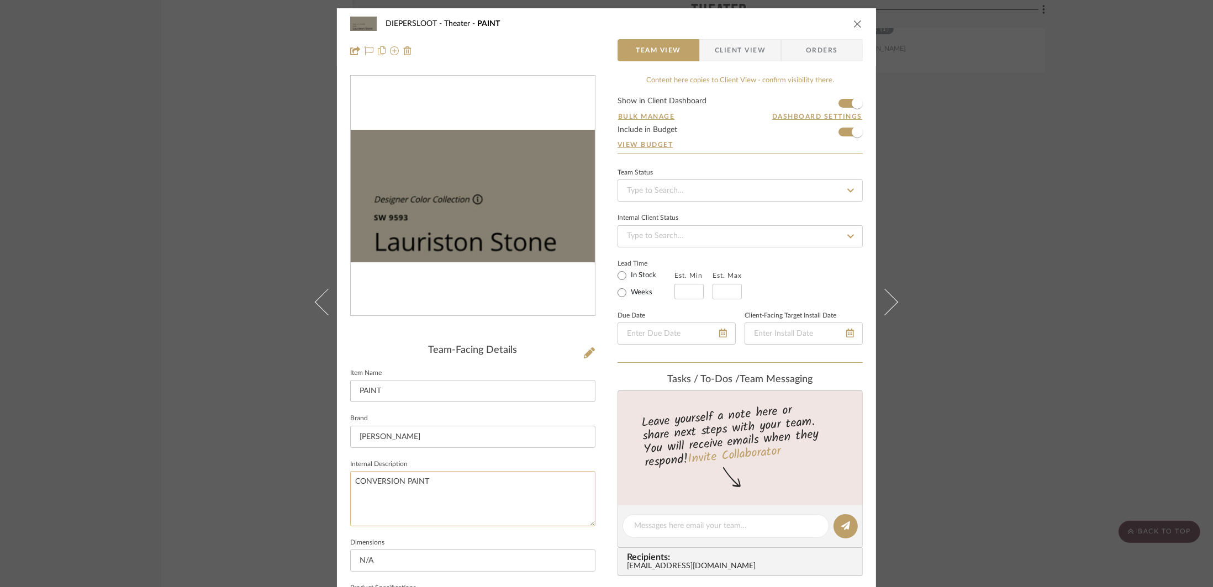
drag, startPoint x: 441, startPoint y: 479, endPoint x: 366, endPoint y: 477, distance: 75.7
click at [366, 477] on textarea "CONVERSION PAINT" at bounding box center [472, 498] width 245 height 55
click at [453, 486] on textarea "CONVERSION PAINT" at bounding box center [472, 498] width 245 height 55
drag, startPoint x: 466, startPoint y: 478, endPoint x: 346, endPoint y: 480, distance: 119.4
click at [350, 480] on textarea "CONVERSION PAINT" at bounding box center [472, 498] width 245 height 55
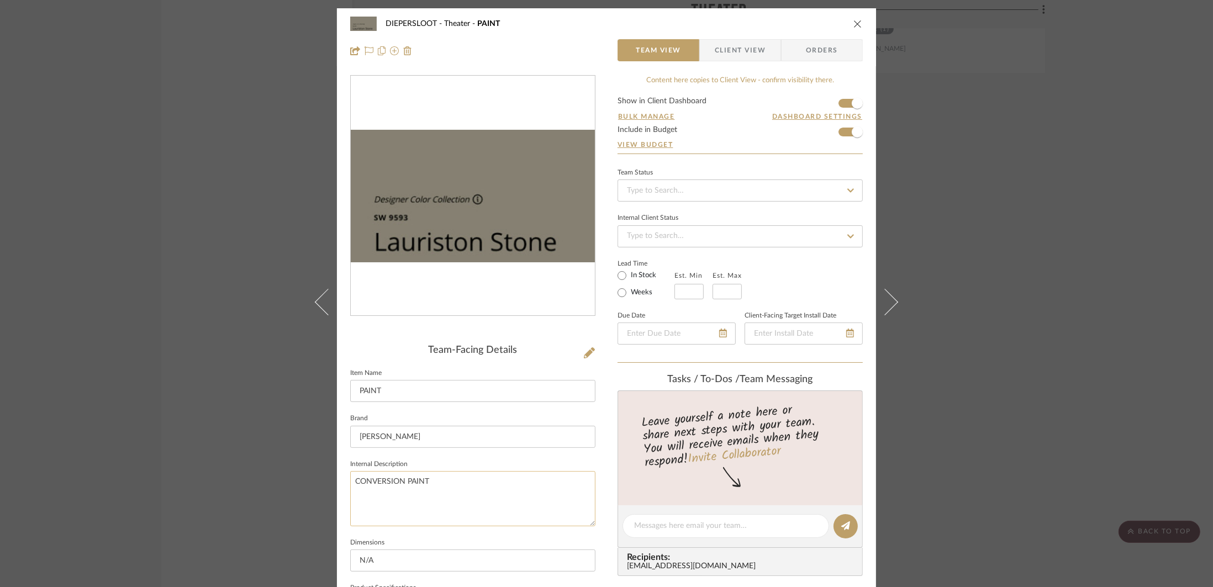
paste textarea "Emerald Urethane Trim Enamel"
click at [467, 443] on input "[PERSON_NAME]" at bounding box center [472, 437] width 245 height 22
type textarea "Emerald Urethane Trim Enamel"
click at [855, 22] on icon "close" at bounding box center [858, 23] width 9 height 9
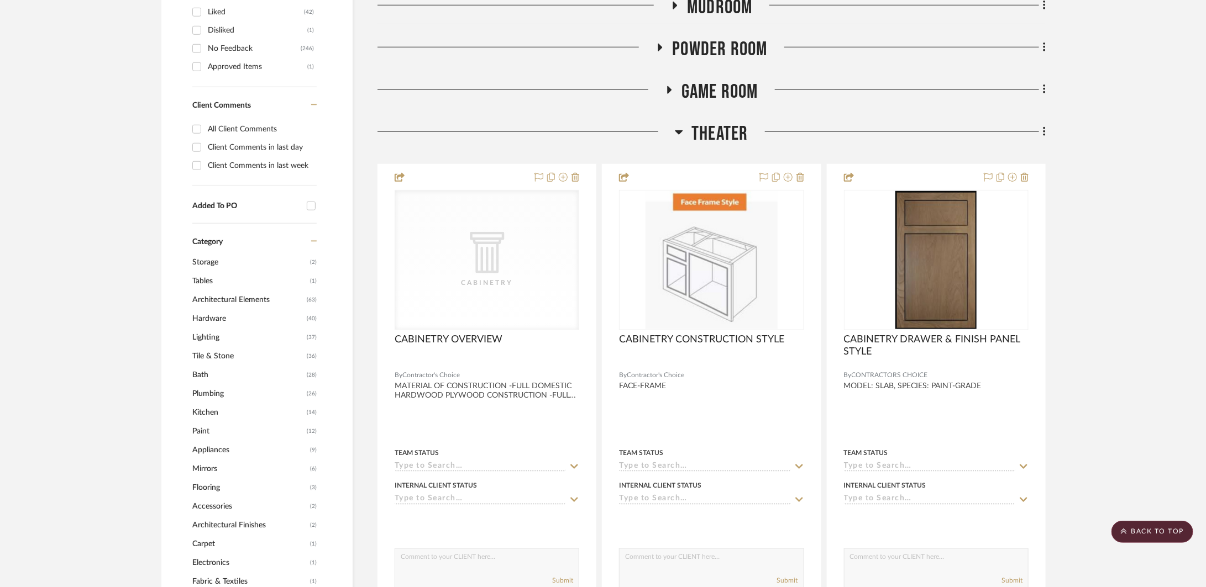
scroll to position [667, 0]
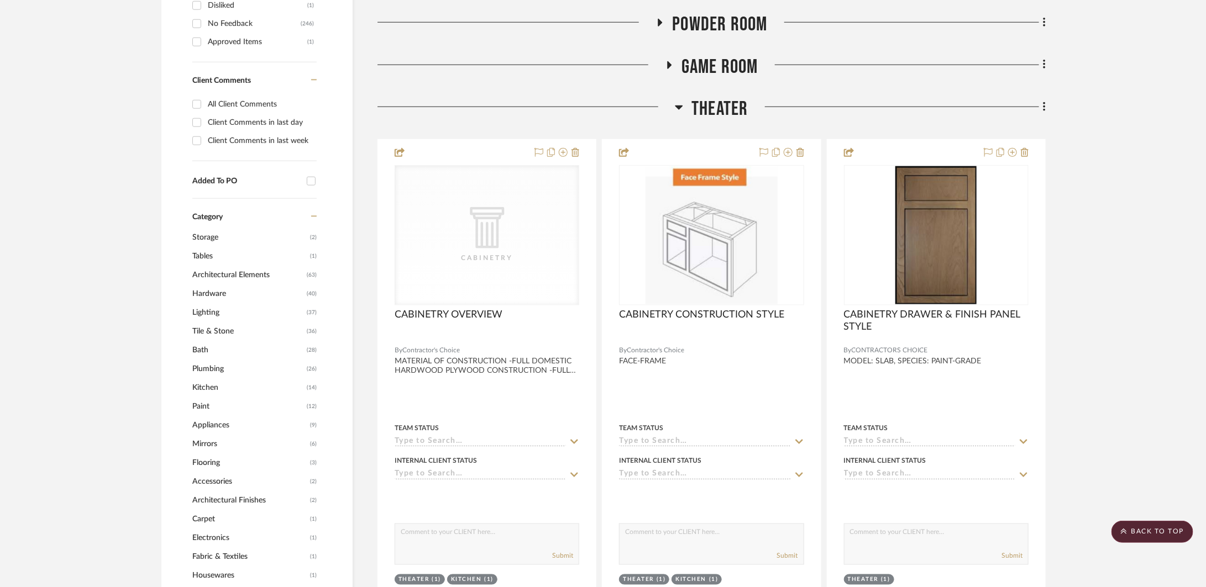
click at [702, 108] on span "Theater" at bounding box center [719, 109] width 56 height 24
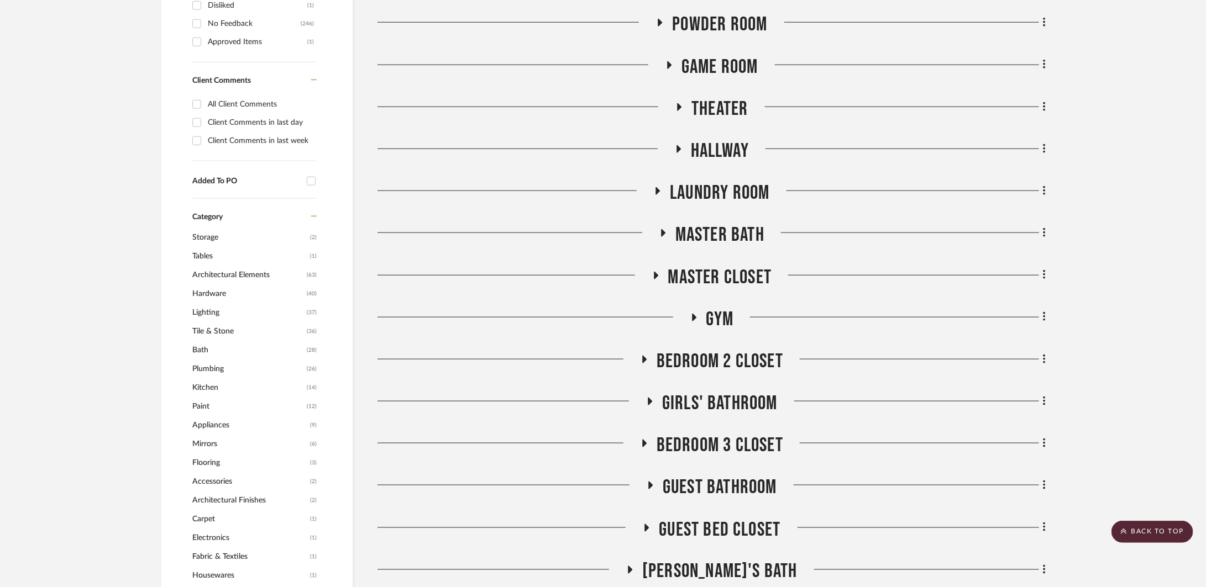
click at [699, 139] on span "Hallway" at bounding box center [720, 151] width 58 height 24
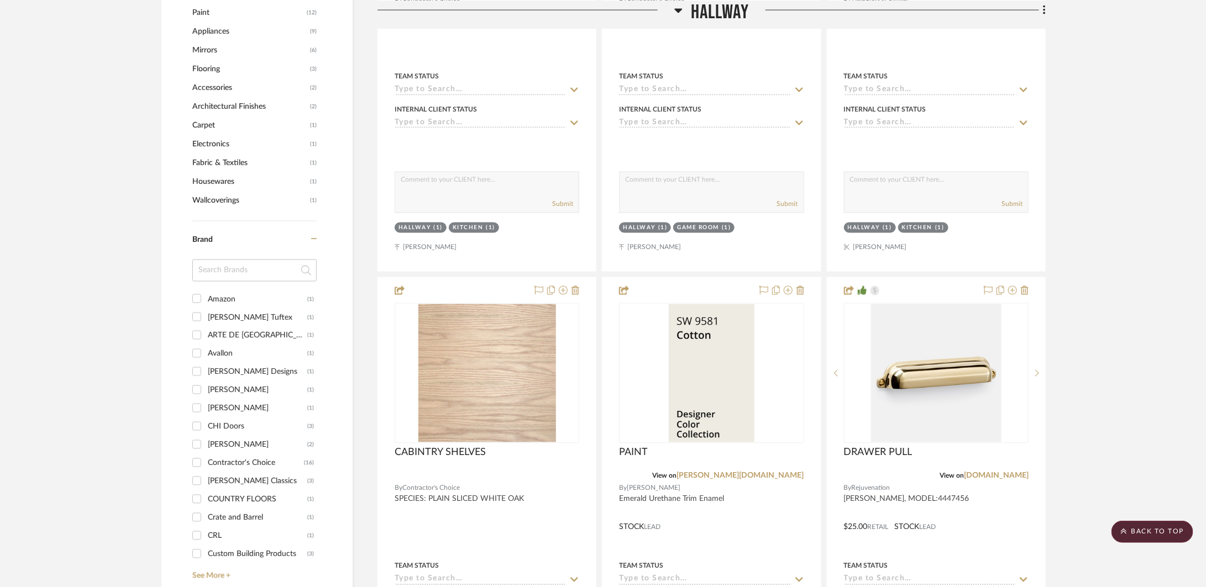
scroll to position [1165, 0]
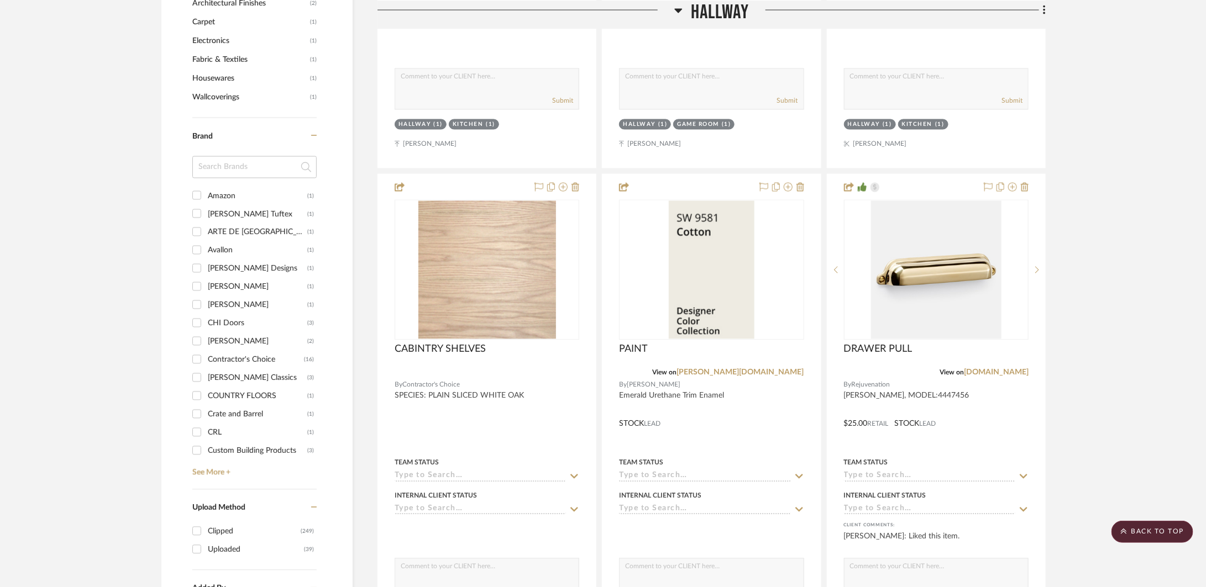
click at [728, 12] on span "Hallway" at bounding box center [720, 12] width 58 height 24
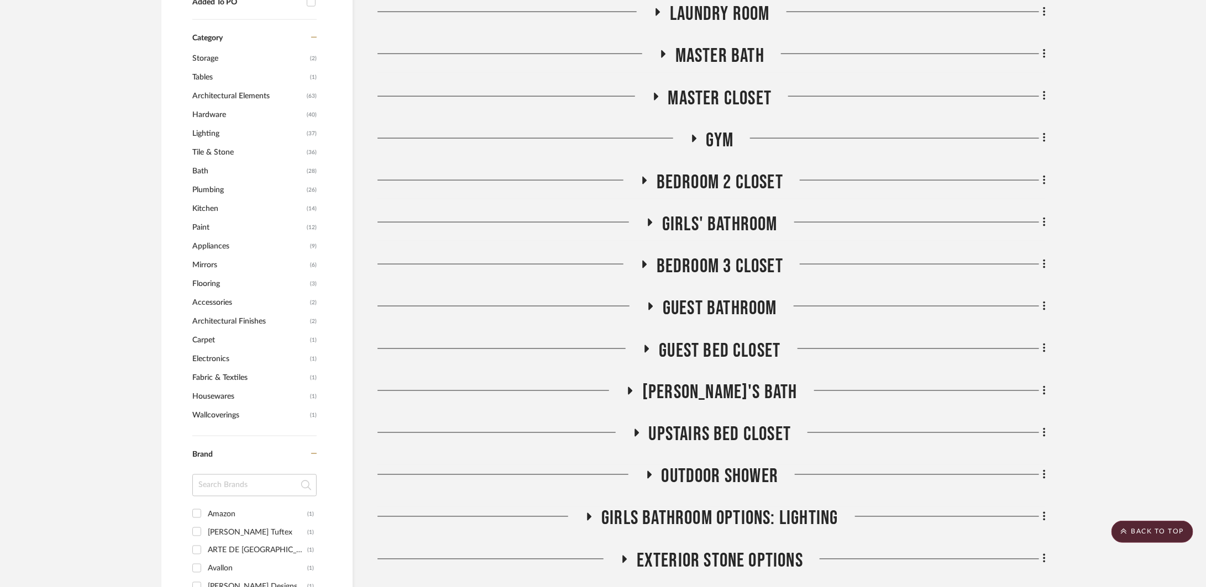
scroll to position [730, 0]
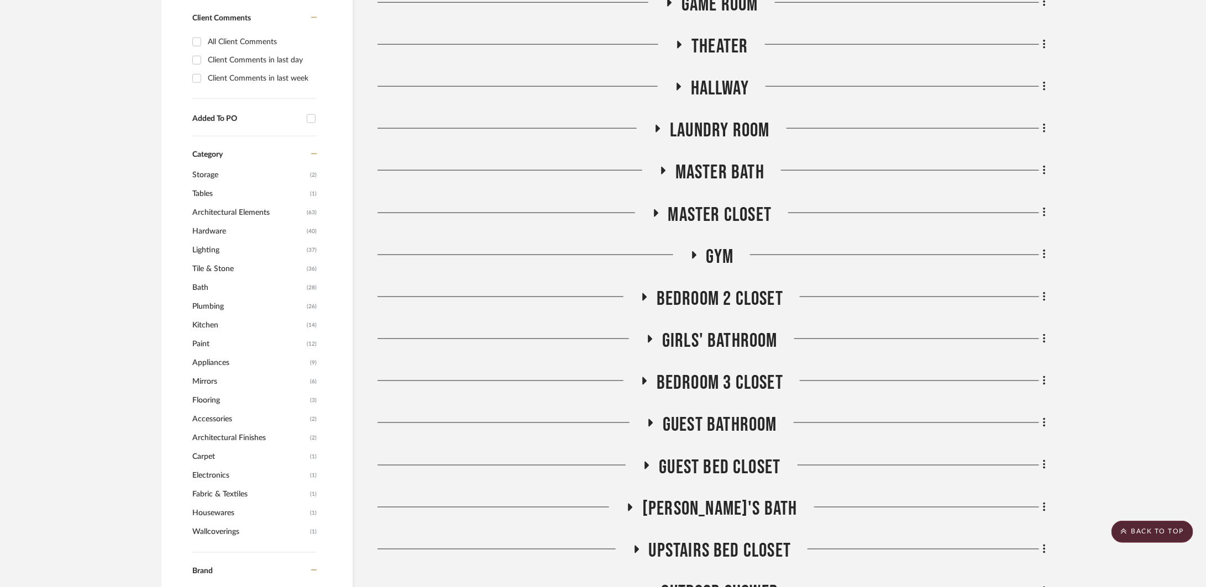
click at [726, 112] on div "Drawings & Schedules INTERIOR & EXTERIOR FINISHES Flooring & Millwork LIGHTING …" at bounding box center [711, 141] width 668 height 1223
click at [716, 124] on span "Laundry Room" at bounding box center [719, 131] width 99 height 24
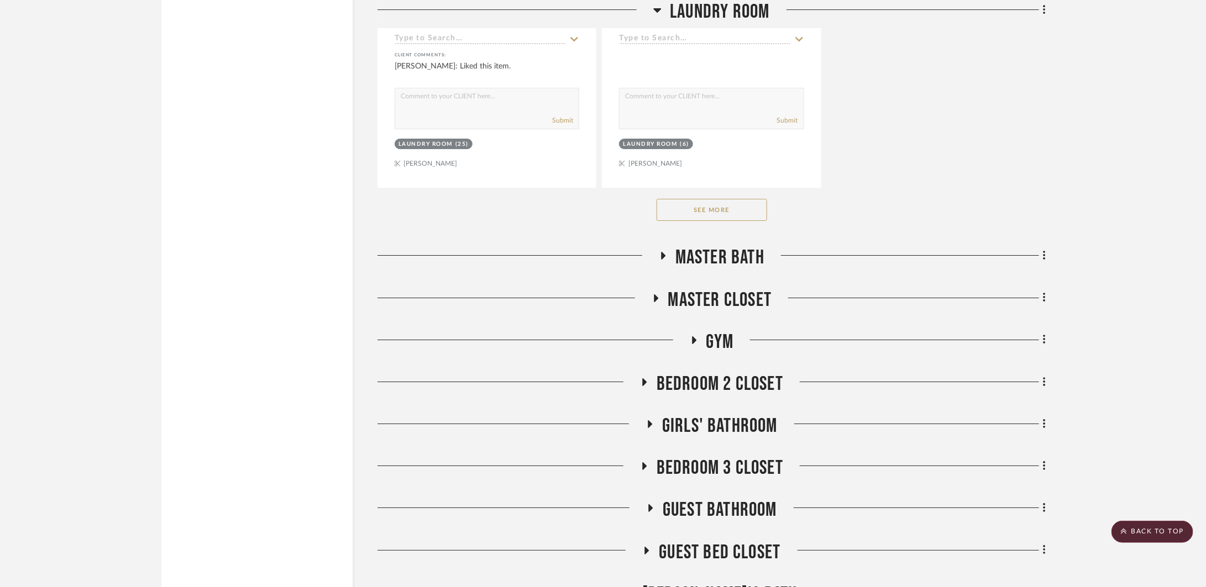
scroll to position [2180, 0]
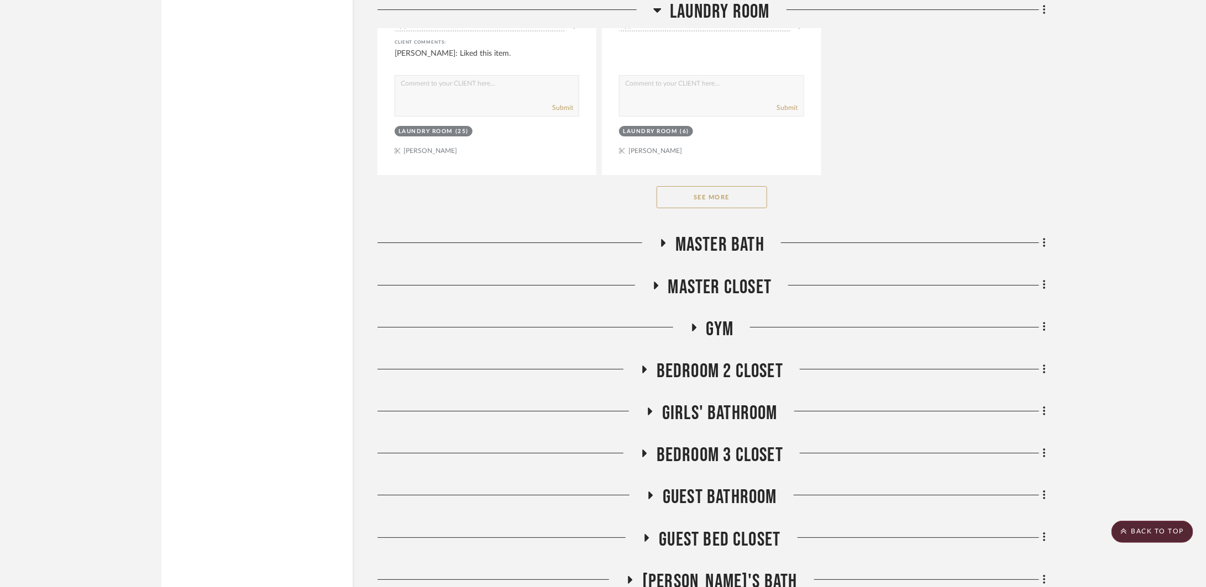
click at [758, 191] on button "See More" at bounding box center [711, 197] width 111 height 22
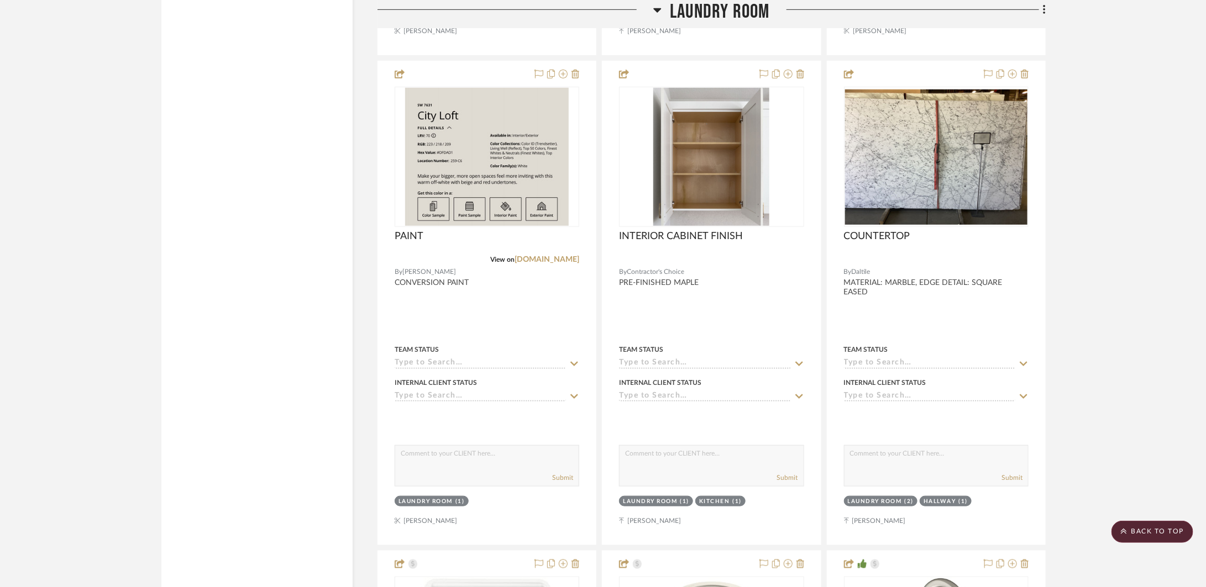
scroll to position [2905, 0]
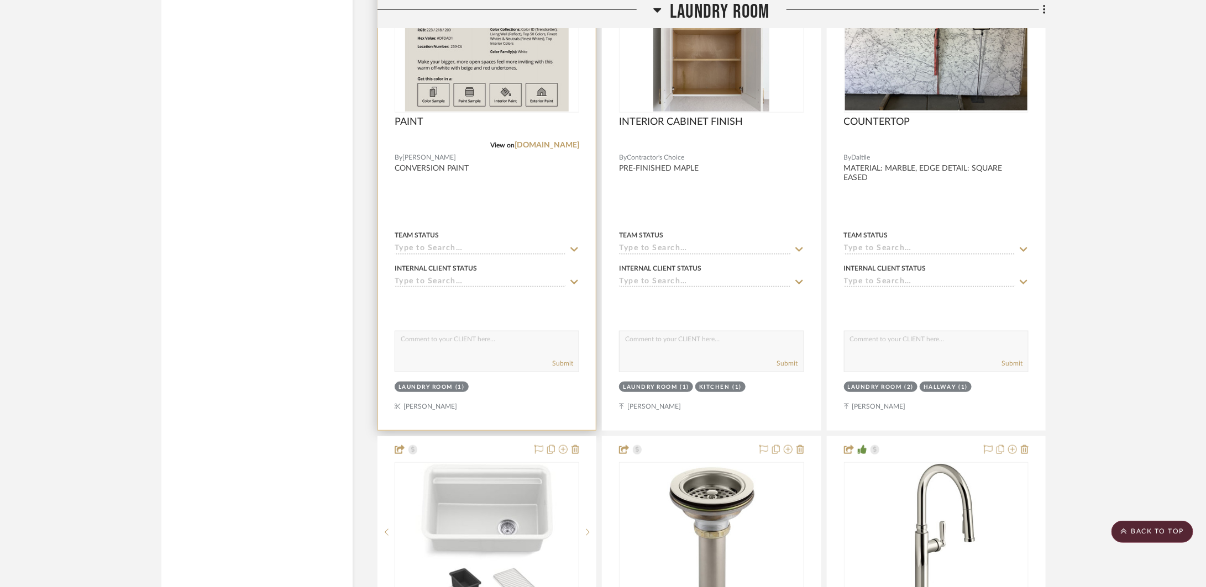
click at [438, 178] on div at bounding box center [487, 188] width 218 height 483
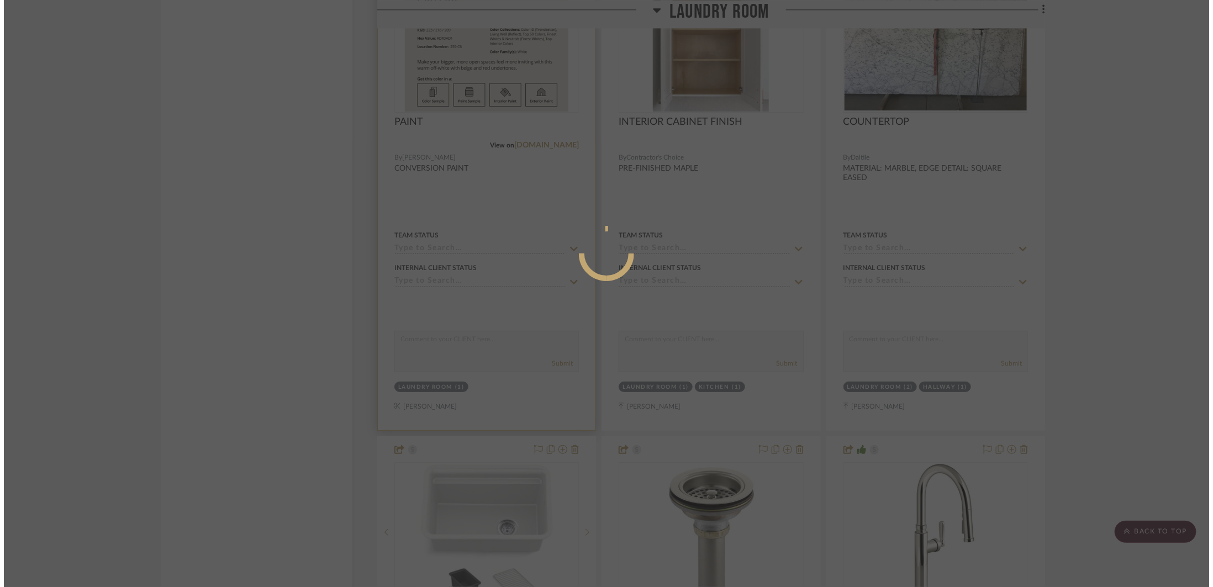
scroll to position [0, 0]
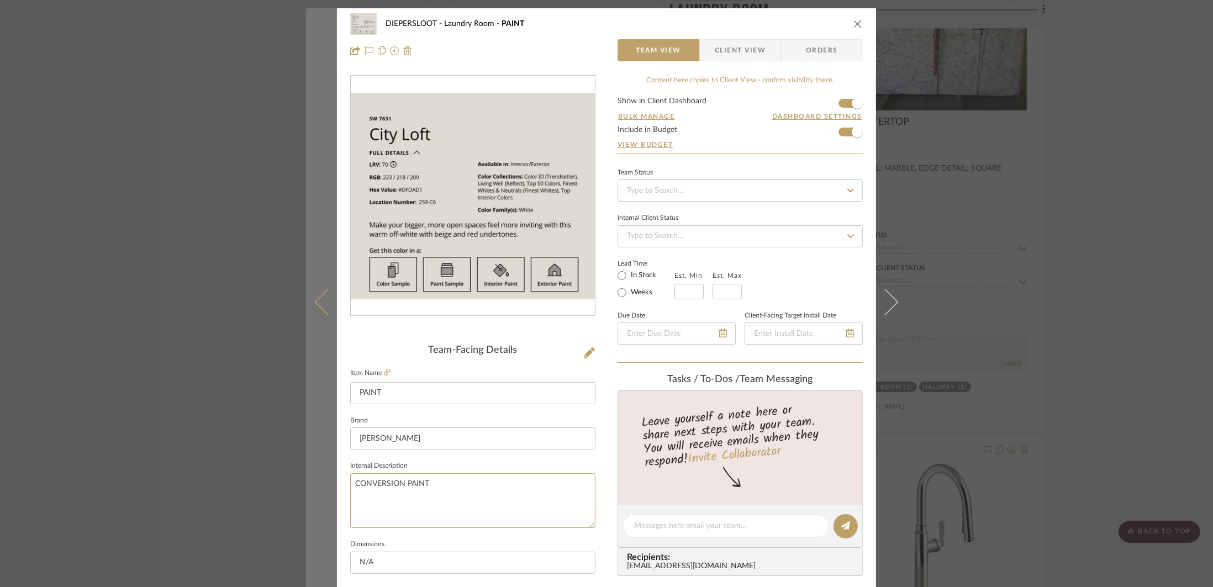
drag, startPoint x: 428, startPoint y: 486, endPoint x: 308, endPoint y: 474, distance: 120.5
click at [308, 474] on mat-dialog-content "DIEPERSLOOT Laundry Room PAINT Team View Client View Orders Team-Facing Details…" at bounding box center [606, 518] width 601 height 1021
paste textarea "Emerald Urethane Trim Enamel"
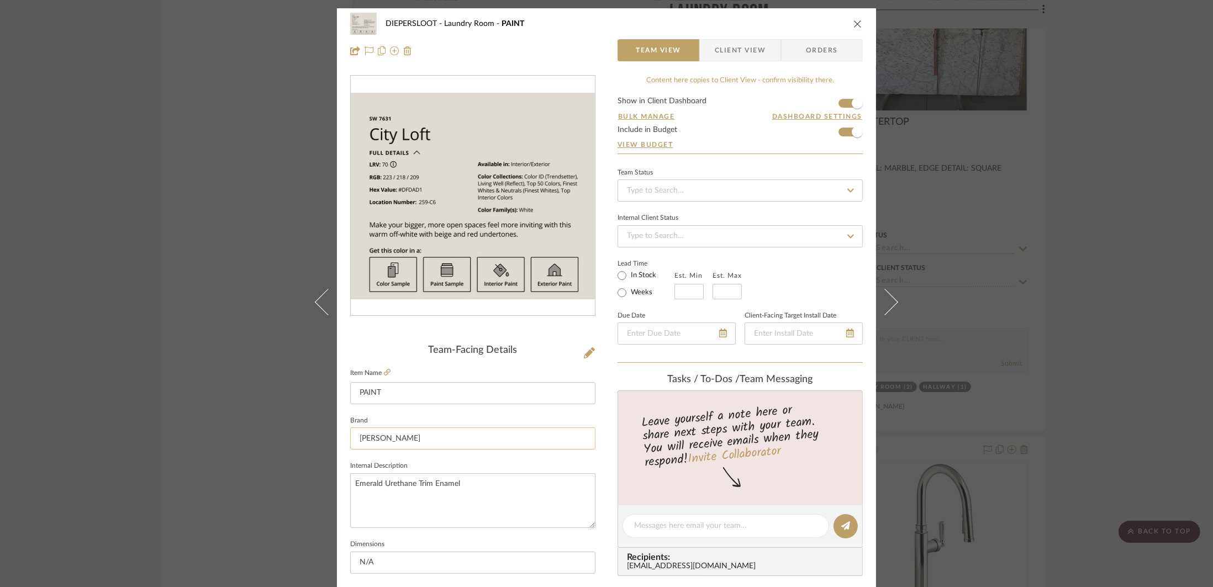
click at [439, 442] on input "[PERSON_NAME]" at bounding box center [472, 439] width 245 height 22
type textarea "Emerald Urethane Trim Enamel"
click at [853, 19] on button "close" at bounding box center [858, 24] width 10 height 10
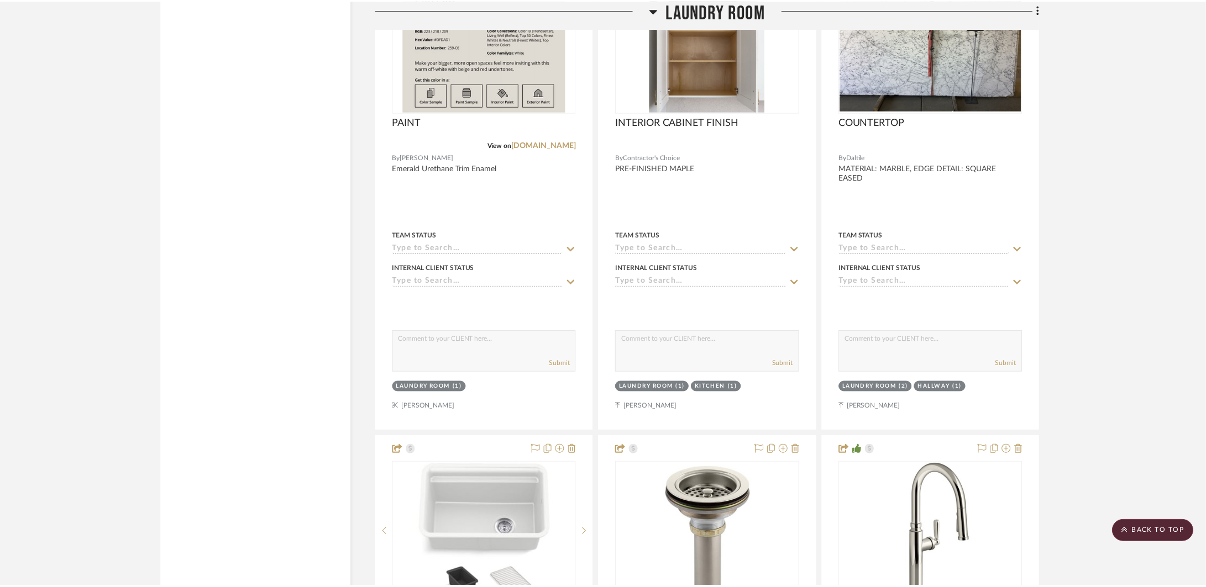
scroll to position [2905, 0]
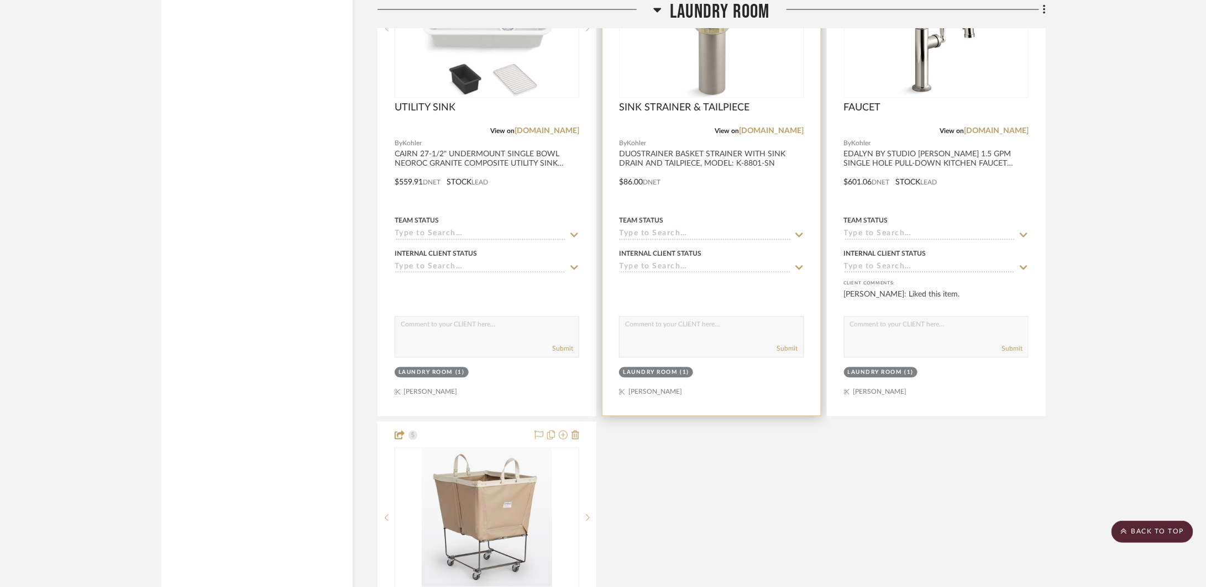
scroll to position [3159, 0]
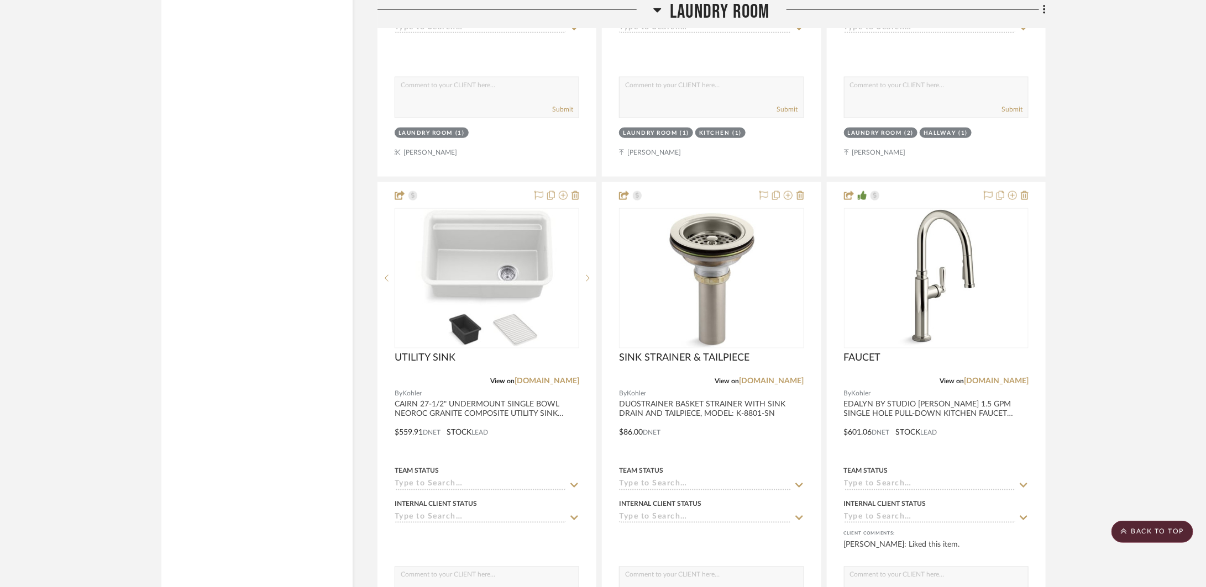
click at [721, 7] on span "Laundry Room" at bounding box center [719, 12] width 99 height 24
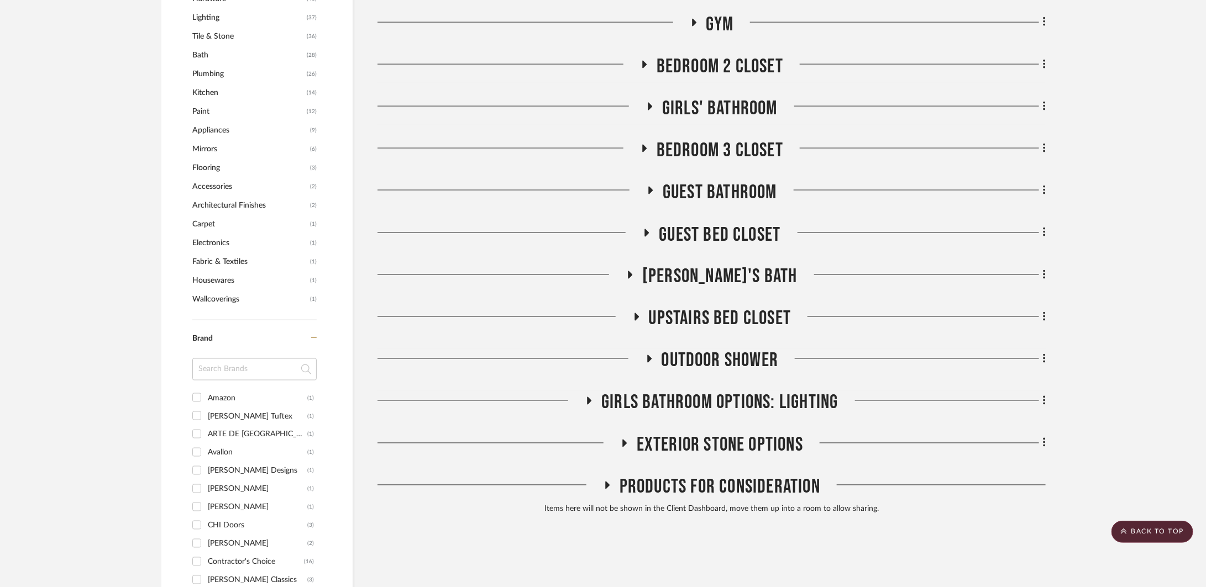
scroll to position [833, 0]
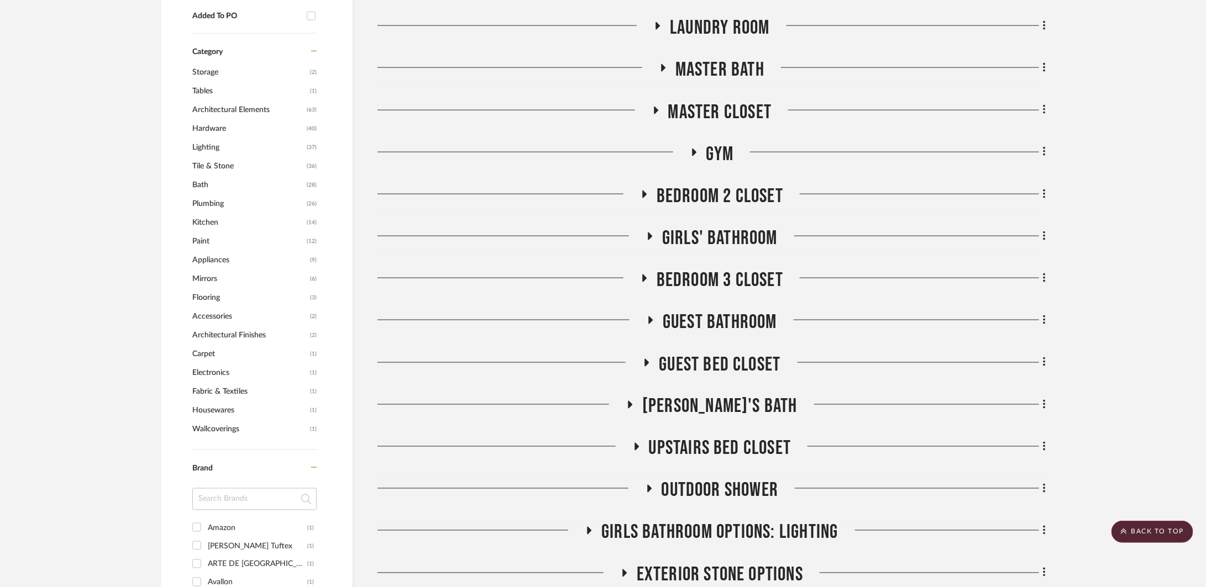
click at [727, 70] on span "Master Bath" at bounding box center [719, 70] width 89 height 24
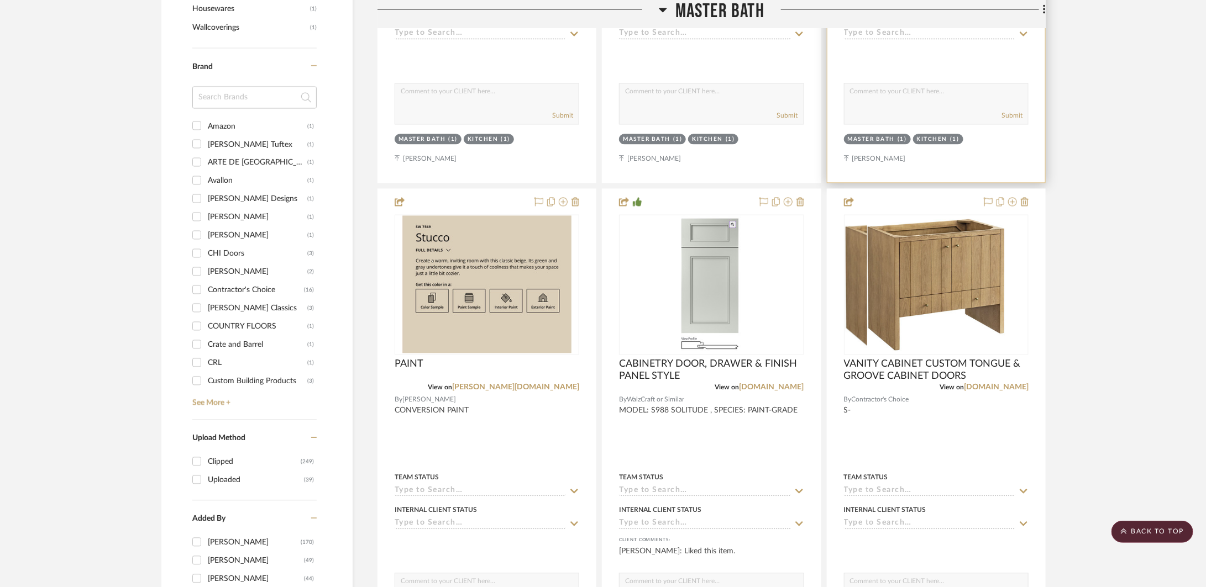
scroll to position [1239, 0]
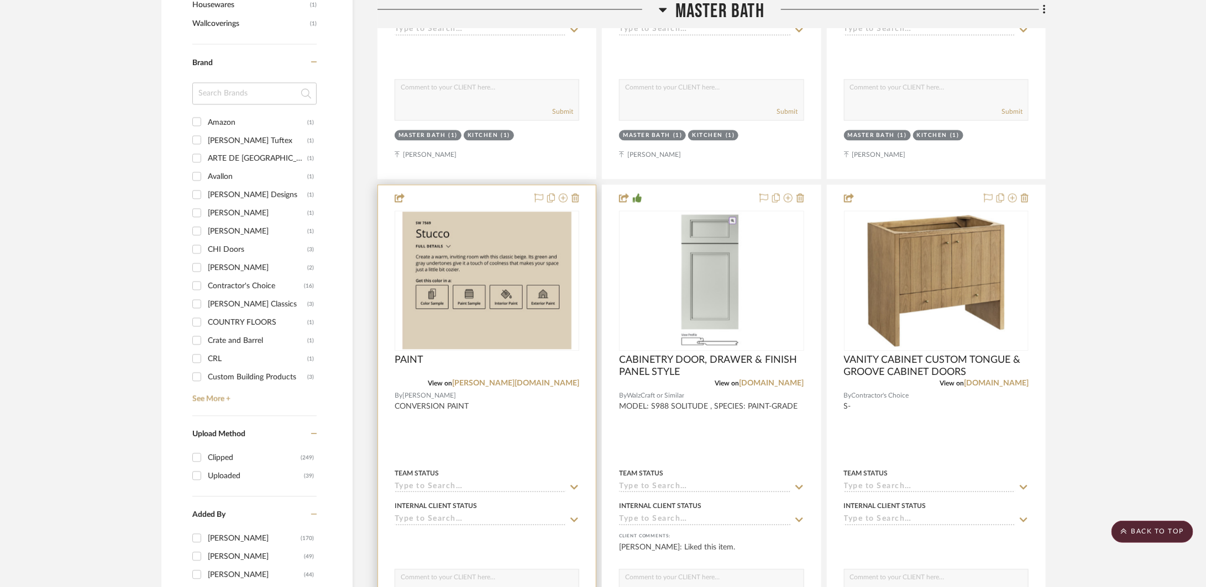
click at [464, 441] on div at bounding box center [487, 426] width 218 height 483
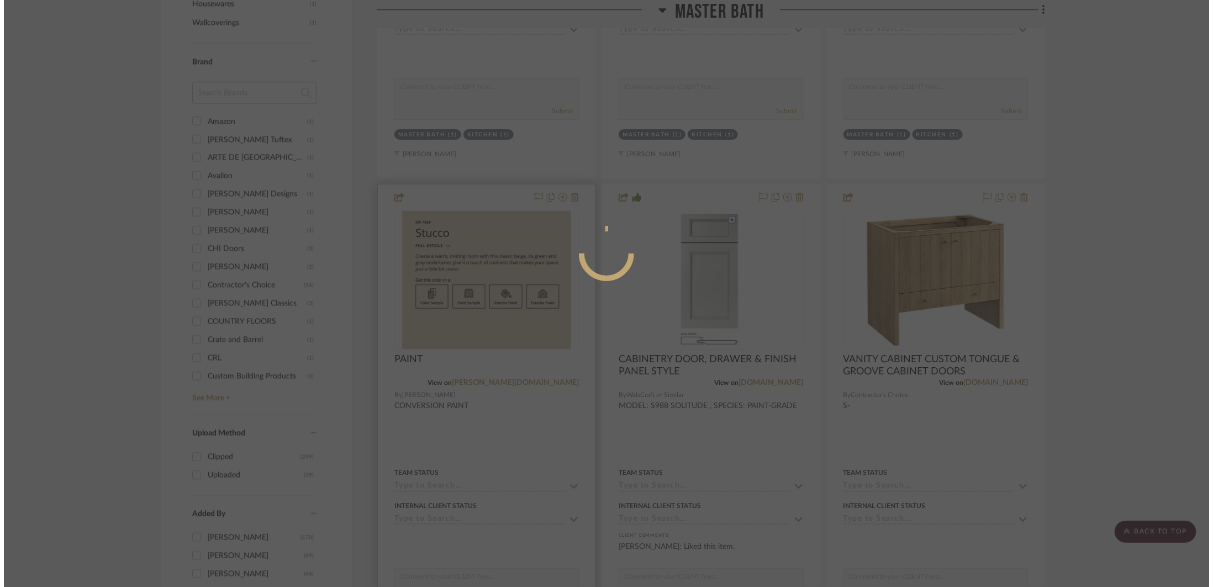
scroll to position [0, 0]
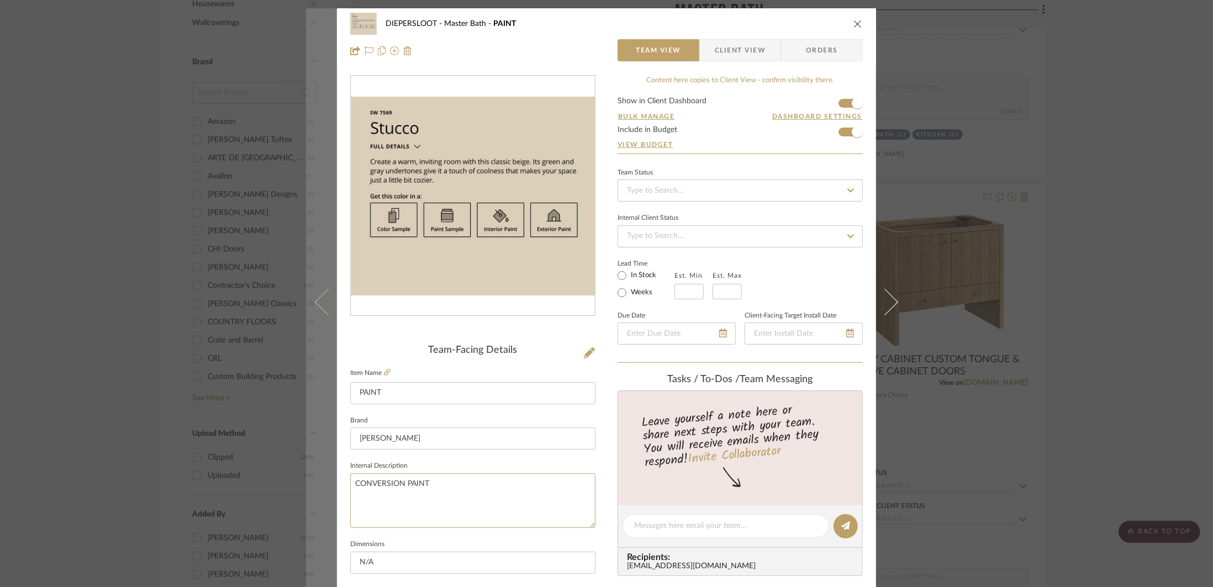
drag, startPoint x: 452, startPoint y: 491, endPoint x: 313, endPoint y: 485, distance: 139.4
click at [313, 485] on mat-dialog-content "DIEPERSLOOT Master Bath PAINT Team View Client View Orders Team-Facing Details …" at bounding box center [606, 518] width 601 height 1021
paste textarea "Emerald Urethane Trim Enamel"
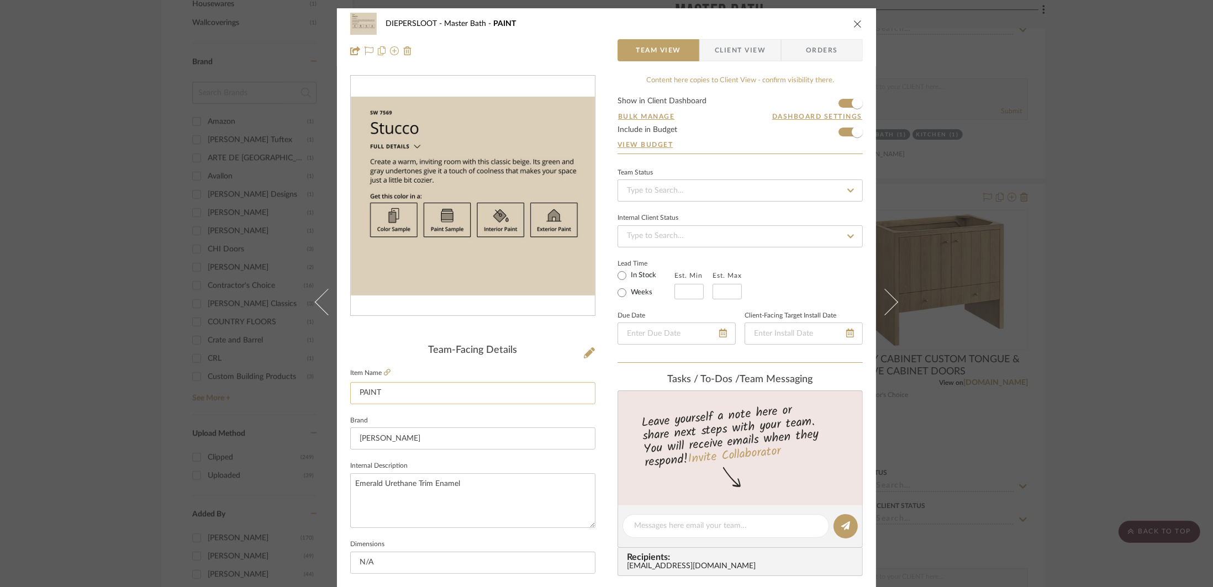
type textarea "Emerald Urethane Trim Enamel"
click at [426, 386] on input "PAINT" at bounding box center [472, 393] width 245 height 22
click at [854, 21] on icon "close" at bounding box center [858, 23] width 9 height 9
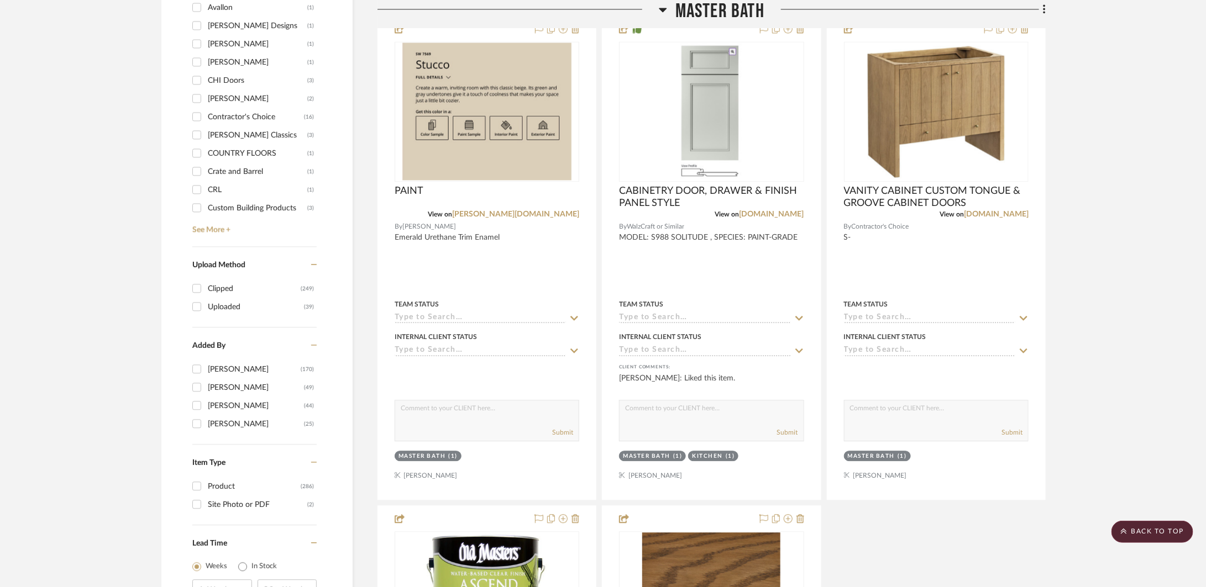
scroll to position [1411, 0]
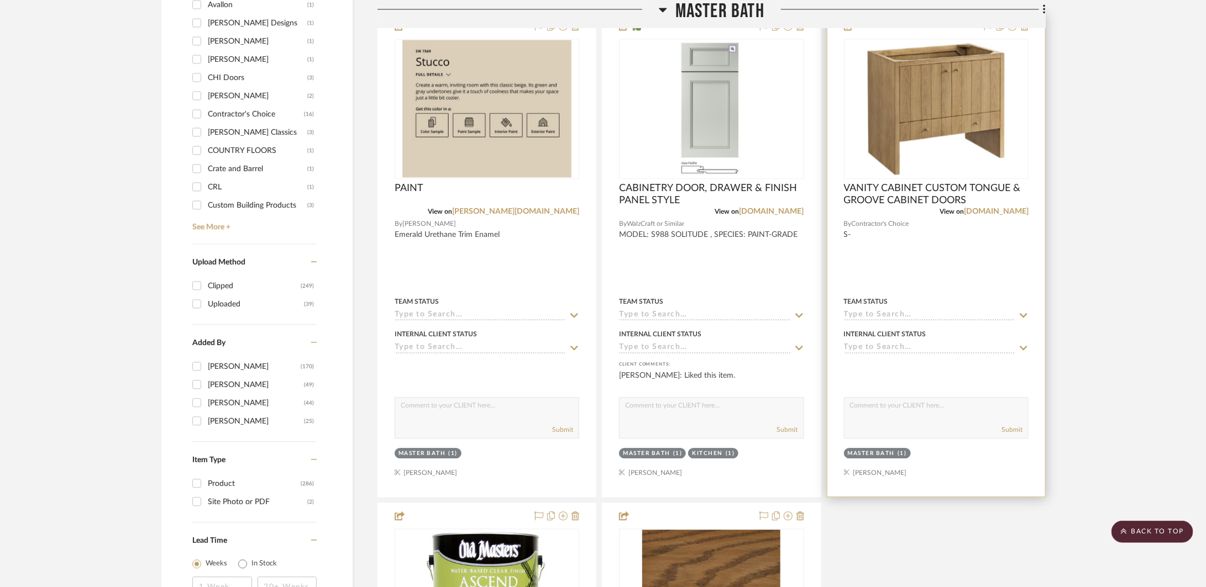
click at [980, 268] on div at bounding box center [936, 254] width 218 height 483
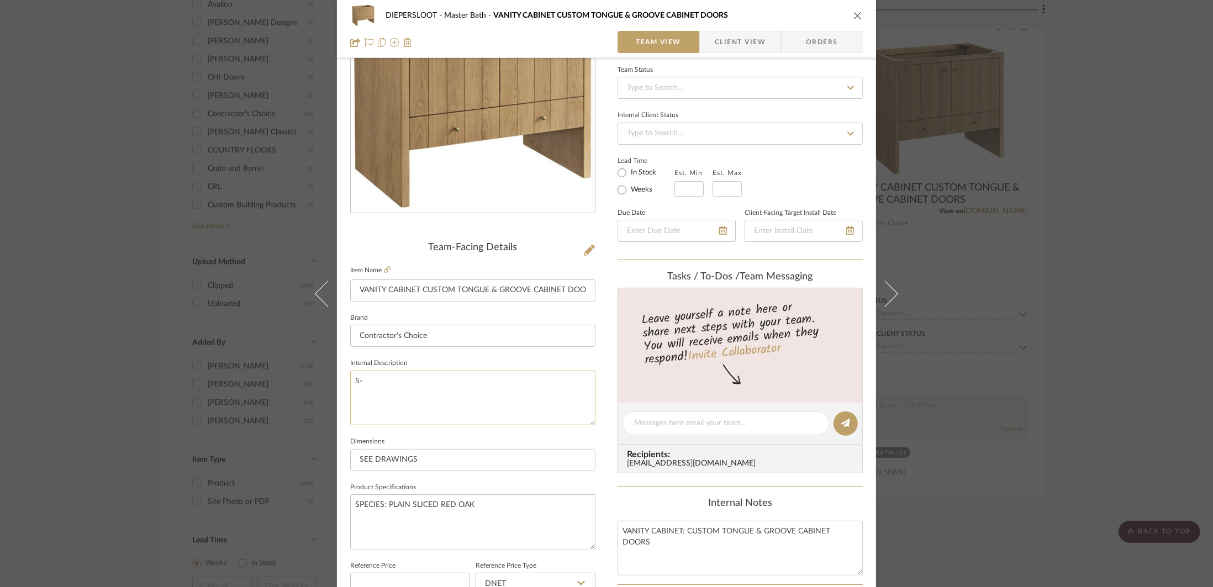
scroll to position [108, 0]
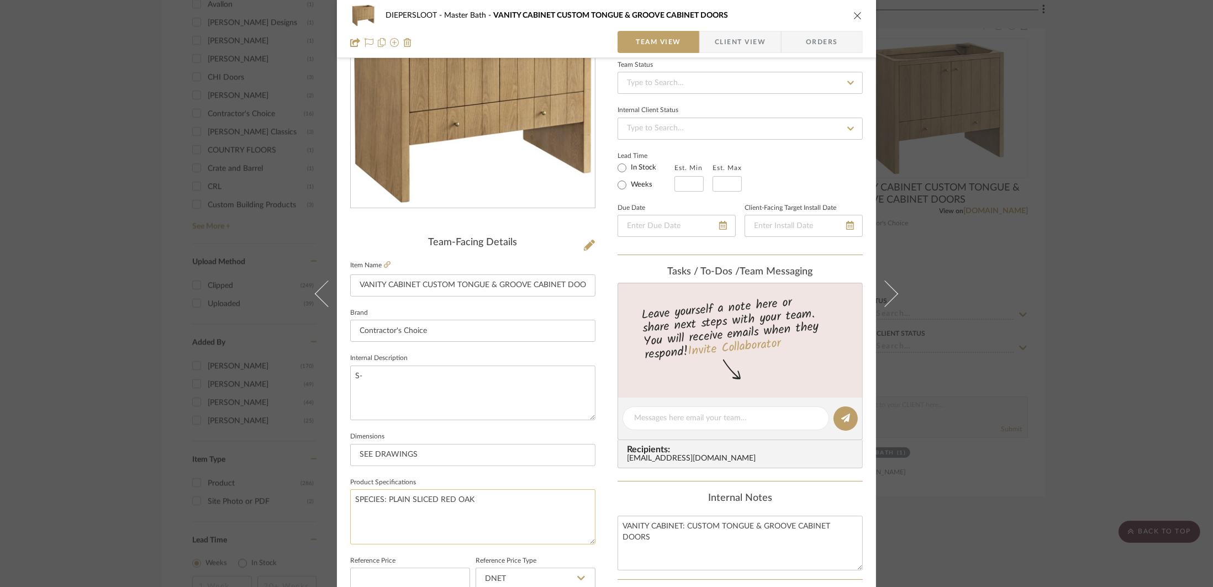
drag, startPoint x: 449, startPoint y: 500, endPoint x: 443, endPoint y: 499, distance: 6.2
click at [443, 499] on textarea "SPECIES: PLAIN SLICED RED OAK" at bounding box center [472, 517] width 245 height 55
drag, startPoint x: 450, startPoint y: 502, endPoint x: 438, endPoint y: 501, distance: 12.2
click at [438, 501] on textarea "SPECIES: PLAIN SLICED RED OAK" at bounding box center [472, 517] width 245 height 55
type textarea "SPECIES: PLAIN SLICED WHITE OAK"
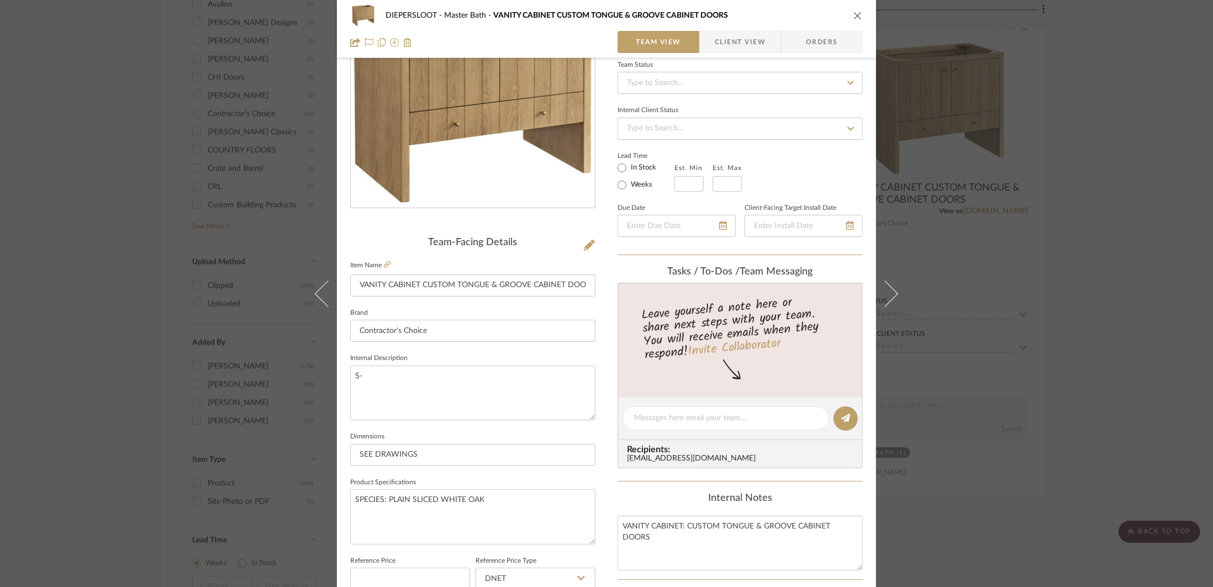
click at [450, 441] on fieldset "Dimensions SEE DRAWINGS" at bounding box center [472, 447] width 245 height 37
drag, startPoint x: 850, startPoint y: 17, endPoint x: 859, endPoint y: 22, distance: 10.6
click at [854, 18] on icon "close" at bounding box center [858, 15] width 9 height 9
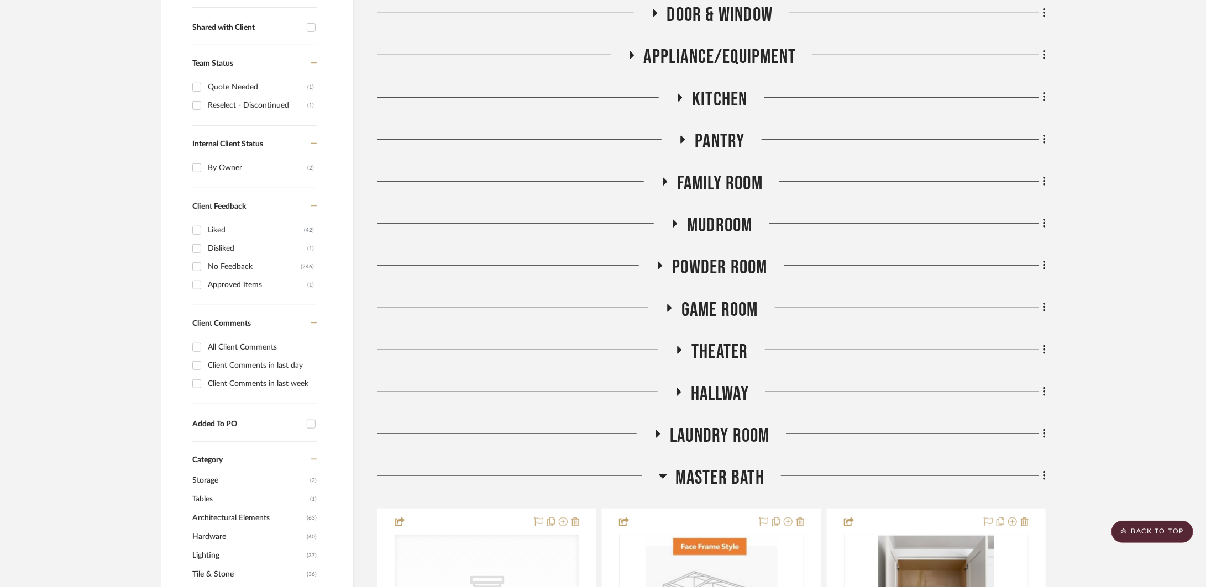
scroll to position [451, 0]
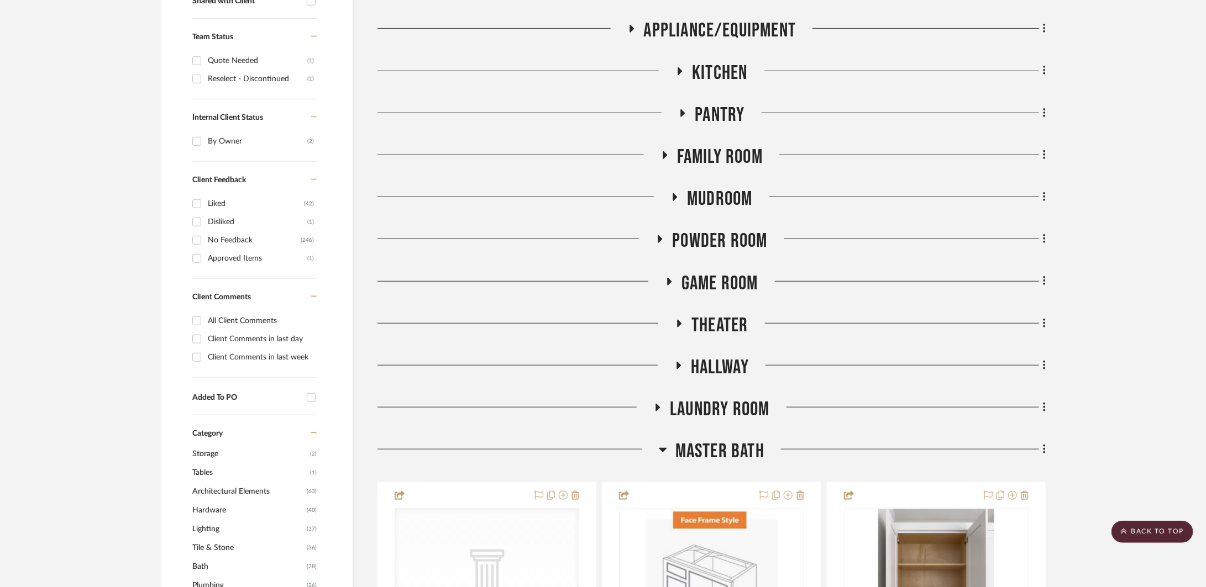
click at [716, 464] on div "Master Bath" at bounding box center [711, 454] width 668 height 28
click at [715, 455] on span "Master Bath" at bounding box center [719, 452] width 89 height 24
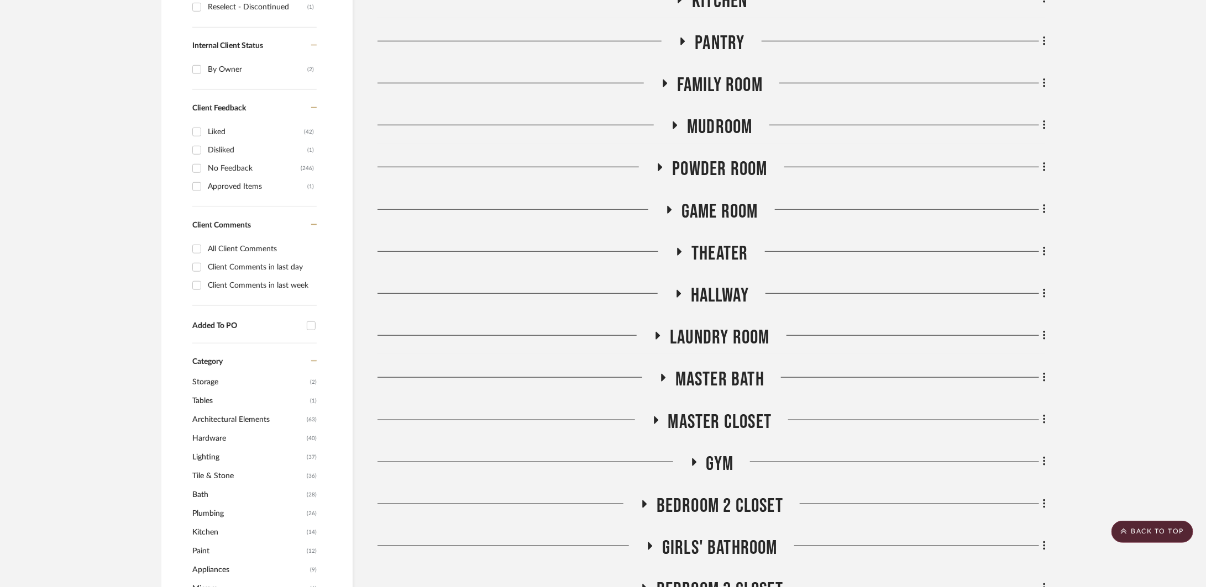
scroll to position [576, 0]
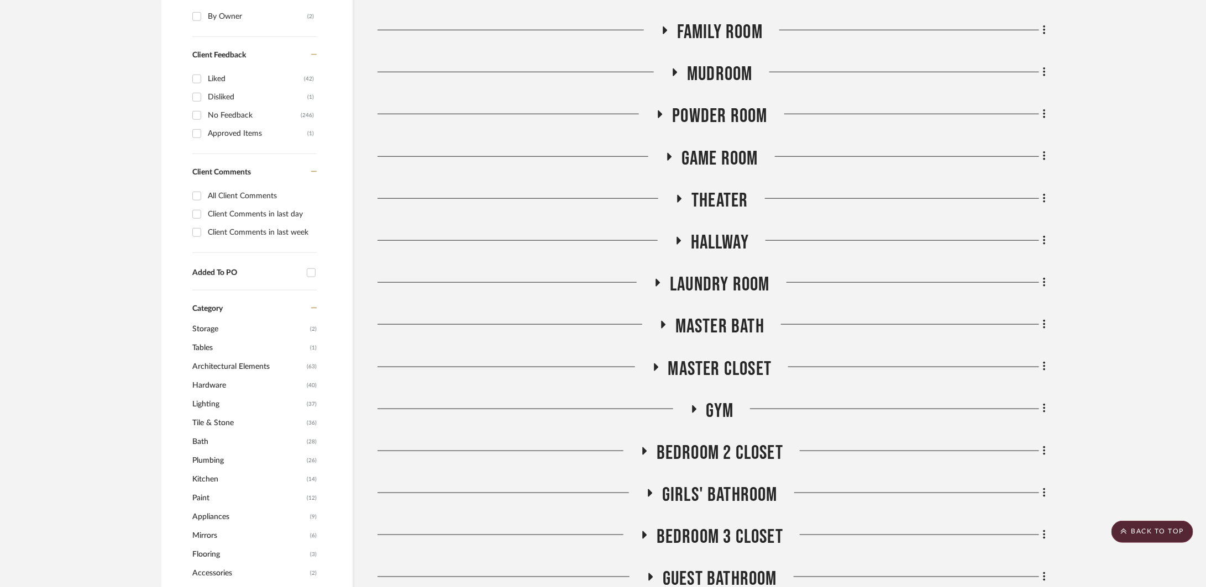
click at [730, 359] on span "Master Closet" at bounding box center [720, 370] width 104 height 24
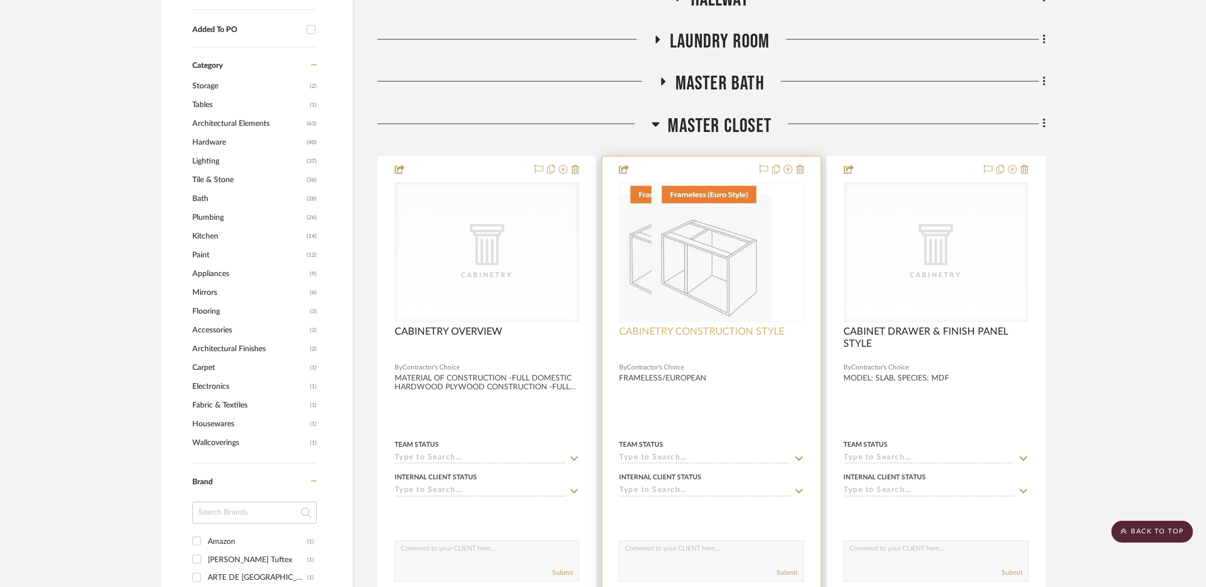
scroll to position [822, 0]
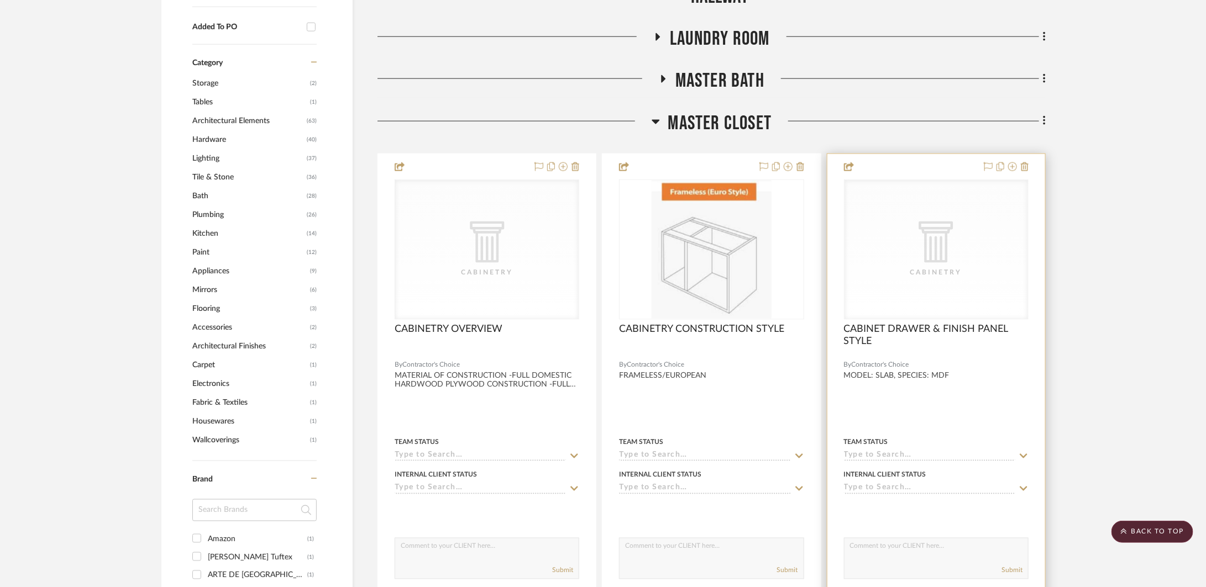
click at [990, 381] on div at bounding box center [936, 395] width 218 height 483
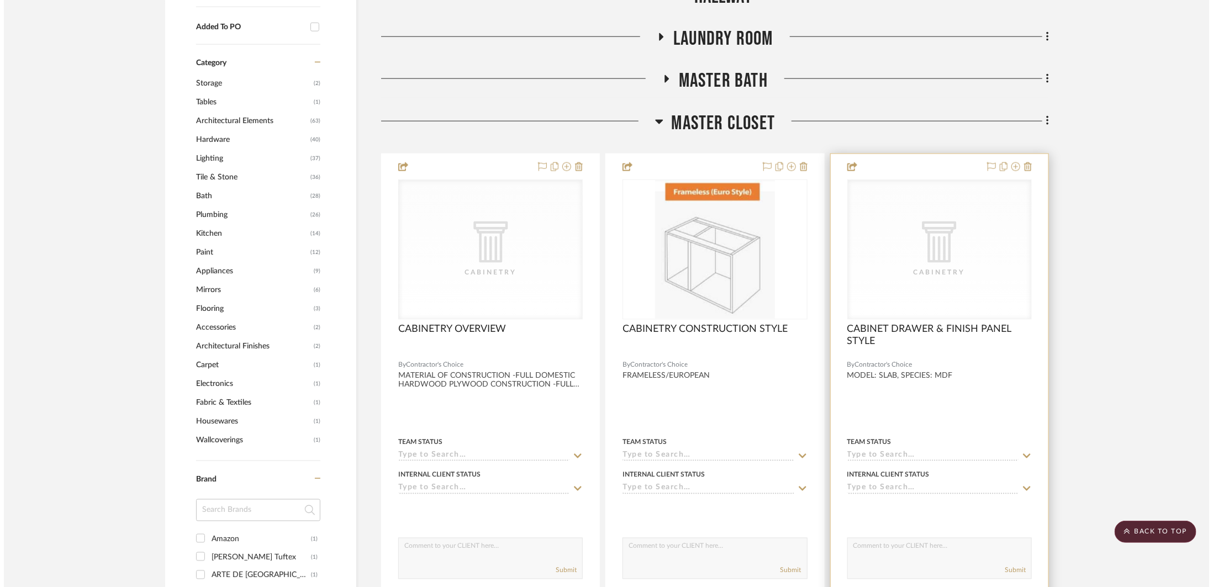
scroll to position [0, 0]
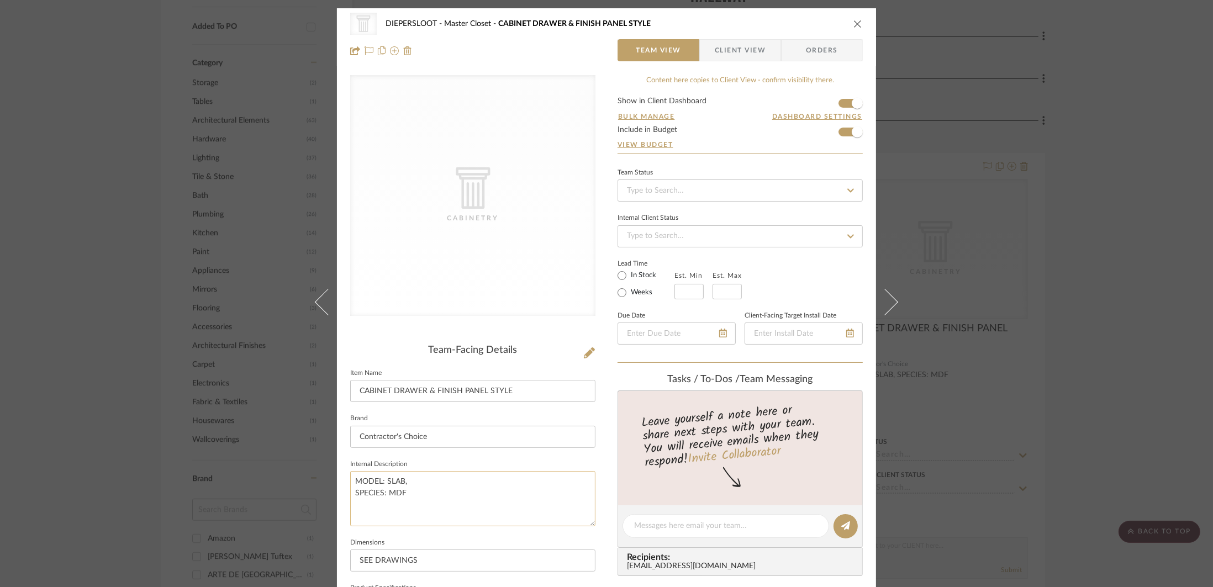
drag, startPoint x: 414, startPoint y: 496, endPoint x: 386, endPoint y: 492, distance: 28.4
click at [386, 492] on textarea "MODEL: SLAB, SPECIES: MDF" at bounding box center [472, 498] width 245 height 55
type textarea "MODEL: SLAB, SPECIES: PAINT-GRADE"
click at [439, 441] on input "Contractor's Choice" at bounding box center [472, 437] width 245 height 22
click at [854, 24] on icon "close" at bounding box center [858, 23] width 9 height 9
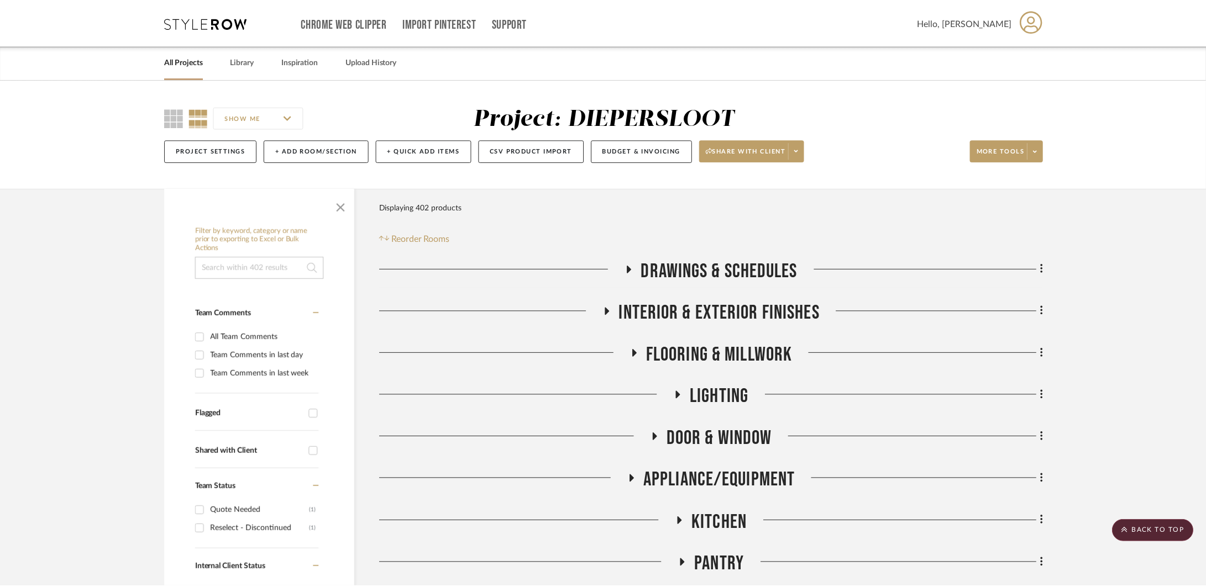
scroll to position [822, 0]
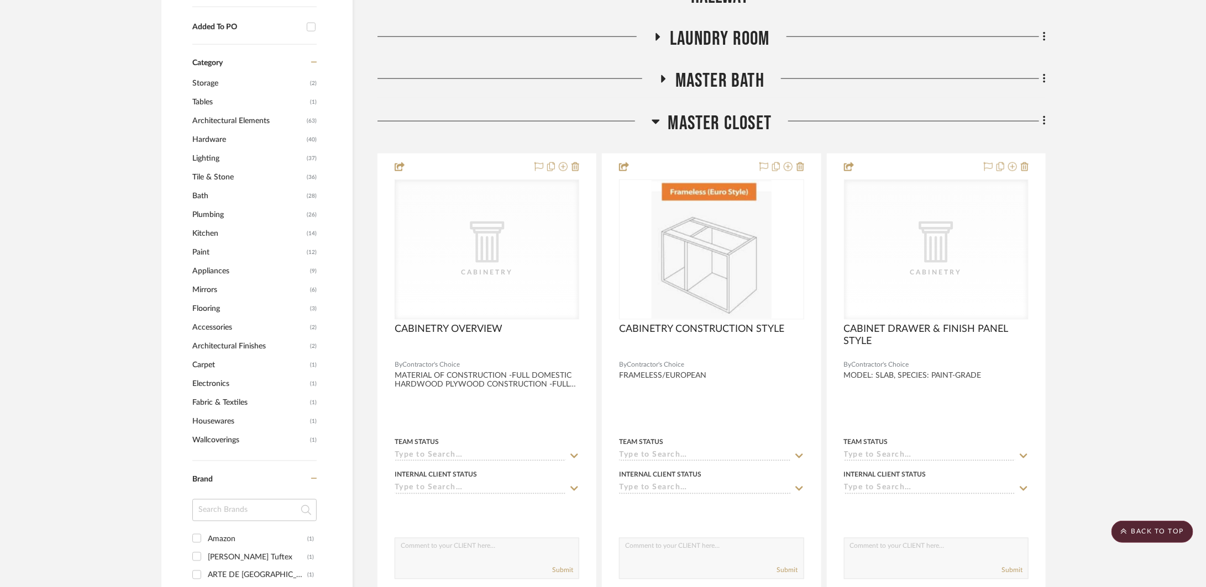
click at [739, 123] on span "Master Closet" at bounding box center [720, 124] width 104 height 24
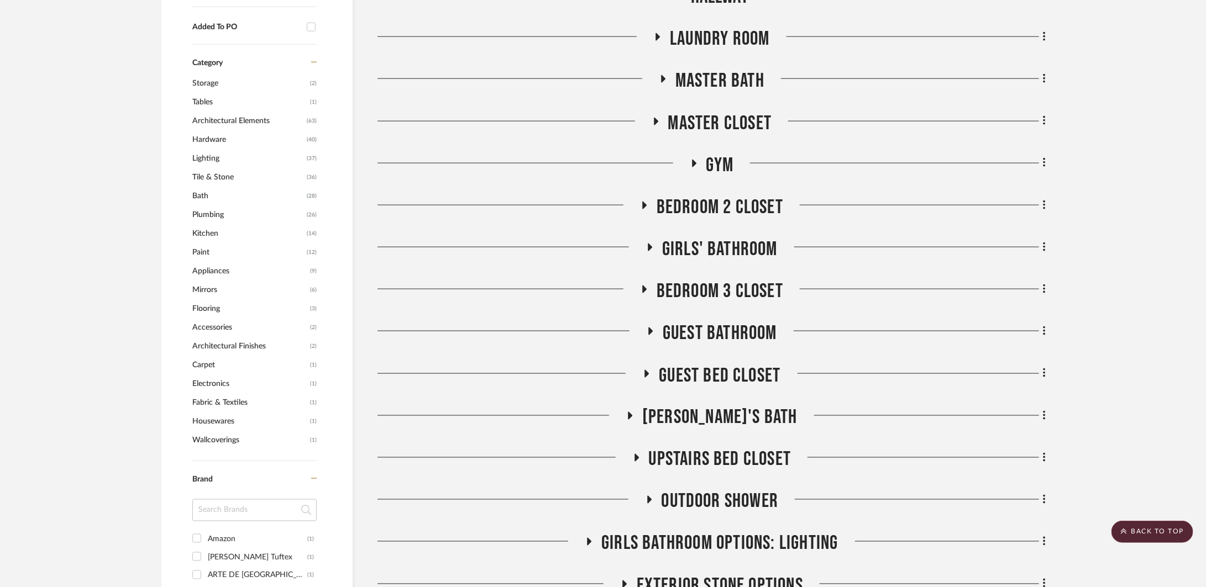
click at [729, 200] on span "Bedroom 2 Closet" at bounding box center [719, 208] width 127 height 24
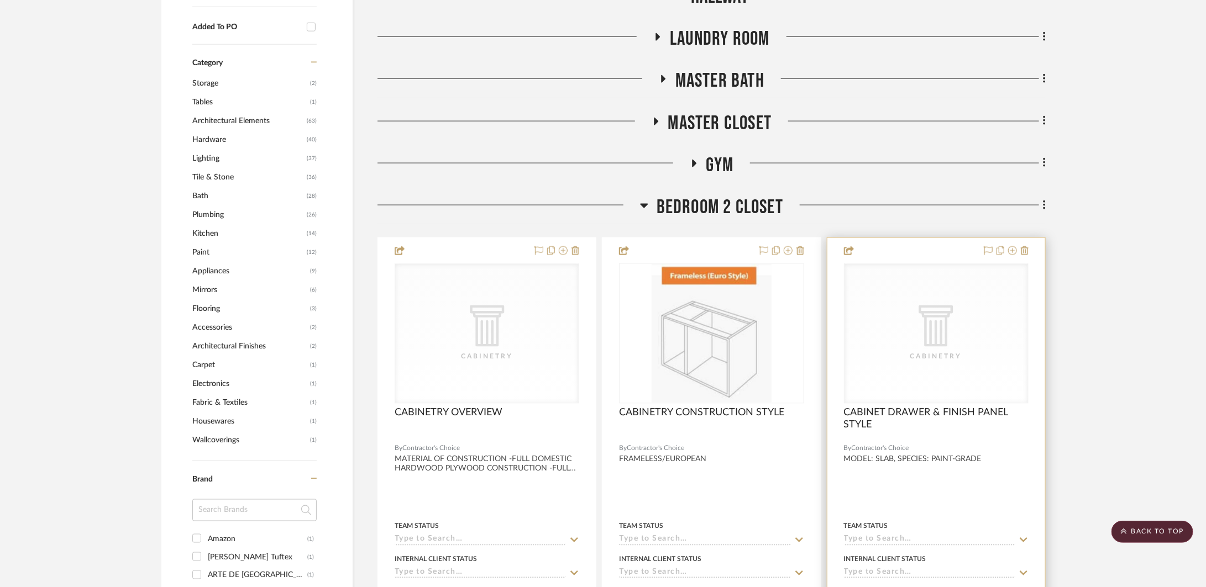
click at [958, 437] on div at bounding box center [936, 437] width 185 height 10
click at [718, 207] on span "Bedroom 2 Closet" at bounding box center [719, 208] width 127 height 24
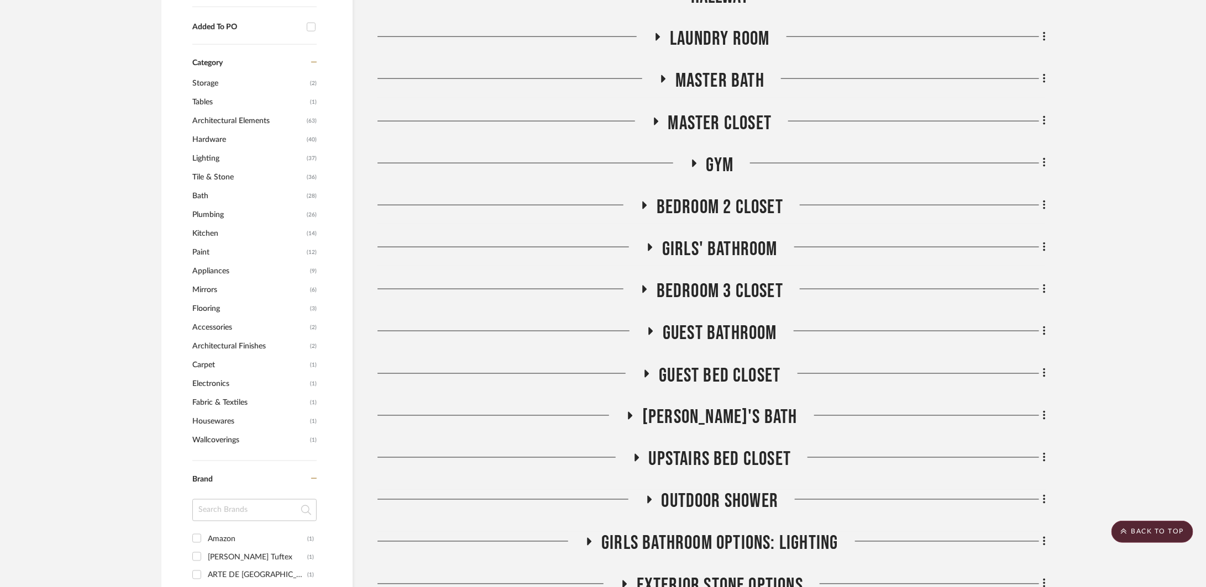
click at [723, 296] on span "Bedroom 3 Closet" at bounding box center [719, 292] width 127 height 24
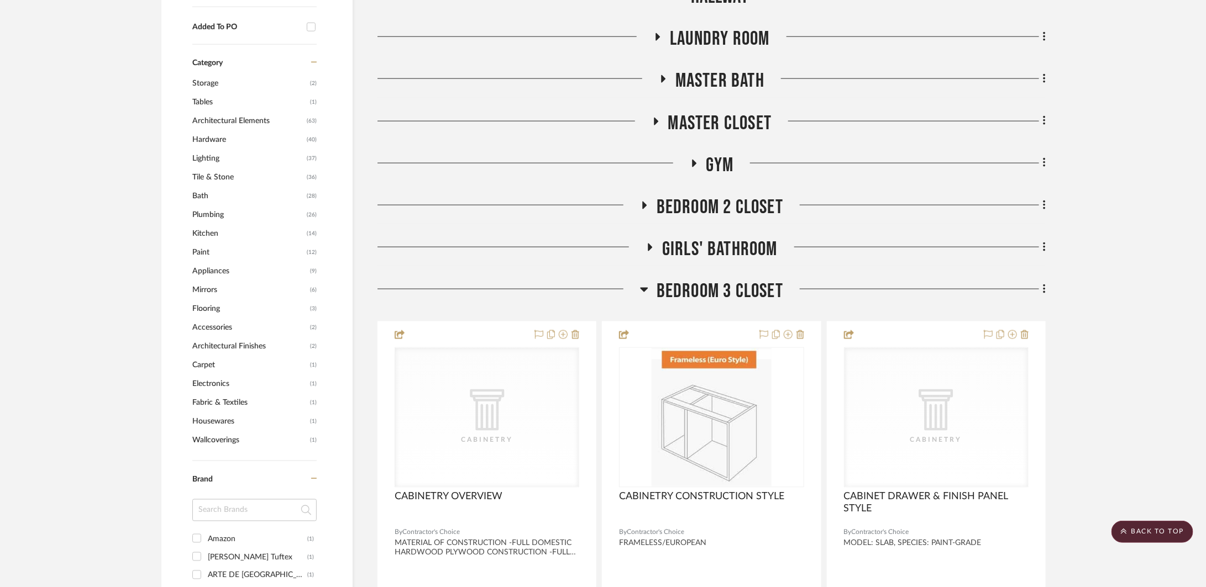
scroll to position [857, 0]
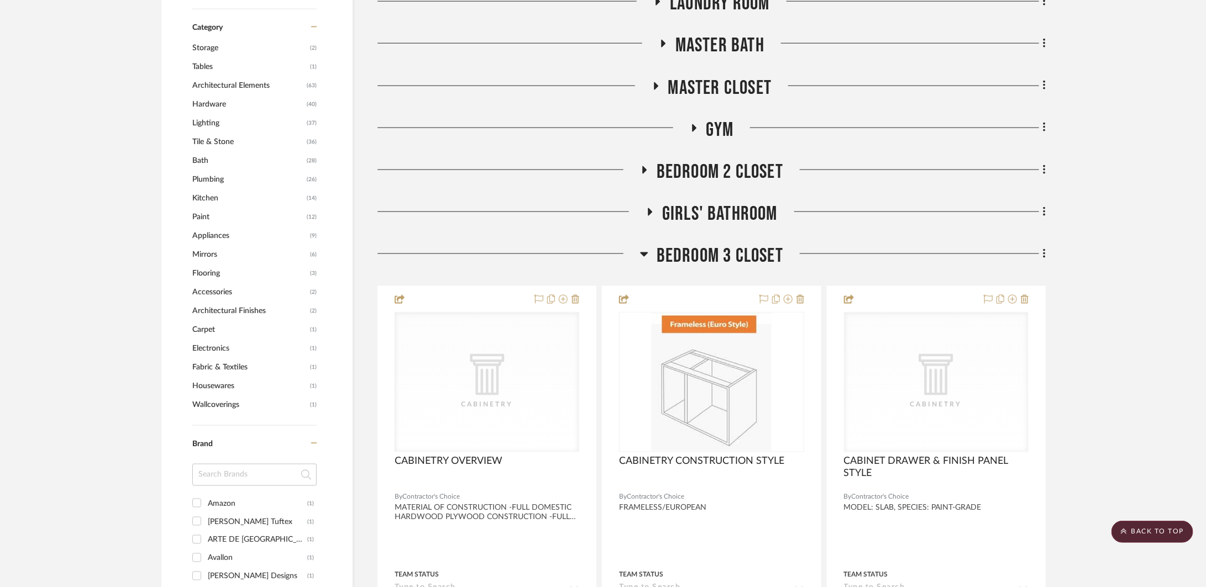
click at [713, 253] on span "Bedroom 3 Closet" at bounding box center [719, 256] width 127 height 24
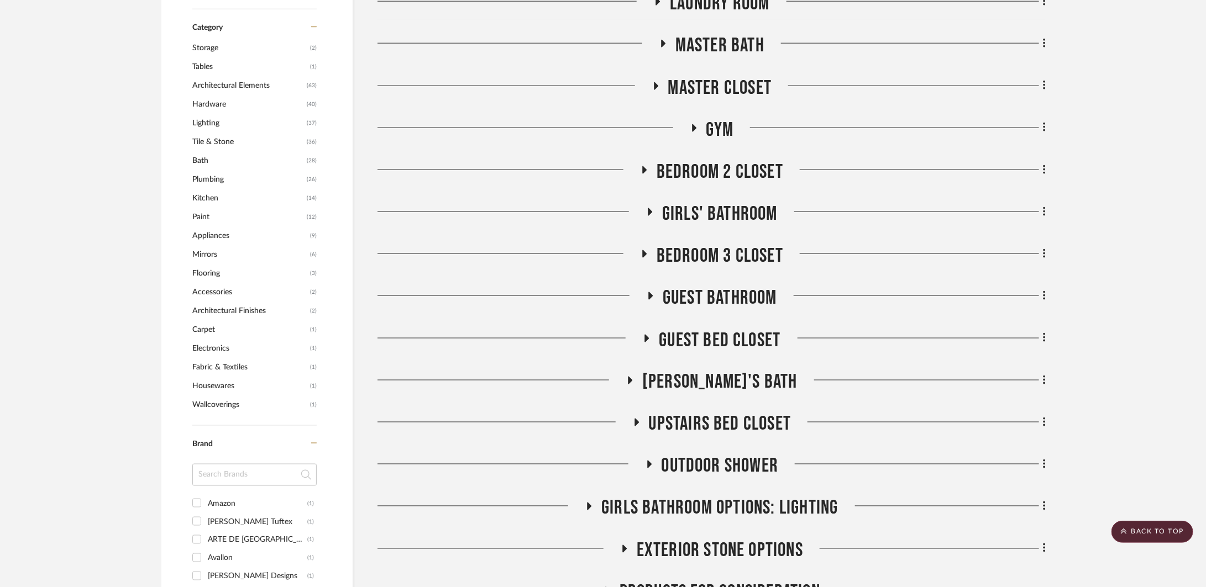
click at [721, 333] on span "Guest Bed Closet" at bounding box center [720, 341] width 122 height 24
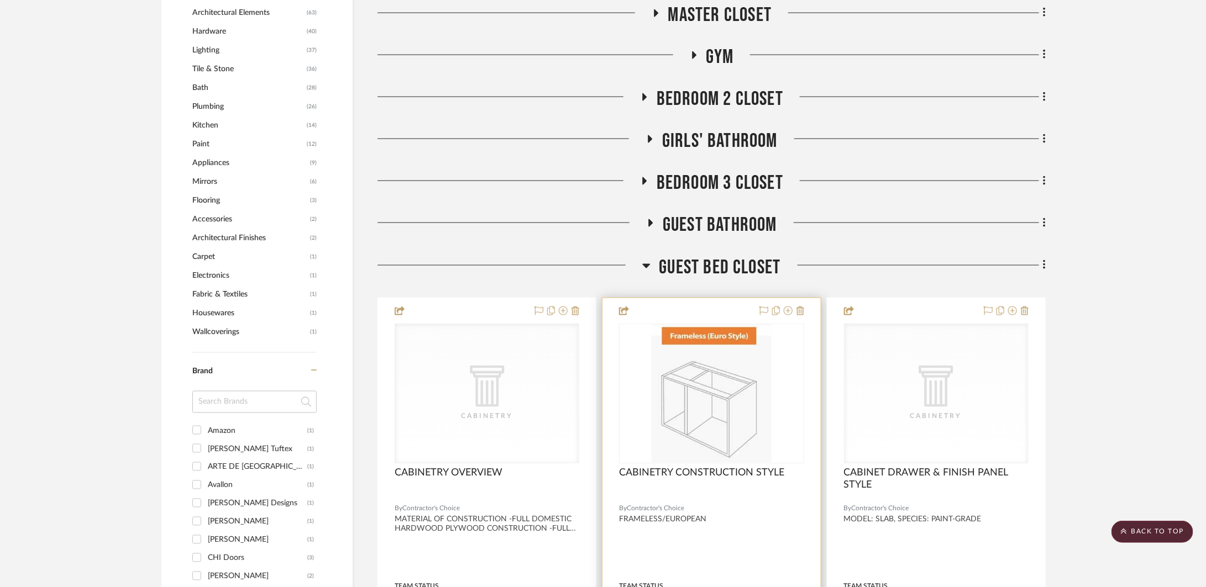
scroll to position [1055, 0]
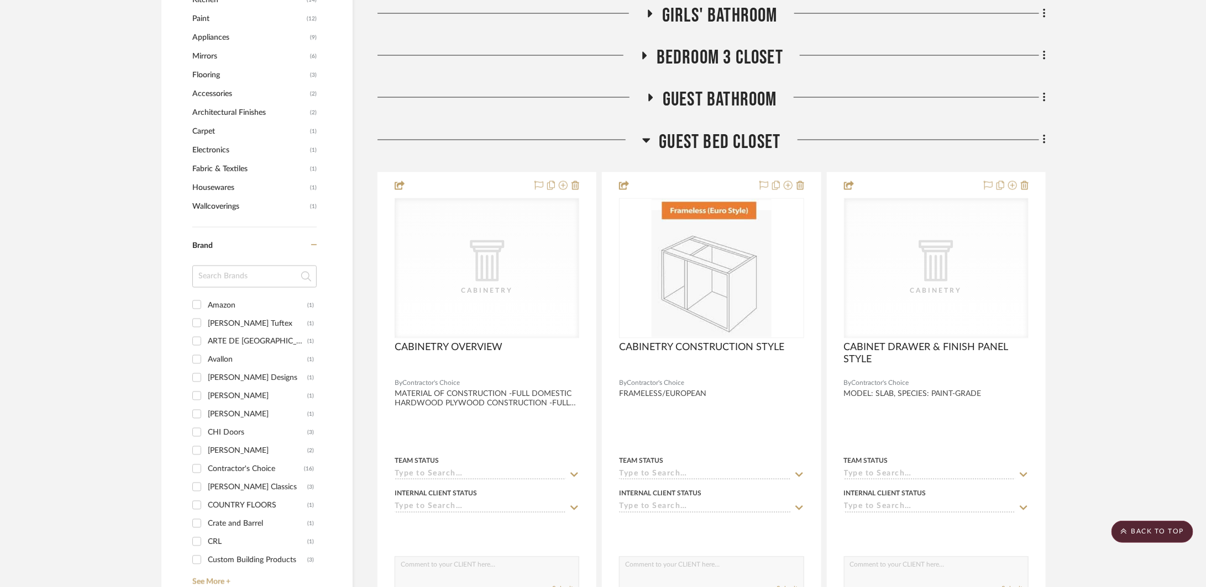
click at [742, 133] on span "Guest Bed Closet" at bounding box center [720, 142] width 122 height 24
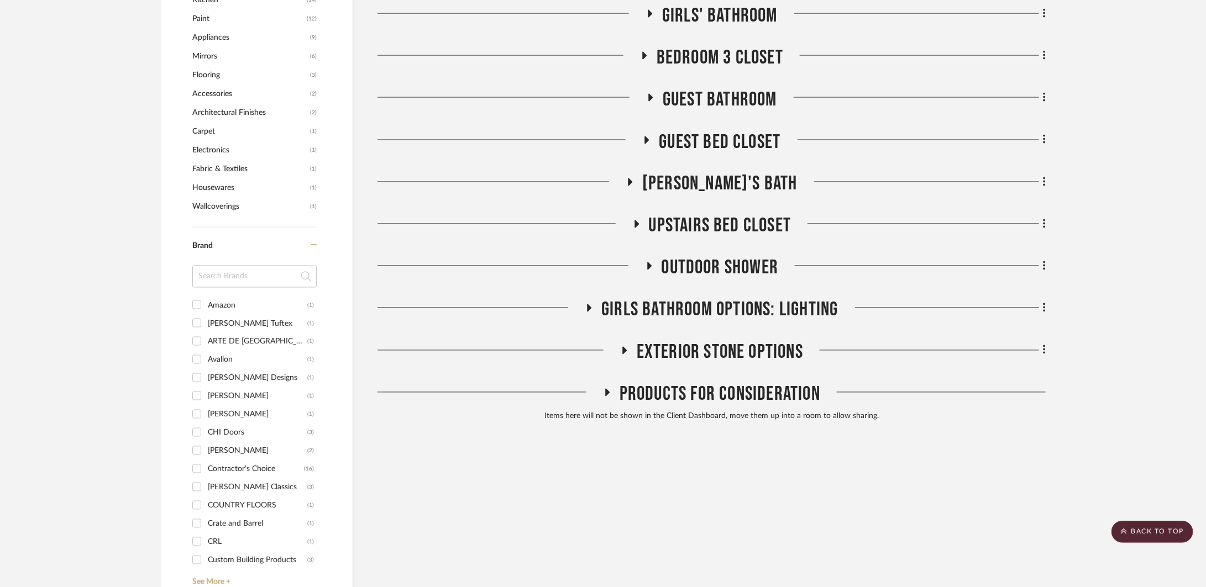
scroll to position [0, 0]
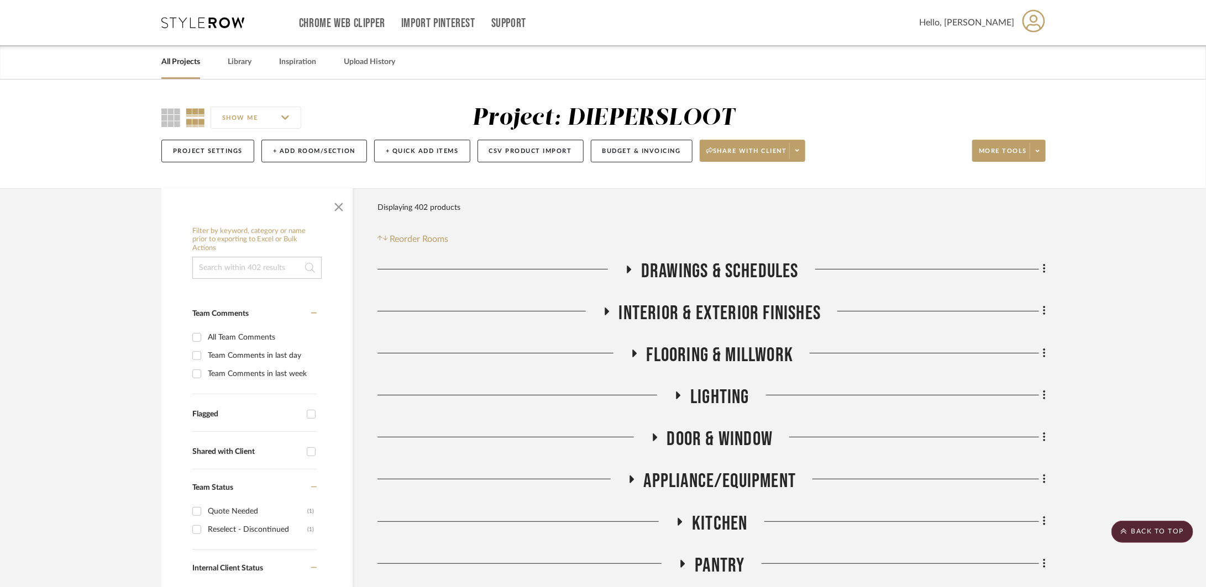
click at [711, 267] on span "Drawings & Schedules" at bounding box center [719, 272] width 157 height 24
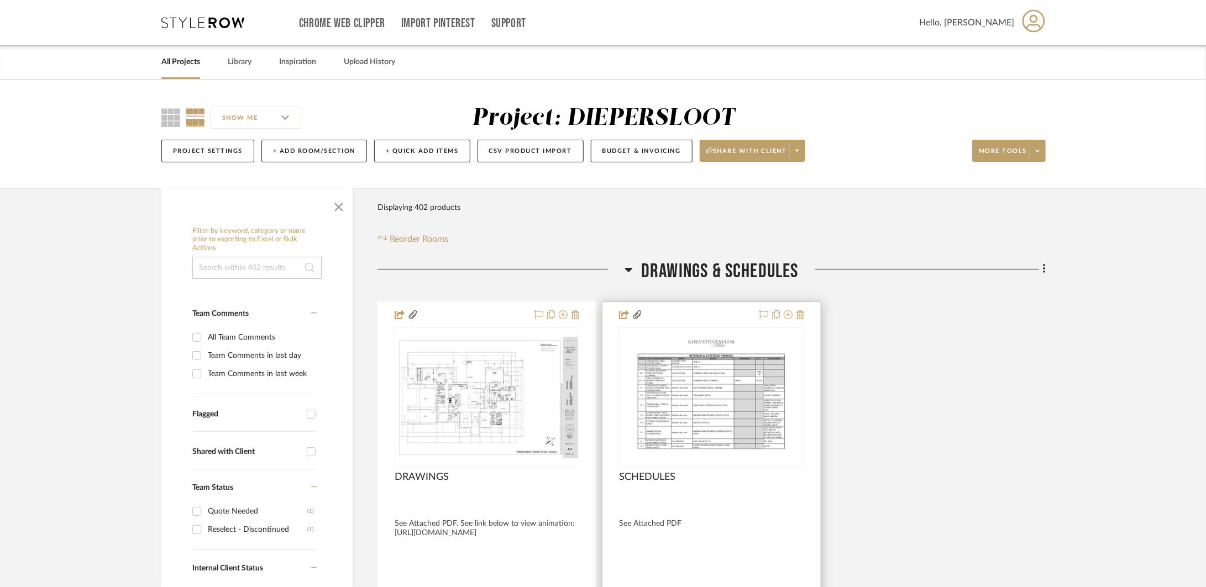
click at [780, 471] on div "SCHEDULES" at bounding box center [711, 483] width 185 height 24
click at [736, 469] on div at bounding box center [711, 543] width 218 height 483
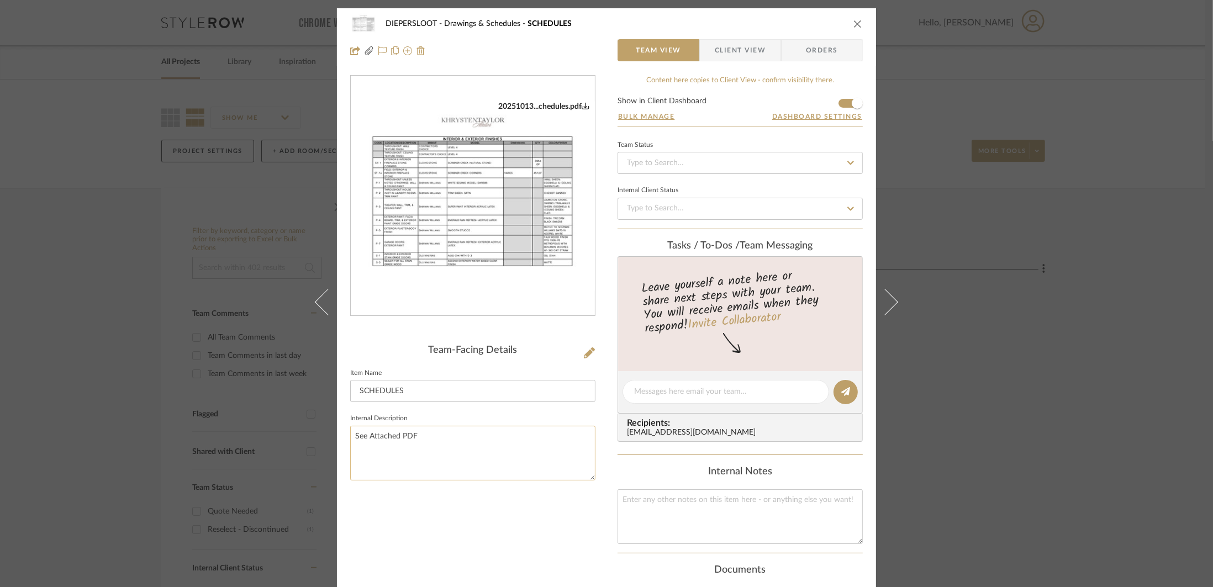
click at [514, 465] on textarea "See Attached PDF" at bounding box center [472, 453] width 245 height 55
type textarea "See Attached PDF BLUE=Updated [DATE]"
click at [413, 388] on input "SCHEDULES" at bounding box center [472, 391] width 245 height 22
click at [854, 23] on icon "close" at bounding box center [858, 23] width 9 height 9
